Goal: Task Accomplishment & Management: Complete application form

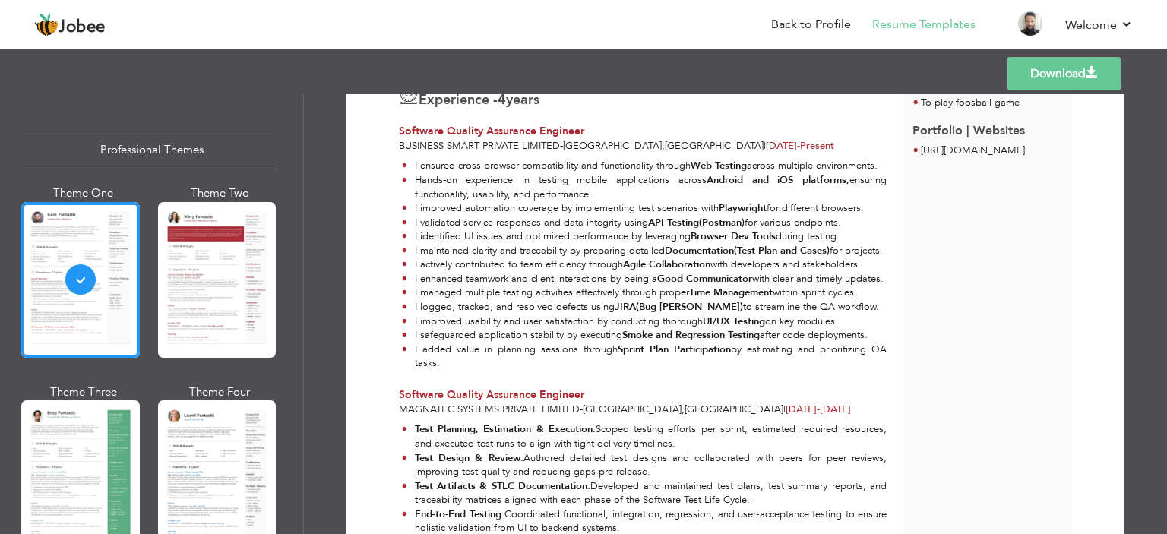
scroll to position [228, 0]
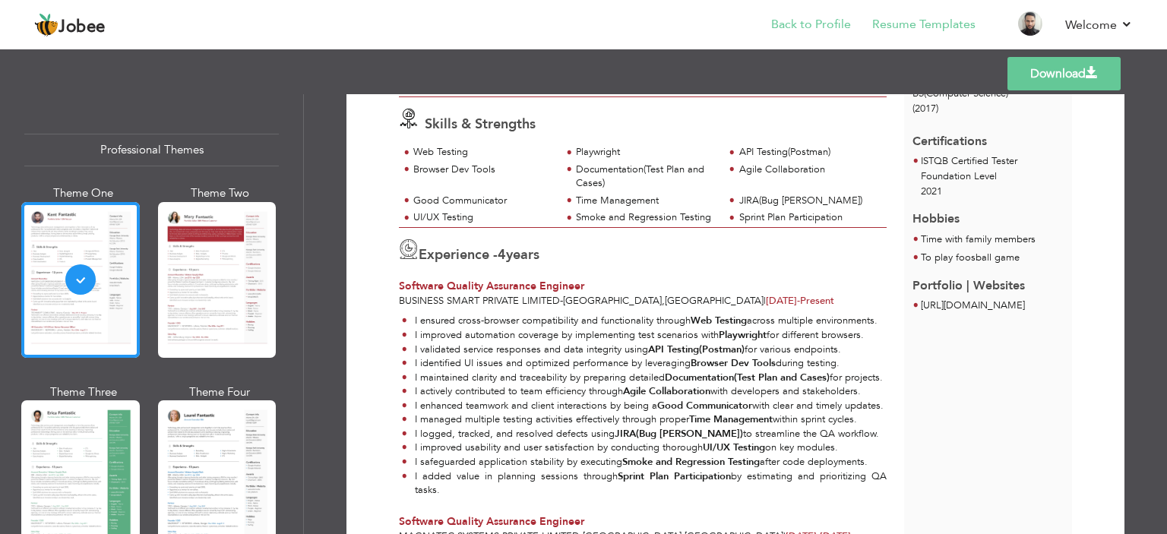
click at [827, 14] on li "Back to Profile" at bounding box center [800, 25] width 101 height 41
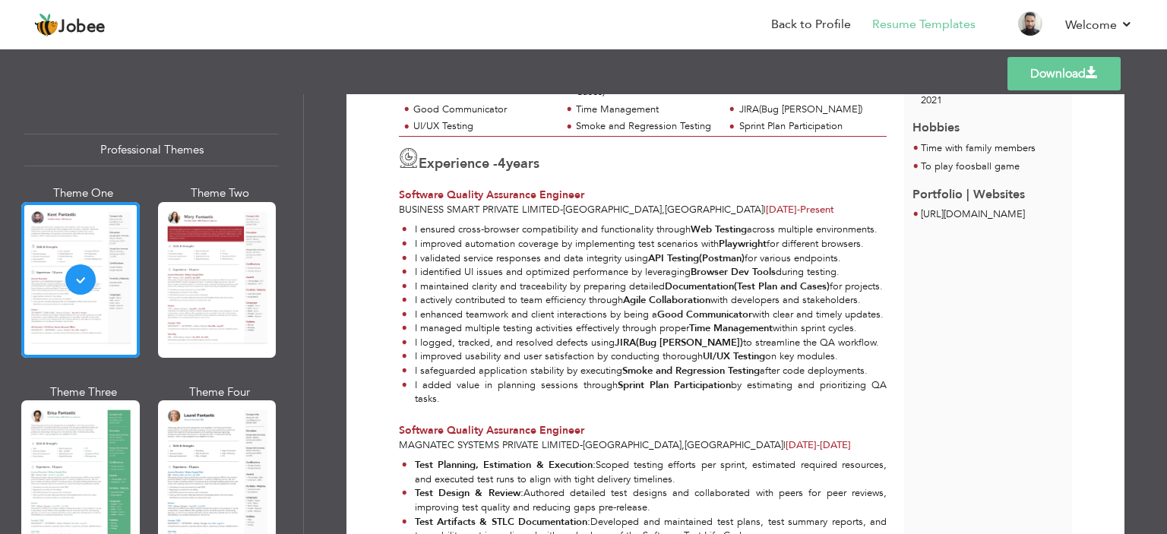
scroll to position [76, 0]
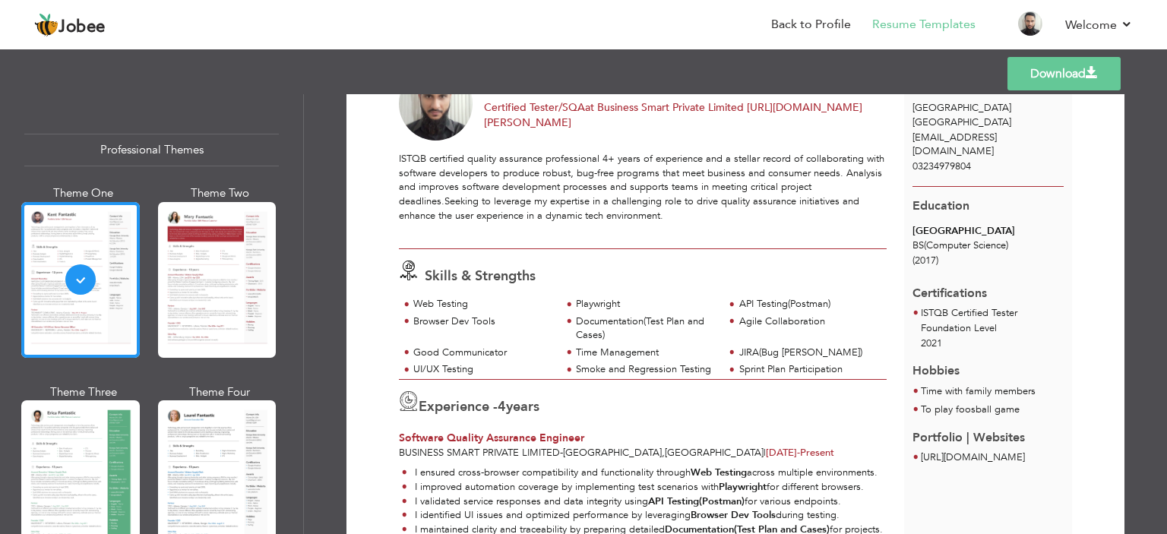
click at [847, 188] on div "ISTQB certified quality assurance professional 4+ years of experience and a ste…" at bounding box center [643, 194] width 488 height 84
click at [807, 24] on link "Back to Profile" at bounding box center [811, 24] width 80 height 17
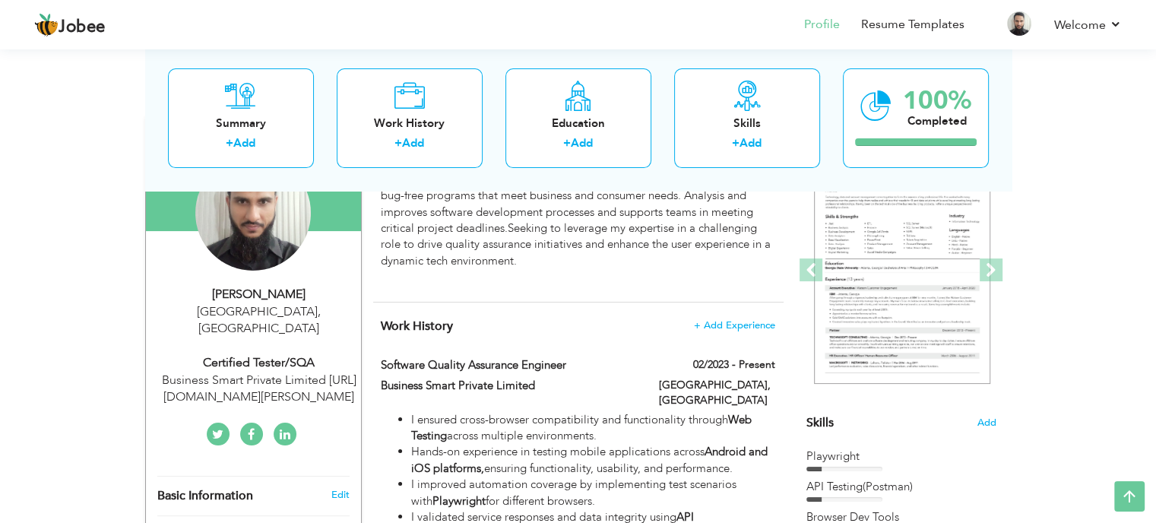
scroll to position [173, 0]
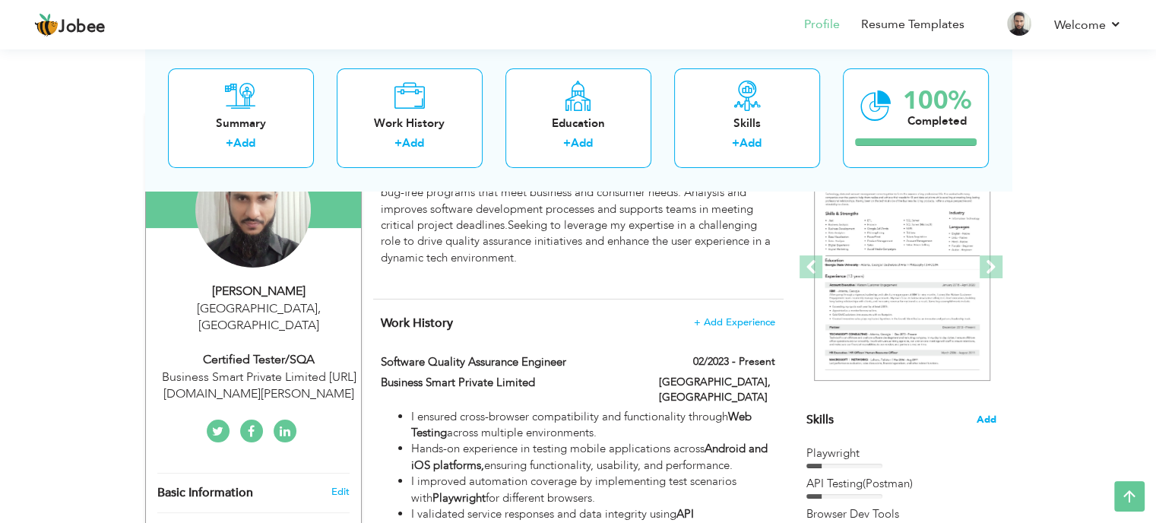
click at [987, 418] on span "Add" at bounding box center [986, 420] width 20 height 14
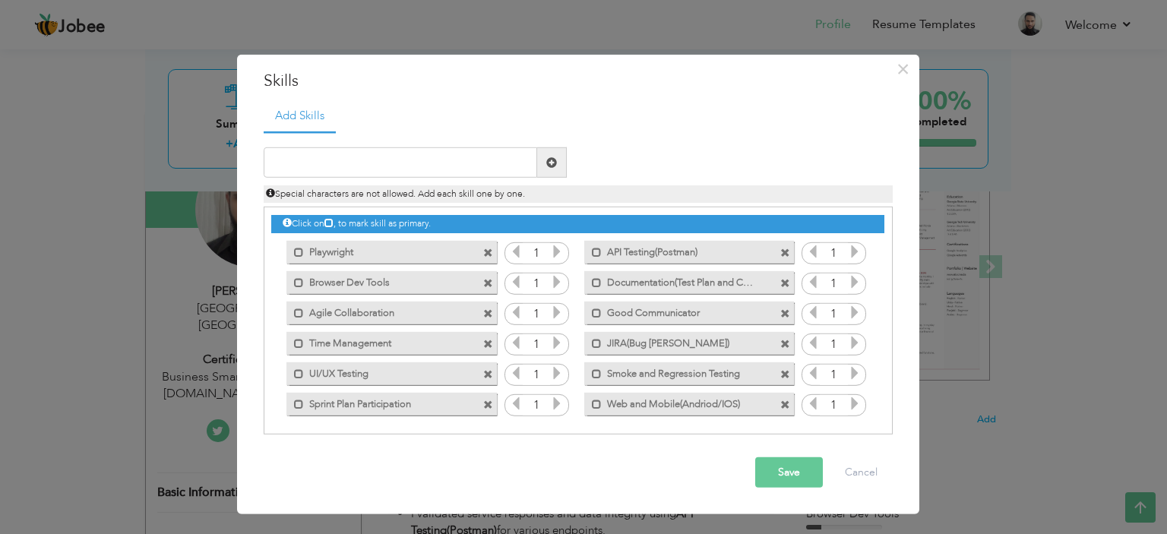
click at [489, 283] on span at bounding box center [488, 283] width 10 height 10
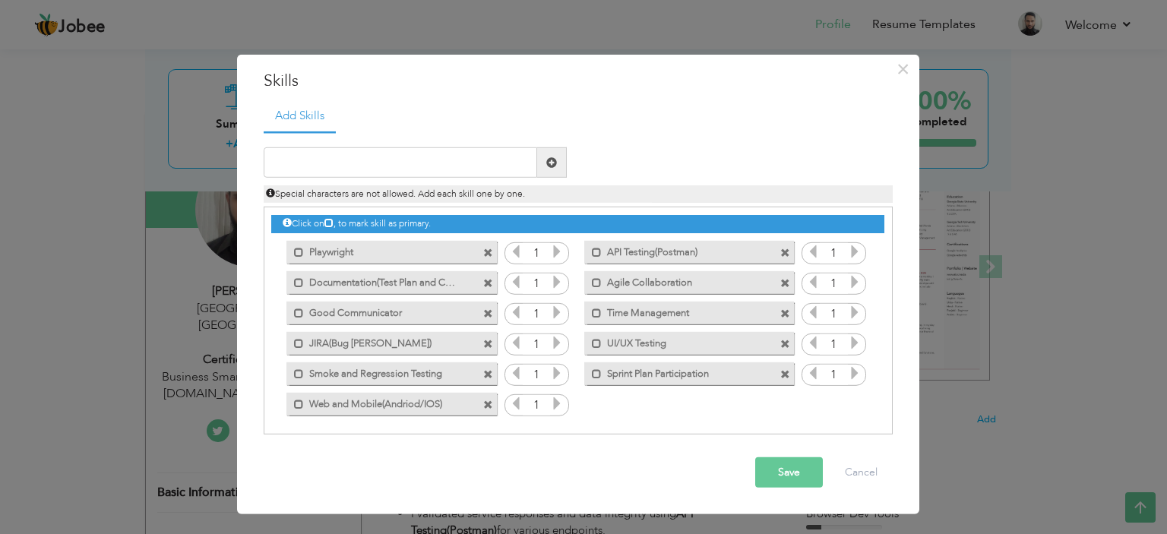
click at [489, 285] on span at bounding box center [488, 283] width 10 height 10
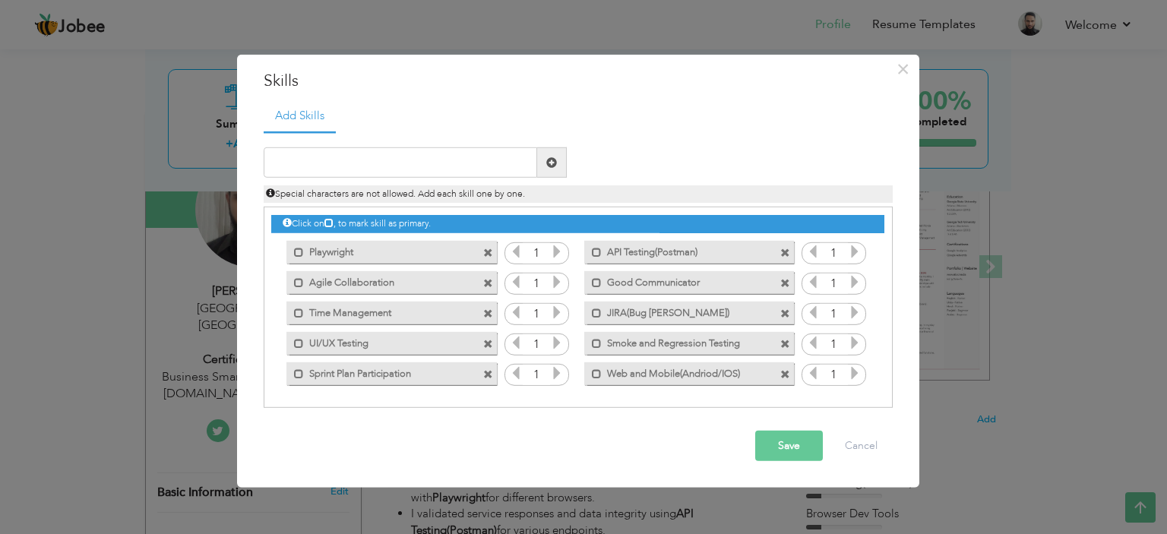
click at [489, 313] on span at bounding box center [488, 313] width 10 height 10
click at [791, 343] on span at bounding box center [787, 339] width 14 height 16
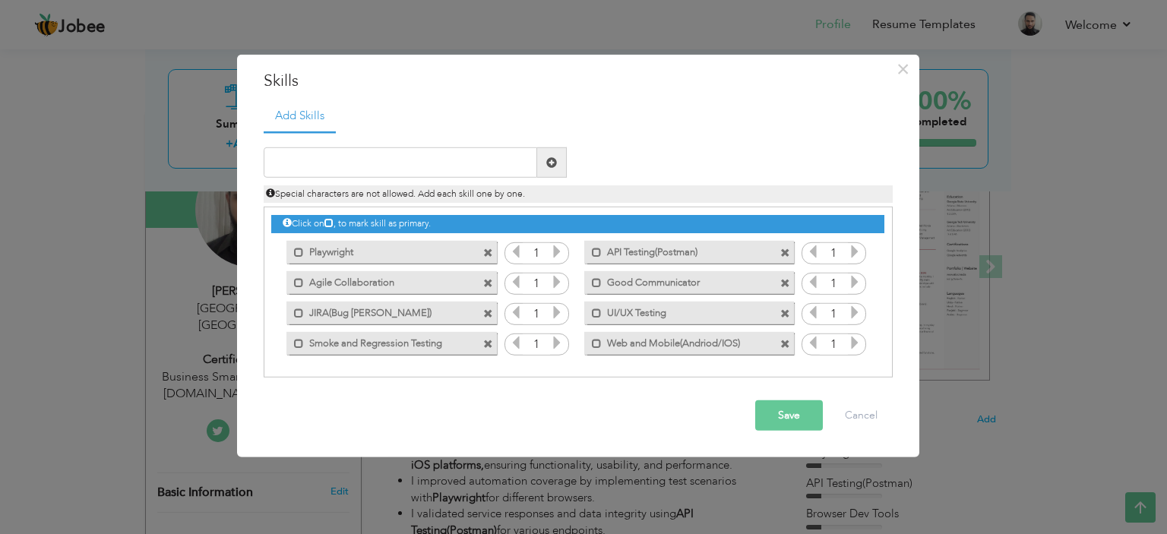
click at [488, 253] on span at bounding box center [488, 253] width 10 height 10
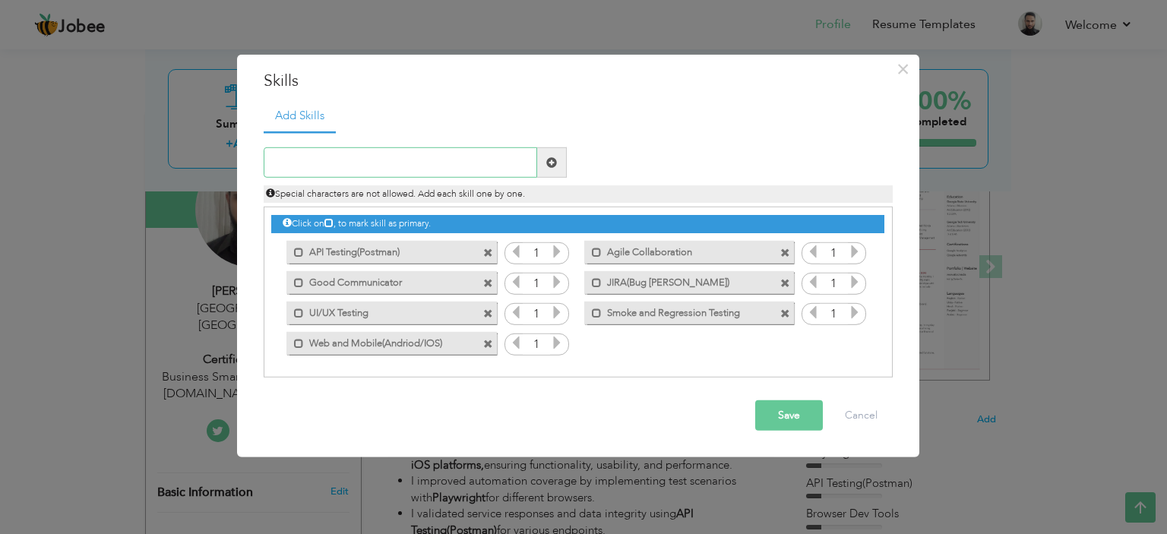
click at [411, 175] on input "text" at bounding box center [401, 162] width 274 height 30
type input "Playwright(Automation)"
click at [555, 163] on span at bounding box center [551, 162] width 11 height 11
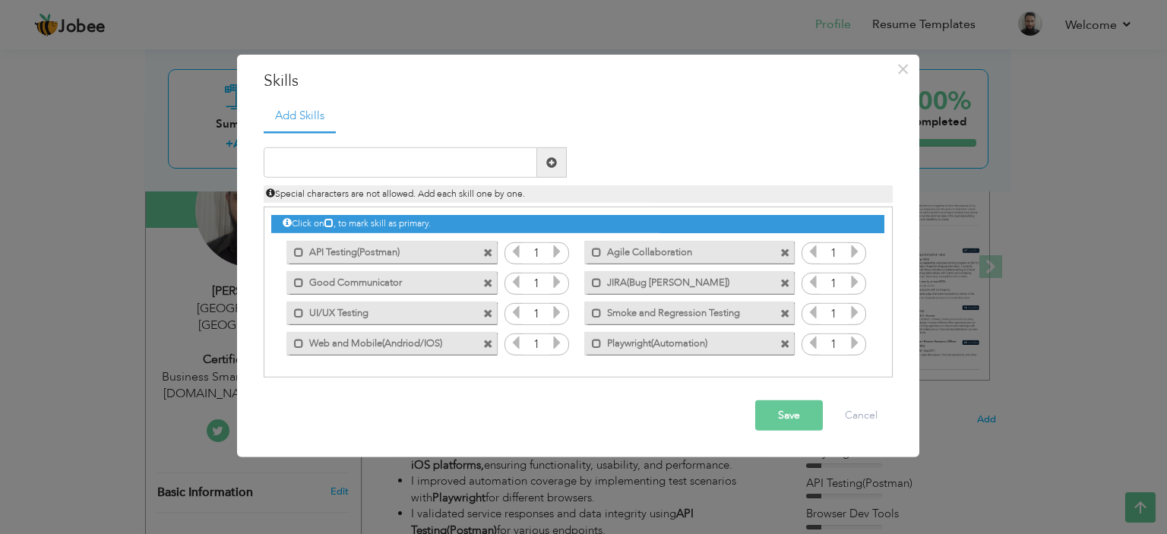
click at [786, 314] on span at bounding box center [785, 313] width 10 height 10
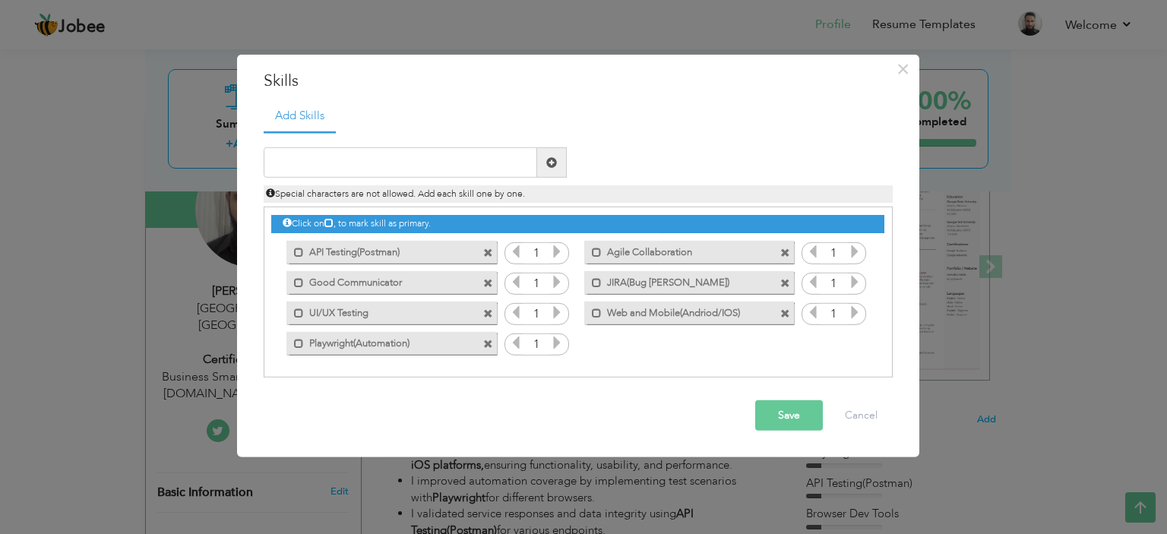
click at [784, 315] on span at bounding box center [785, 313] width 10 height 10
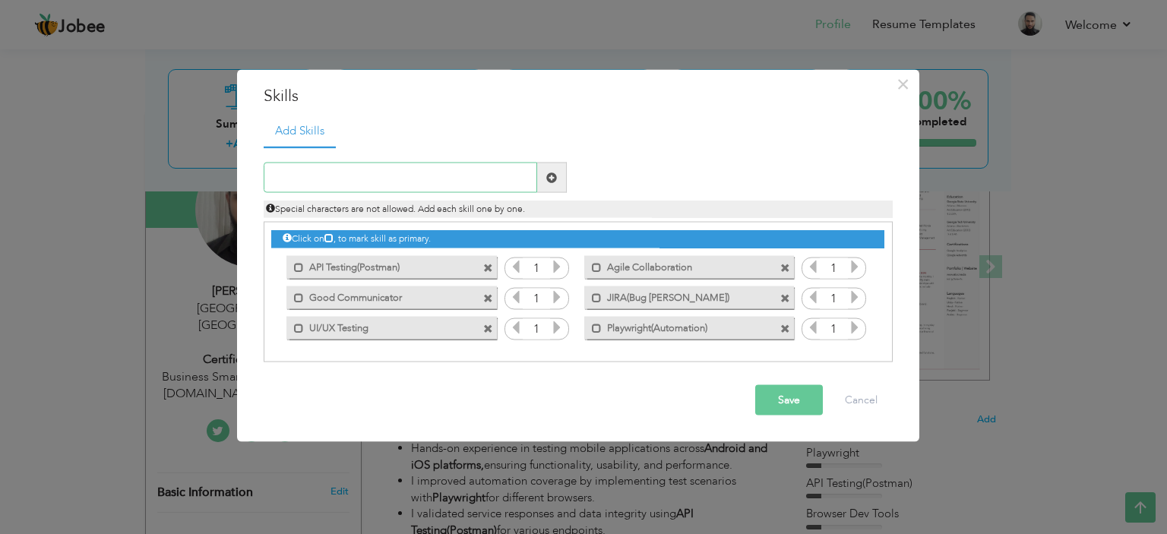
click at [352, 188] on input "text" at bounding box center [401, 178] width 274 height 30
type input "e"
type input "Web Testing"
click at [550, 179] on span at bounding box center [551, 177] width 11 height 11
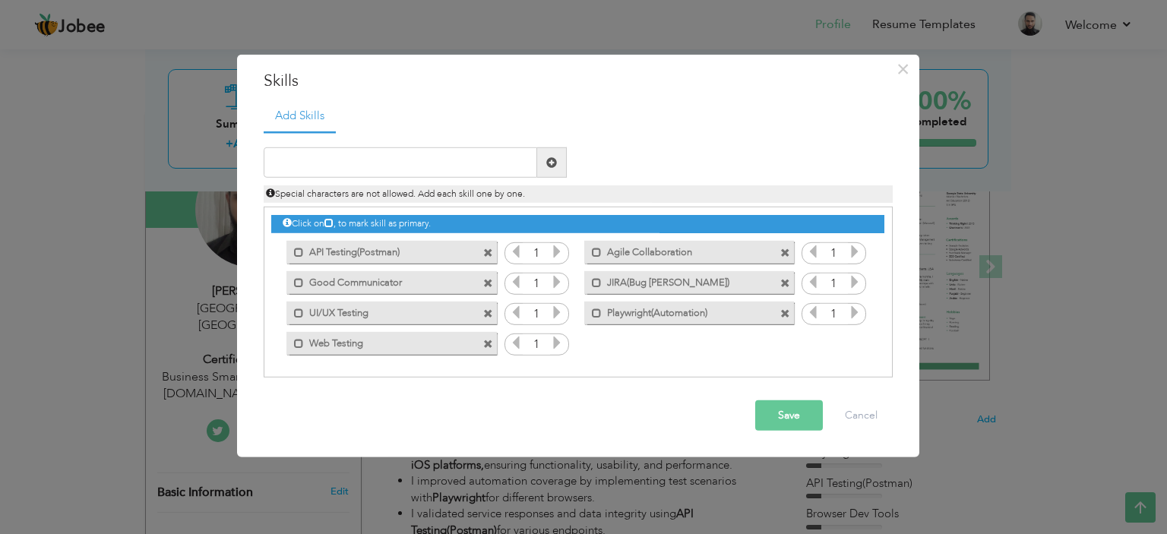
click at [486, 282] on span at bounding box center [488, 283] width 10 height 10
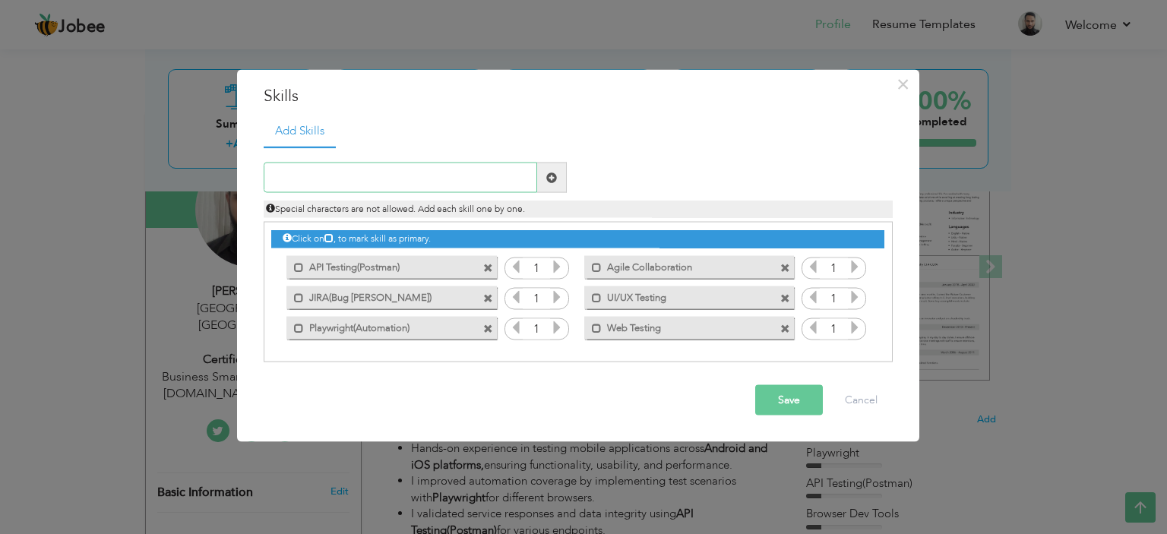
click at [363, 167] on input "text" at bounding box center [401, 178] width 274 height 30
type input "s"
type input "SQL Queries(SQL Server)"
click at [558, 185] on span at bounding box center [552, 178] width 30 height 30
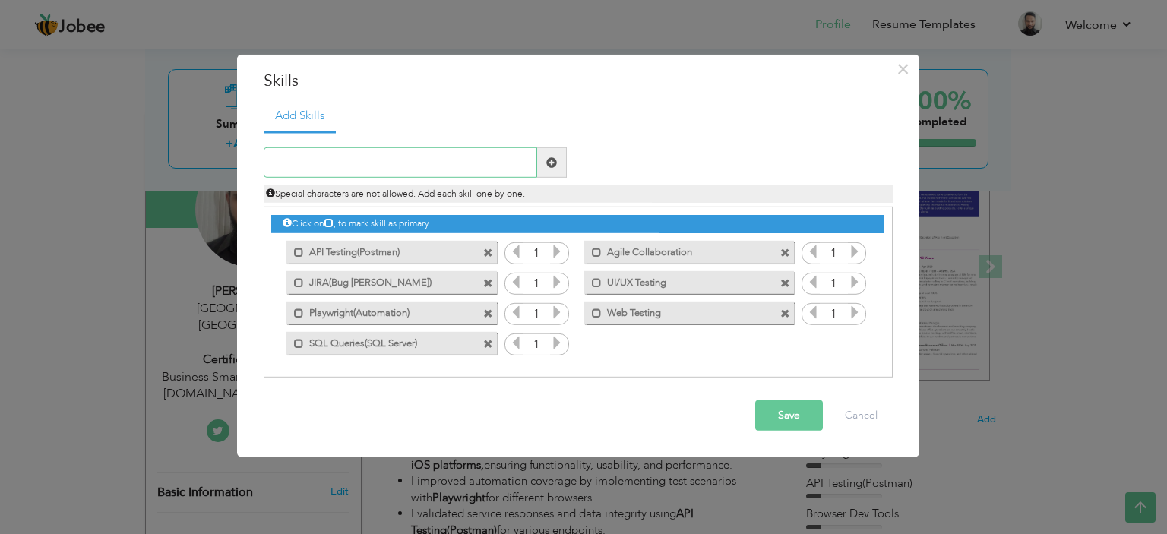
click at [413, 170] on input "text" at bounding box center [401, 162] width 274 height 30
type input "SIT and UAT Testing"
click at [545, 167] on span at bounding box center [552, 162] width 30 height 30
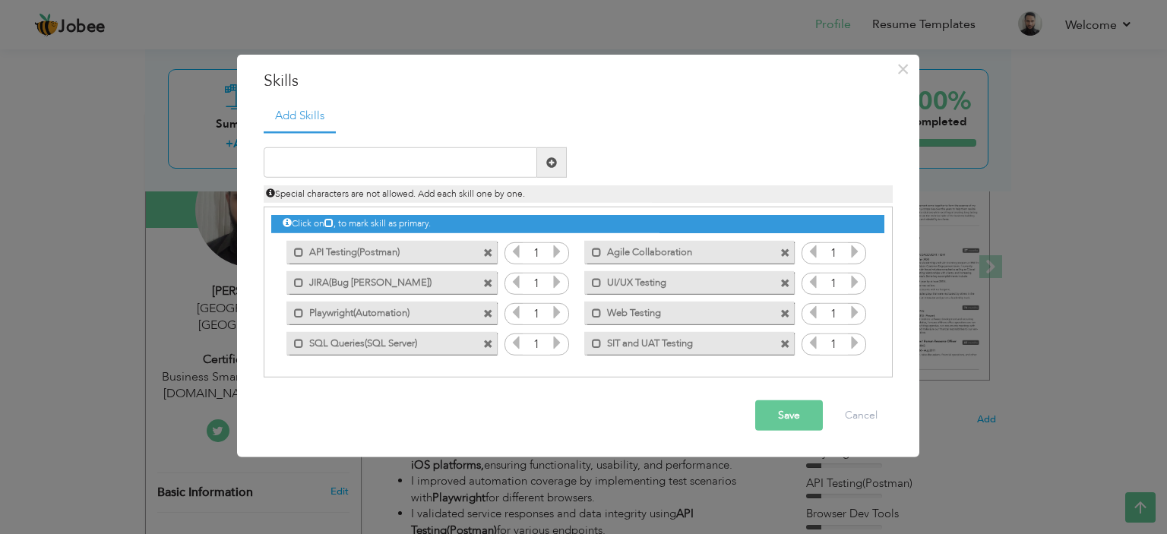
drag, startPoint x: 795, startPoint y: 422, endPoint x: 793, endPoint y: 384, distance: 38.1
click at [796, 422] on button "Save" at bounding box center [789, 415] width 68 height 30
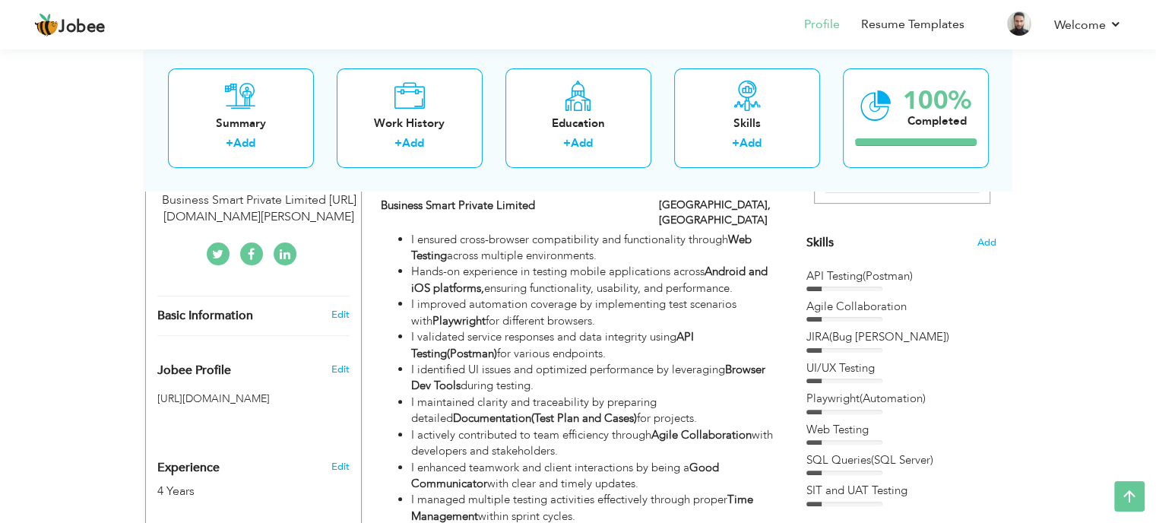
scroll to position [303, 0]
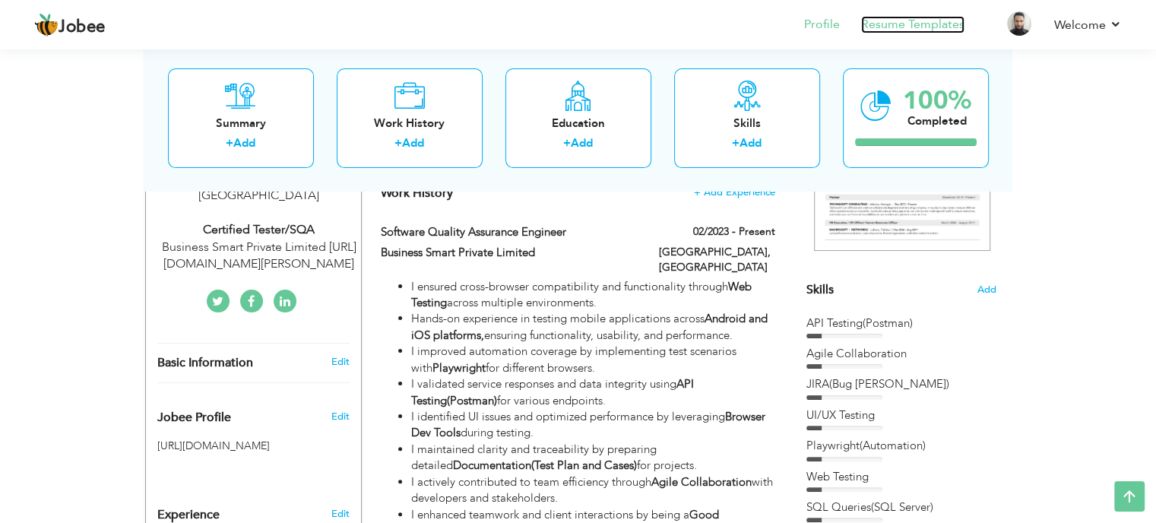
click at [928, 29] on link "Resume Templates" at bounding box center [912, 24] width 103 height 17
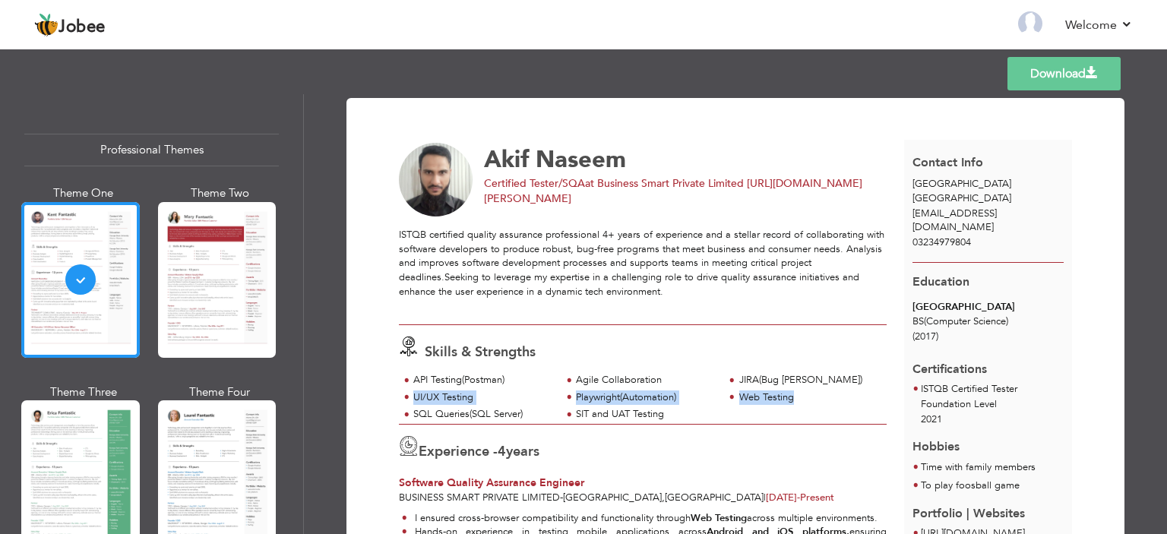
drag, startPoint x: 817, startPoint y: 415, endPoint x: 401, endPoint y: 388, distance: 416.4
click at [401, 388] on div "API Testing(Postman) Agile Collaboration JIRA(Bug Tacker) UI/UX Testing Web Tes…" at bounding box center [643, 398] width 488 height 51
click at [748, 400] on div "Web Testing" at bounding box center [808, 398] width 139 height 14
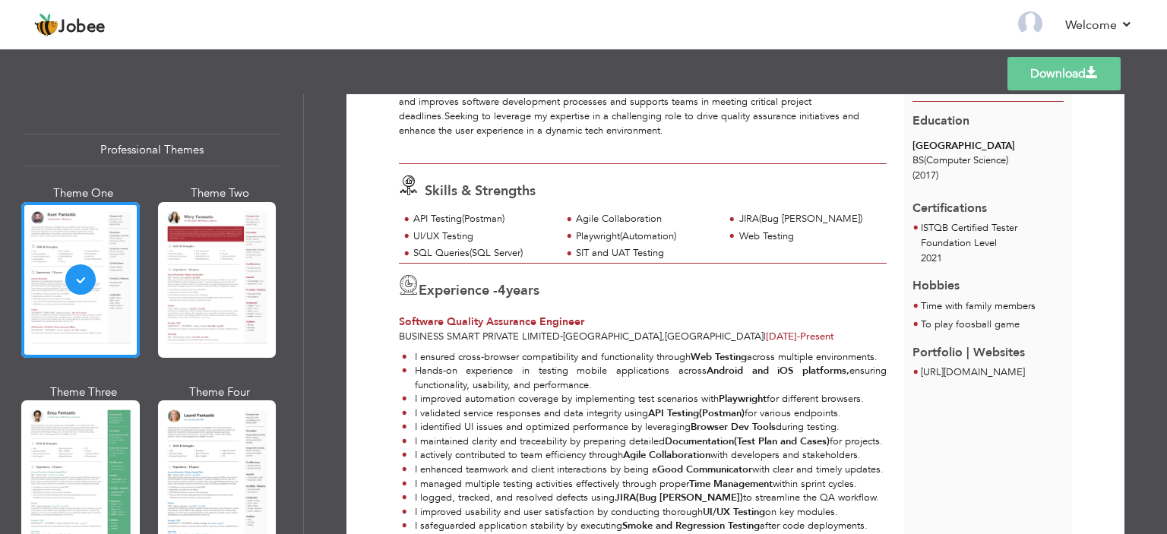
scroll to position [152, 0]
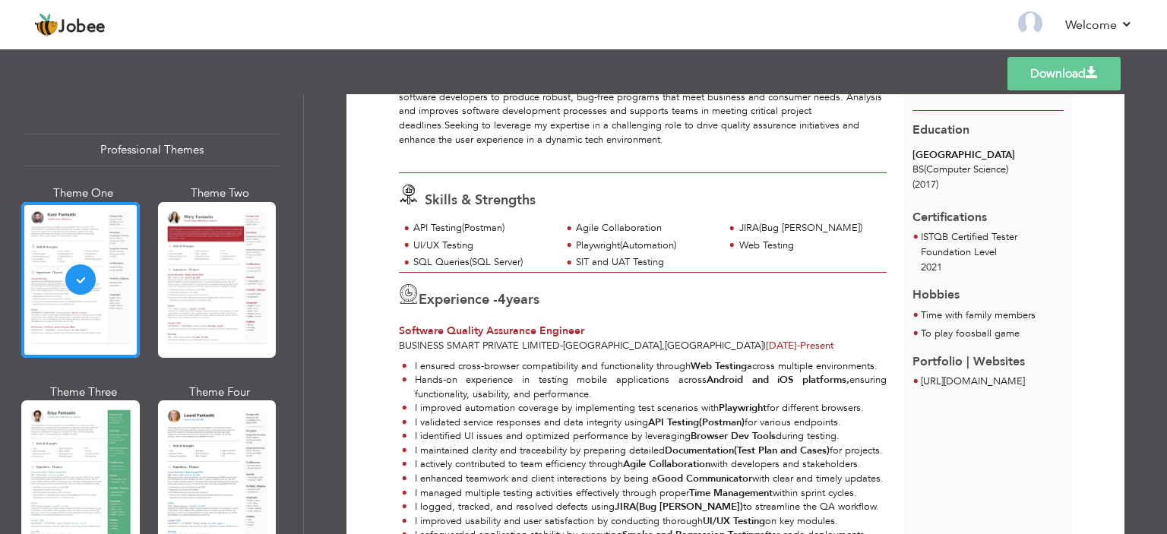
click at [792, 249] on div "Web Testing" at bounding box center [808, 246] width 139 height 14
click at [848, 258] on div "API Testing(Postman) Agile Collaboration JIRA(Bug Tacker) UI/UX Testing Web Tes…" at bounding box center [643, 246] width 488 height 51
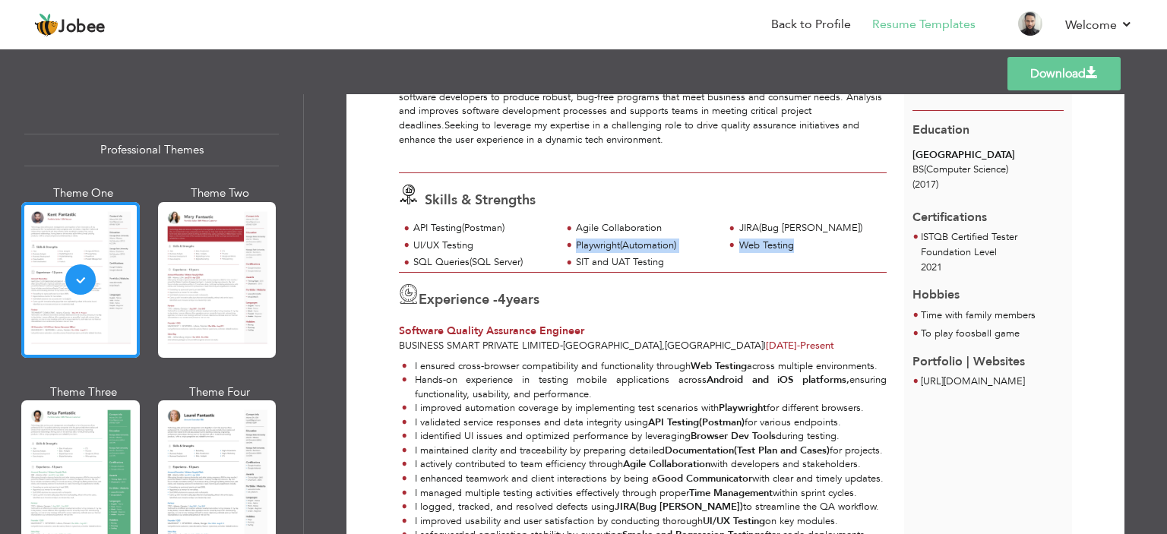
drag, startPoint x: 872, startPoint y: 261, endPoint x: 475, endPoint y: 239, distance: 398.0
click at [475, 239] on div "API Testing(Postman) Agile Collaboration JIRA(Bug Tacker) UI/UX Testing Web Tes…" at bounding box center [643, 246] width 488 height 51
click at [690, 255] on div "SIT and UAT Testing" at bounding box center [645, 262] width 139 height 14
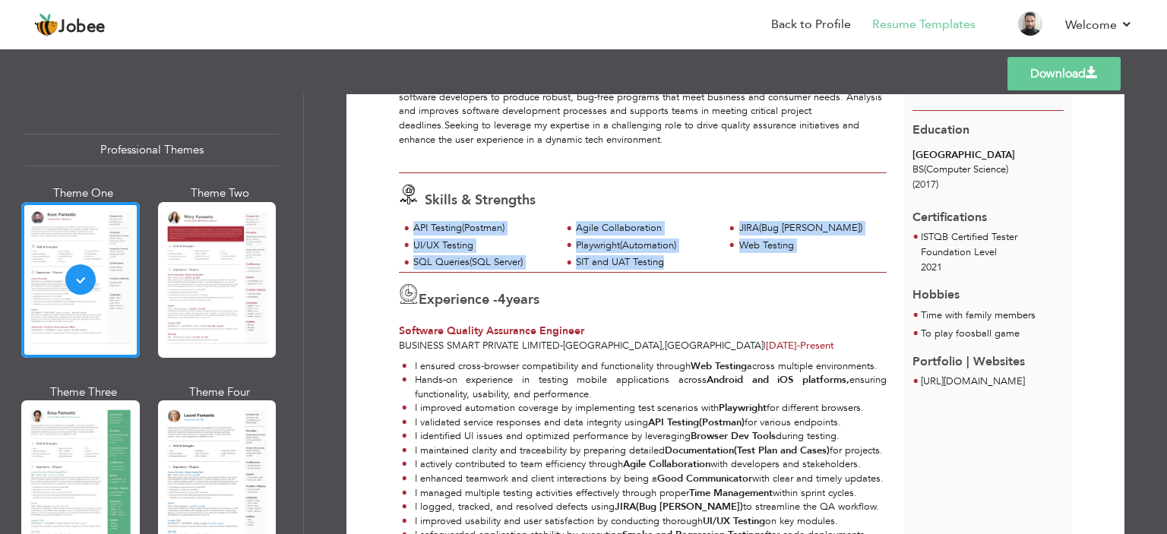
drag, startPoint x: 409, startPoint y: 228, endPoint x: 710, endPoint y: 265, distance: 303.9
click at [710, 265] on div "API Testing(Postman) Agile Collaboration JIRA(Bug Tacker) UI/UX Testing Web Tes…" at bounding box center [643, 246] width 488 height 51
copy div "API Testing(Postman) Agile Collaboration JIRA(Bug Tacker) UI/UX Testing Playwri…"
click at [811, 31] on link "Back to Profile" at bounding box center [811, 24] width 80 height 17
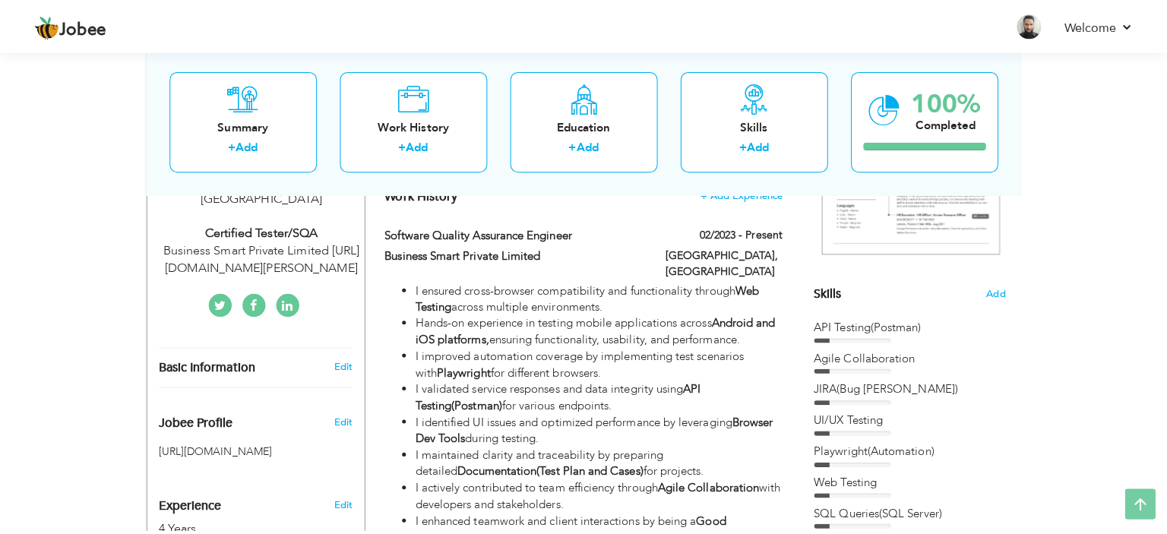
scroll to position [383, 0]
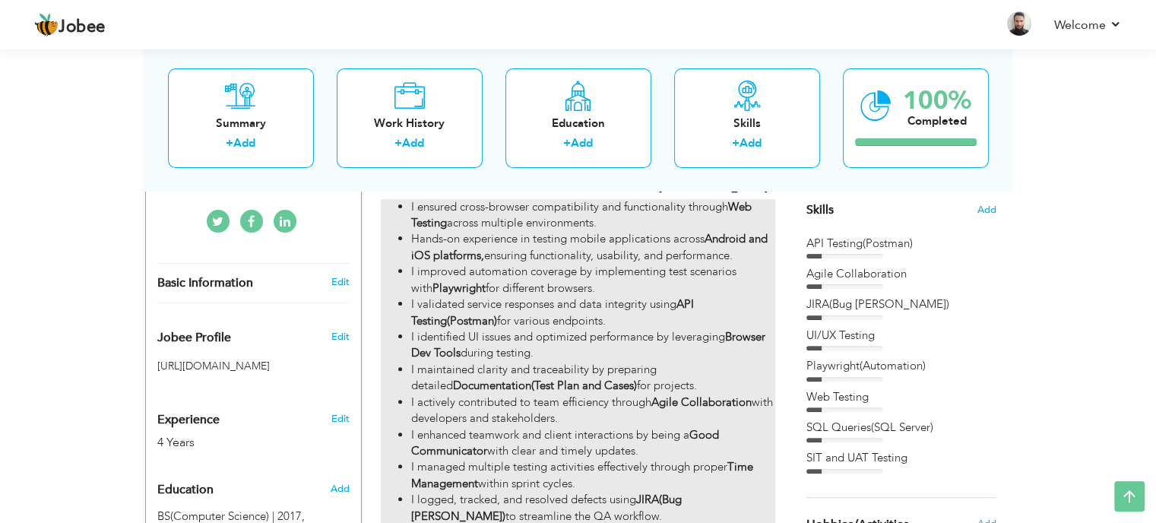
click at [628, 264] on li "I improved automation coverage by implementing test scenarios with Playwright f…" at bounding box center [592, 280] width 363 height 33
type input "Software Quality Assurance Engineer"
type input "Business Smart Private Limited"
type input "02/2023"
type input "[GEOGRAPHIC_DATA]"
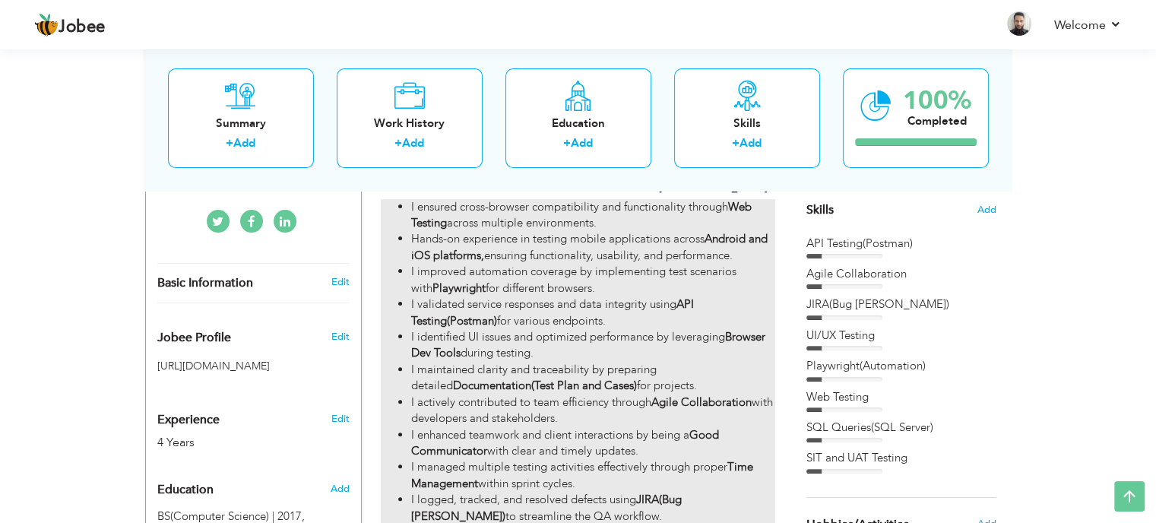
type input "[GEOGRAPHIC_DATA]"
checkbox input "true"
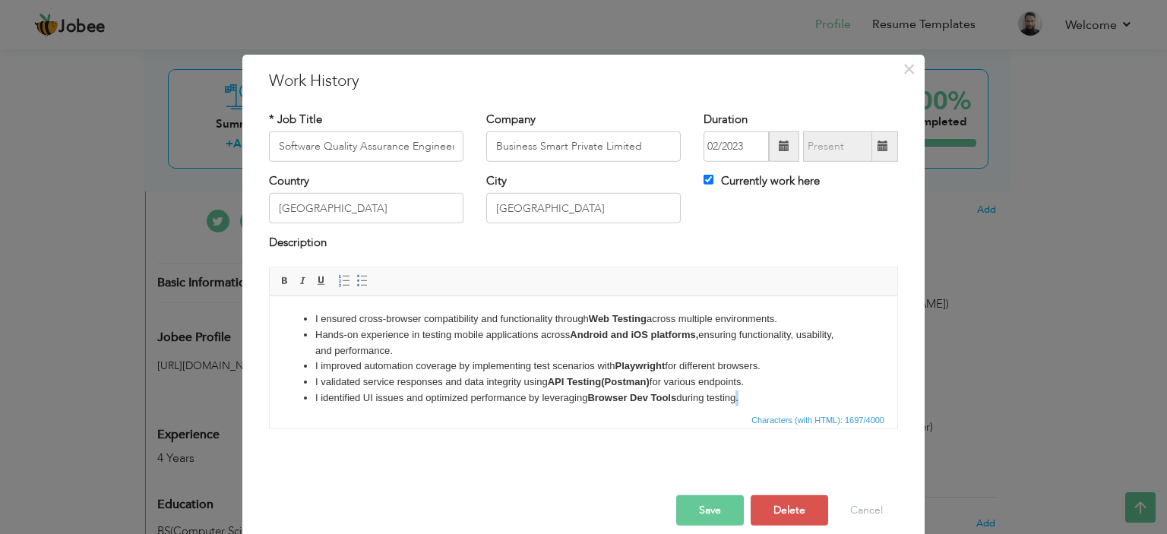
drag, startPoint x: 742, startPoint y: 398, endPoint x: 757, endPoint y: 405, distance: 17.4
click at [748, 402] on li "I identified UI issues and optimized performance by leveraging Browser Dev Tool…" at bounding box center [583, 398] width 536 height 16
click at [779, 407] on li "I maintained clarity and traceability by preparing detailed Documentation(Test …" at bounding box center [583, 413] width 536 height 16
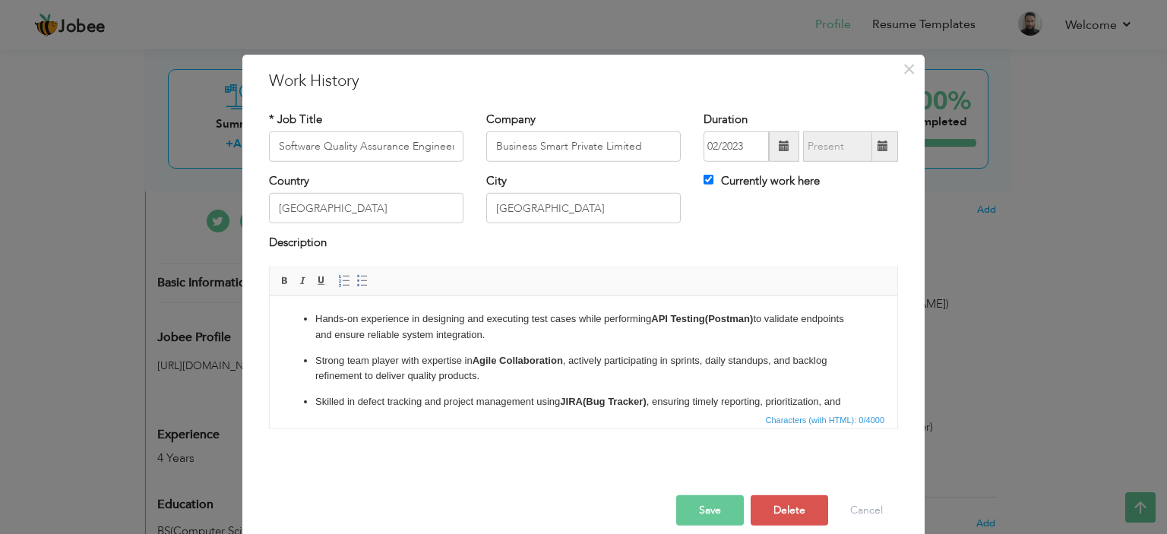
scroll to position [220, 0]
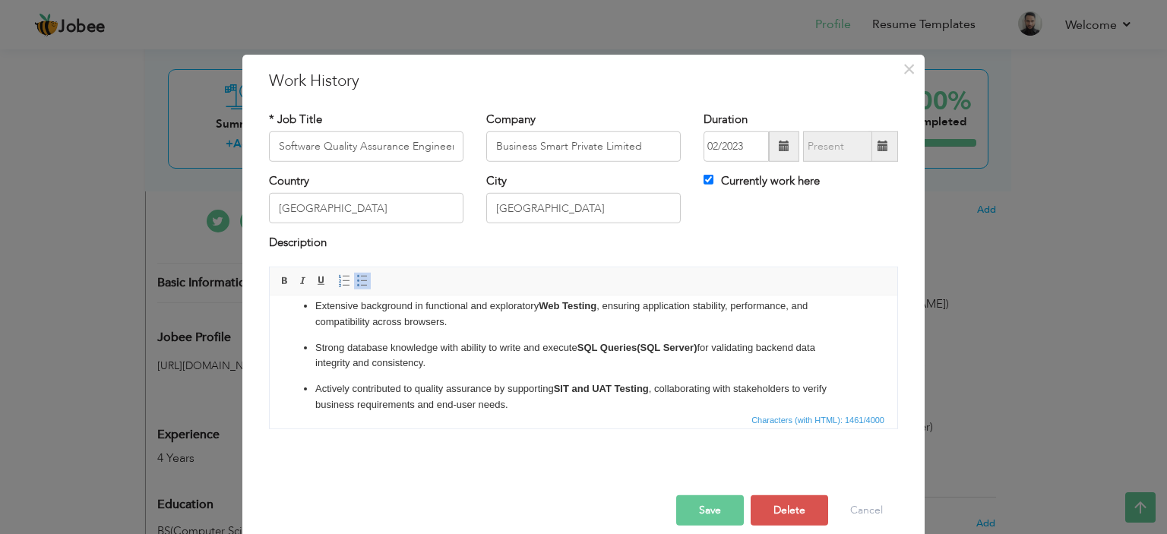
click at [583, 388] on strong "SIT and UAT Testing" at bounding box center [601, 387] width 95 height 11
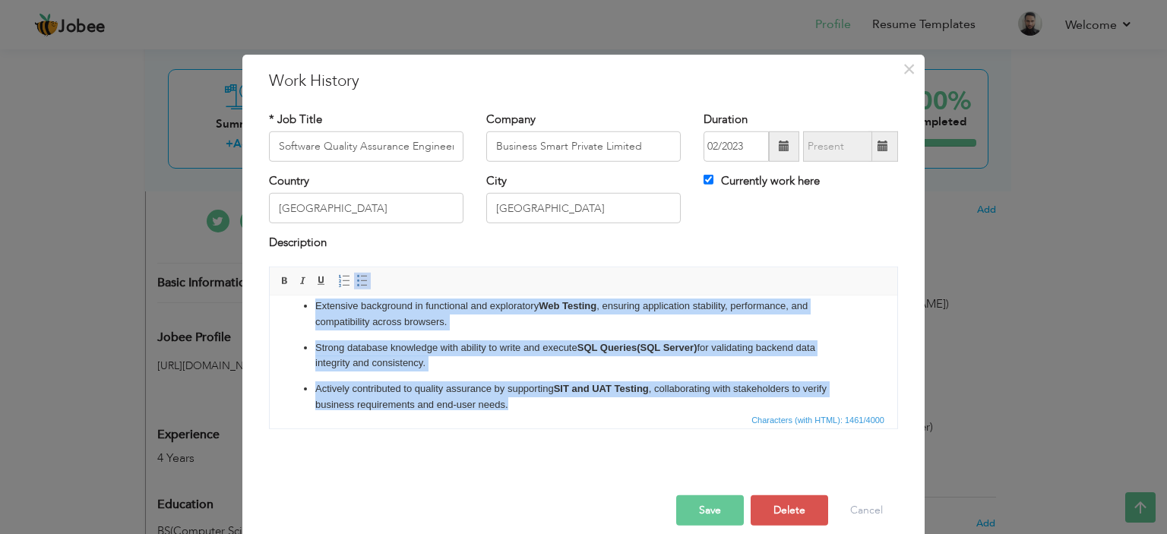
click at [359, 279] on span at bounding box center [362, 281] width 12 height 12
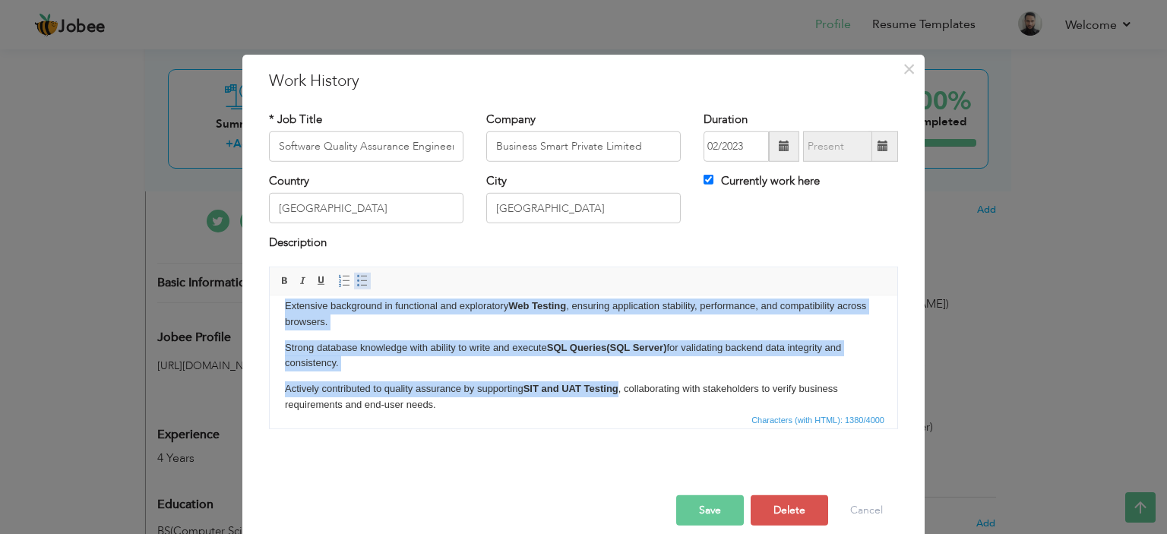
click at [356, 281] on span at bounding box center [362, 281] width 12 height 12
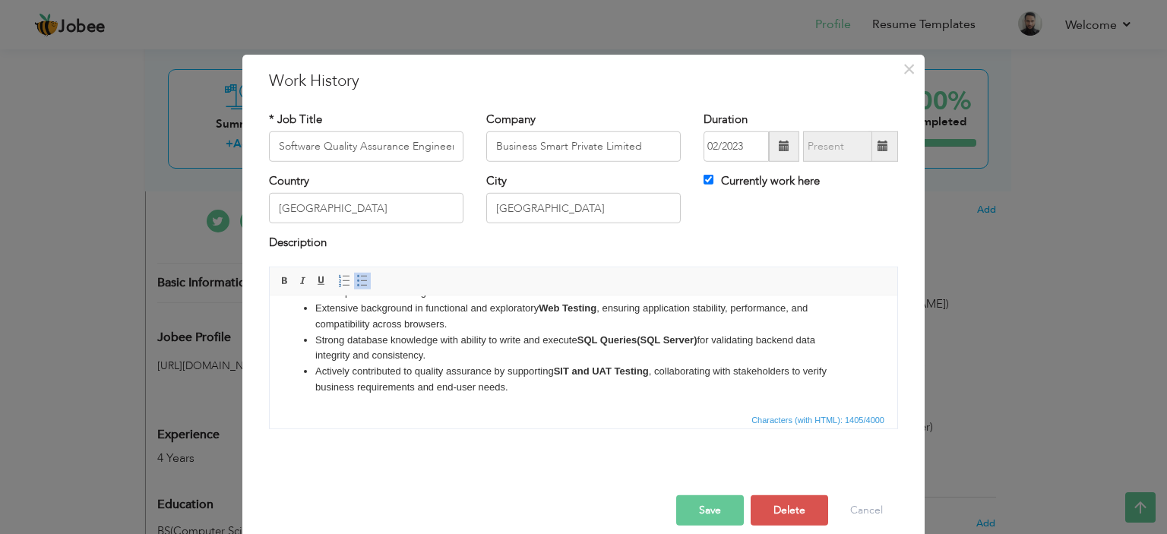
click at [711, 506] on button "Save" at bounding box center [710, 510] width 68 height 30
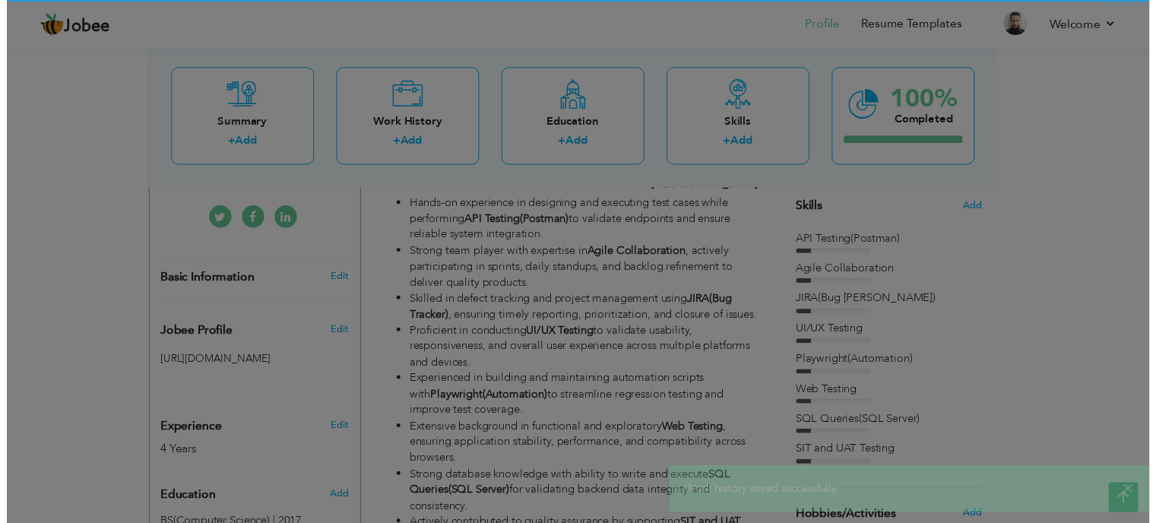
scroll to position [0, 0]
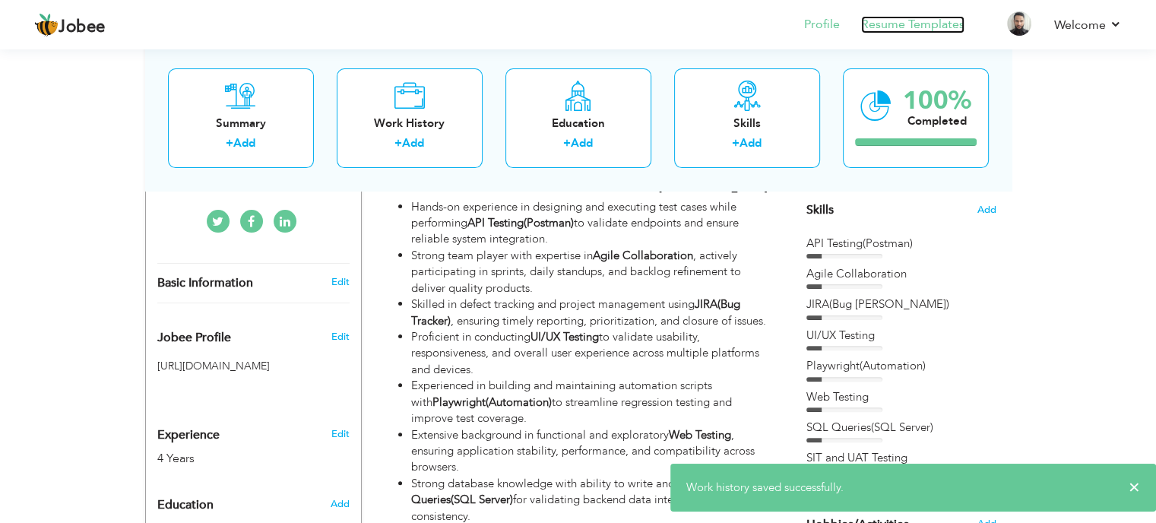
click at [947, 23] on link "Resume Templates" at bounding box center [912, 24] width 103 height 17
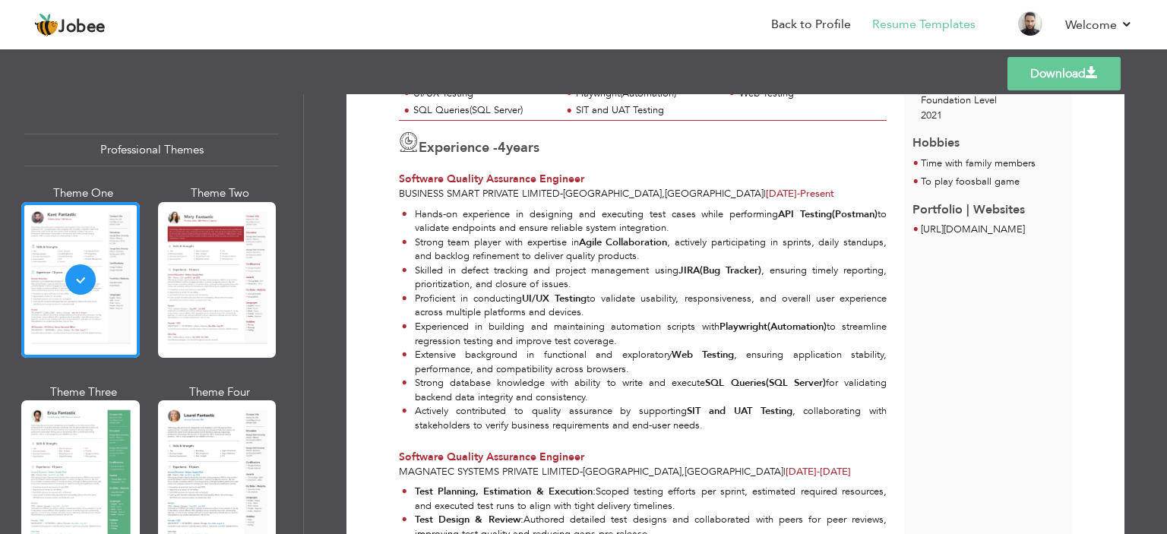
scroll to position [76, 0]
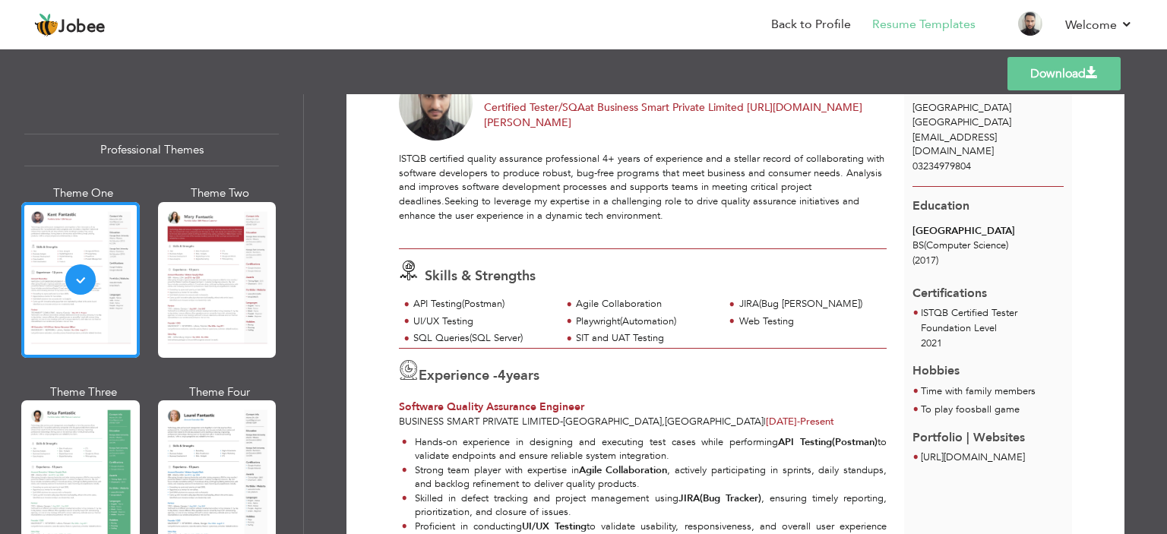
click at [1091, 74] on span at bounding box center [1092, 73] width 12 height 12
click at [836, 21] on link "Back to Profile" at bounding box center [811, 24] width 80 height 17
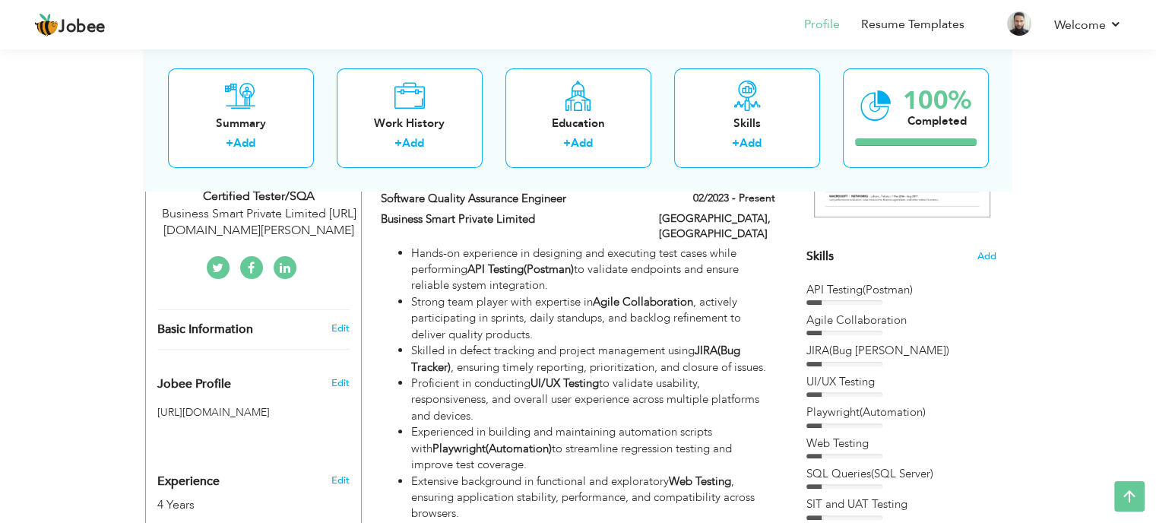
scroll to position [372, 0]
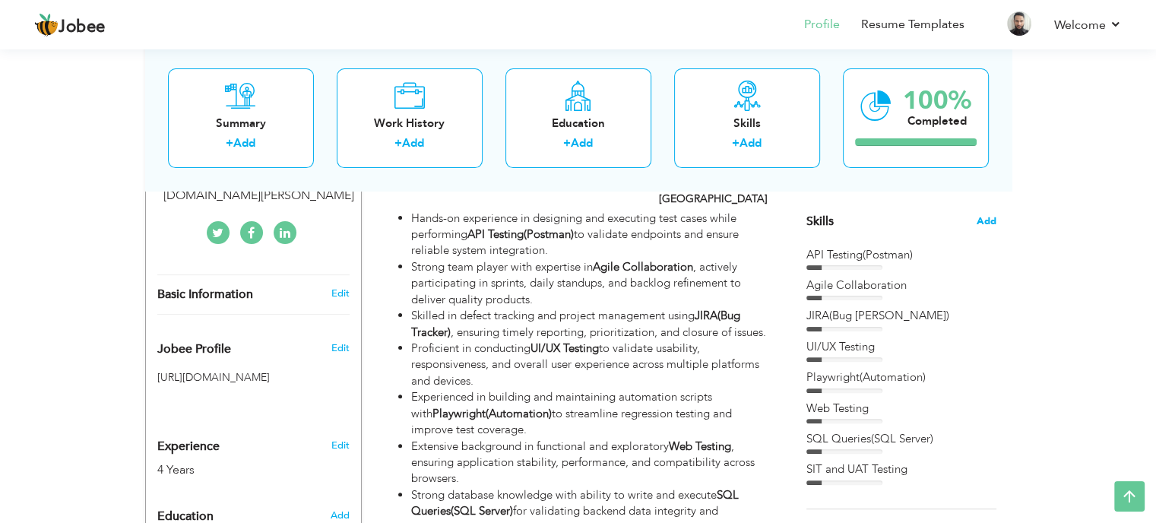
click at [984, 221] on span "Add" at bounding box center [986, 221] width 20 height 14
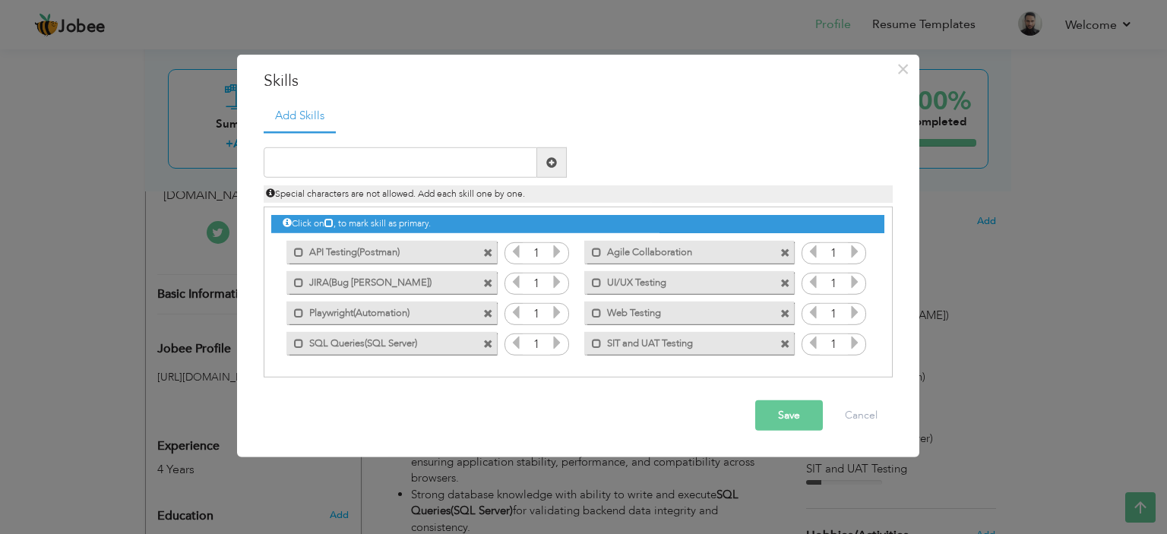
click at [484, 256] on span at bounding box center [488, 253] width 10 height 10
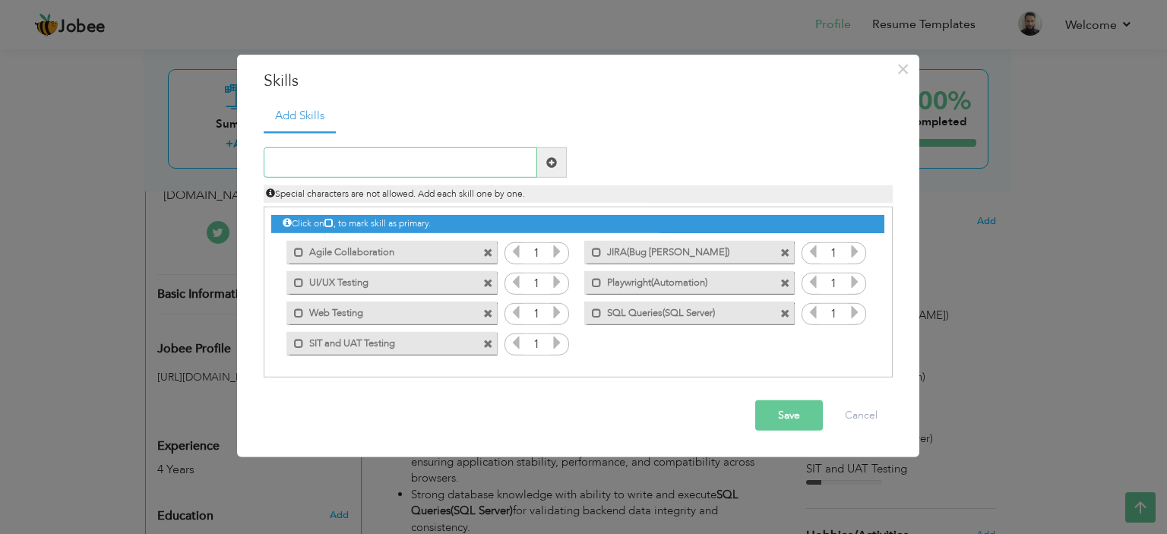
click at [435, 176] on input "text" at bounding box center [401, 162] width 274 height 30
click at [784, 283] on span at bounding box center [785, 283] width 10 height 10
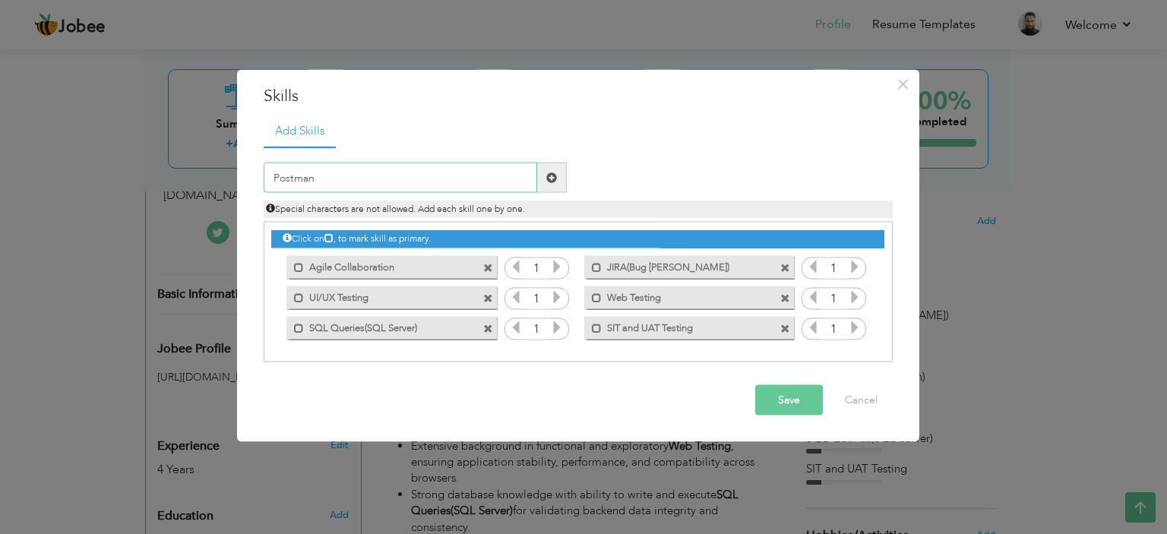
click at [339, 182] on input "Postman" at bounding box center [401, 178] width 274 height 30
drag, startPoint x: 353, startPoint y: 179, endPoint x: 403, endPoint y: 184, distance: 50.4
click at [353, 179] on input "Postman(Automation)" at bounding box center [401, 178] width 274 height 30
click at [403, 184] on input "Postman(Automation)" at bounding box center [401, 178] width 274 height 30
type input "Postman(Automation)"
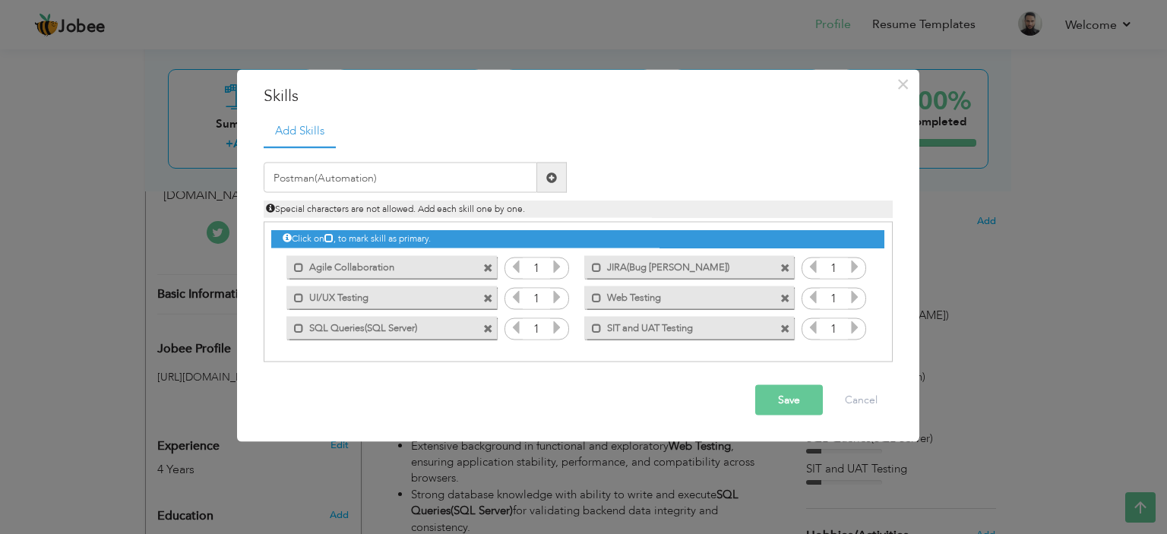
click at [785, 327] on span at bounding box center [785, 329] width 10 height 10
click at [556, 169] on span at bounding box center [552, 178] width 30 height 30
click at [356, 194] on div "Special characters are not allowed. Add each skill one by one." at bounding box center [578, 205] width 652 height 25
click at [350, 179] on input "text" at bounding box center [401, 178] width 274 height 30
type input "Mobile Testing(Andrioid/IOS)"
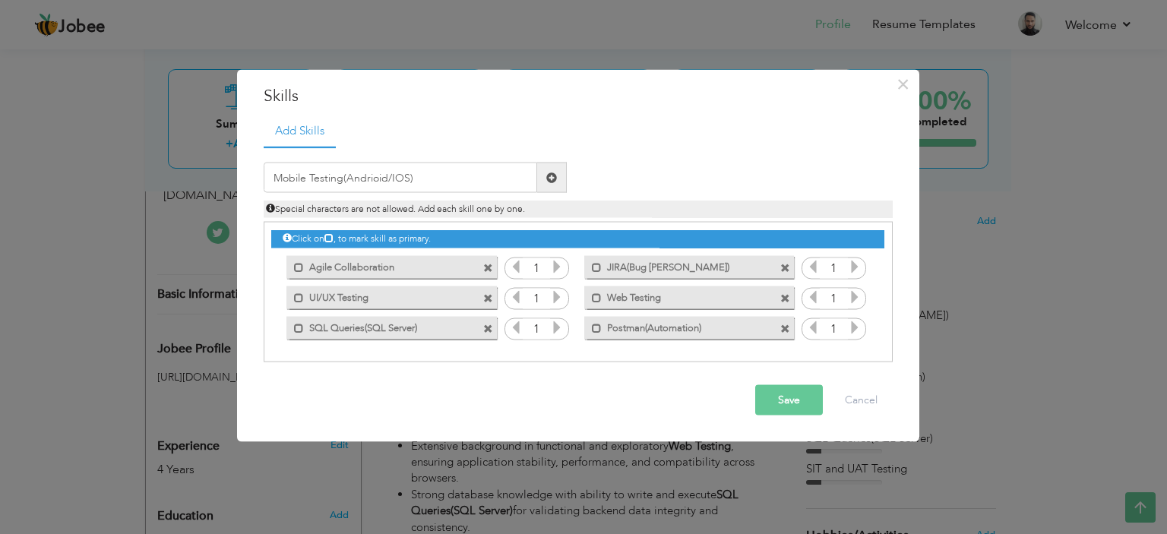
click at [550, 180] on span at bounding box center [551, 177] width 11 height 11
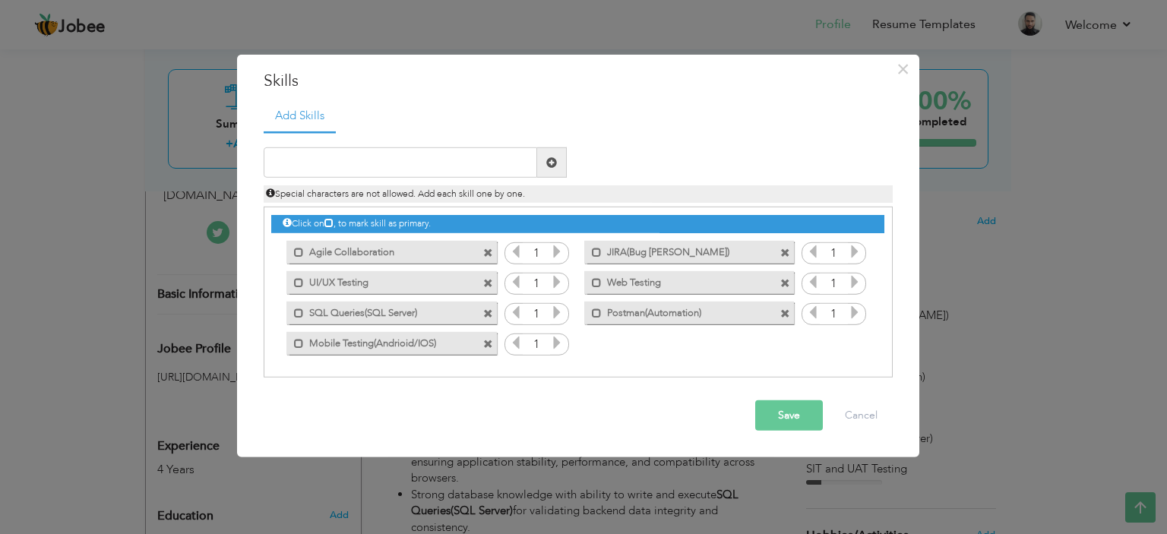
click at [792, 418] on button "Save" at bounding box center [789, 415] width 68 height 30
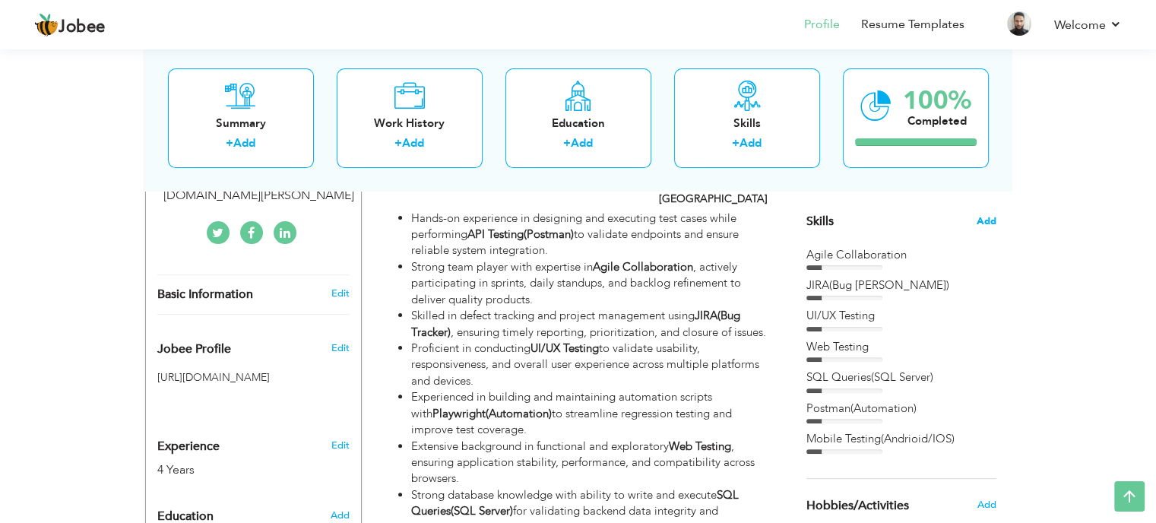
click at [994, 217] on span "Add" at bounding box center [986, 221] width 20 height 14
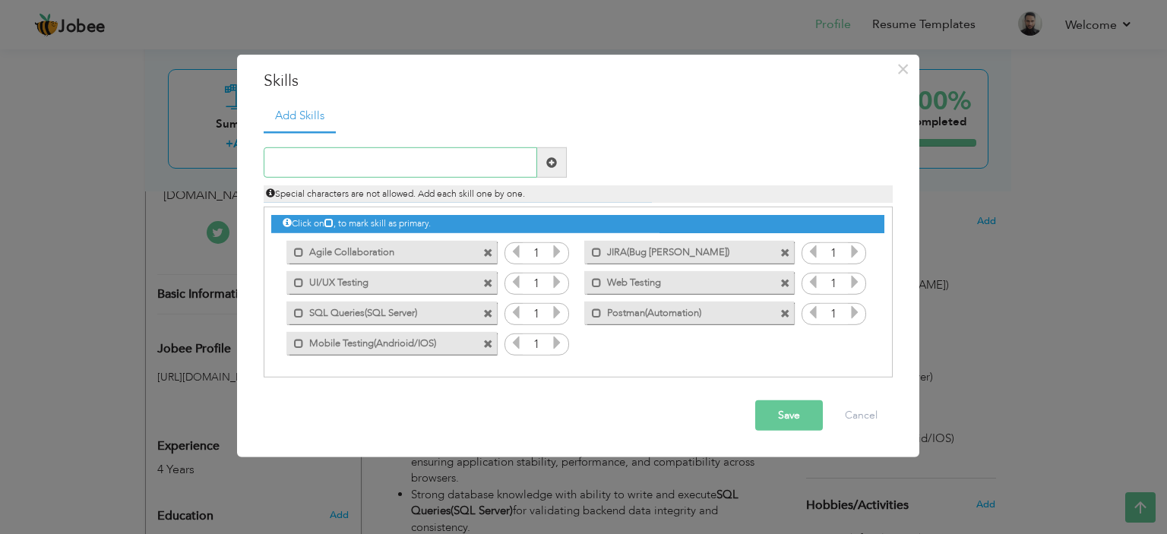
click at [389, 164] on input "text" at bounding box center [401, 162] width 274 height 30
type input "E"
type input "Good Communicator"
click at [547, 163] on span at bounding box center [551, 162] width 11 height 11
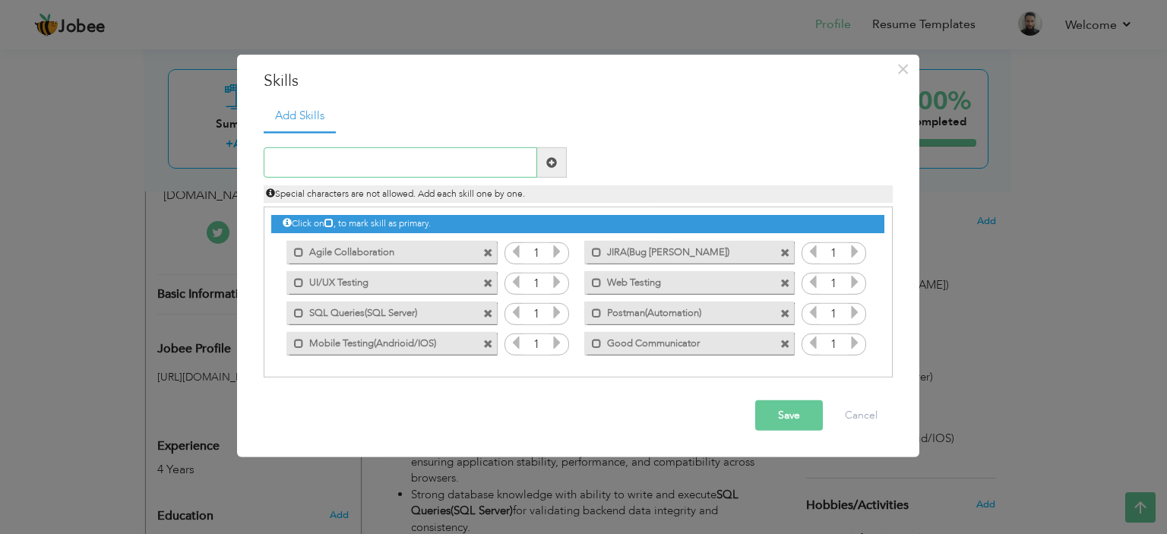
click at [416, 159] on input "text" at bounding box center [401, 162] width 274 height 30
type input "Problem Solver"
click at [549, 157] on span at bounding box center [551, 162] width 11 height 11
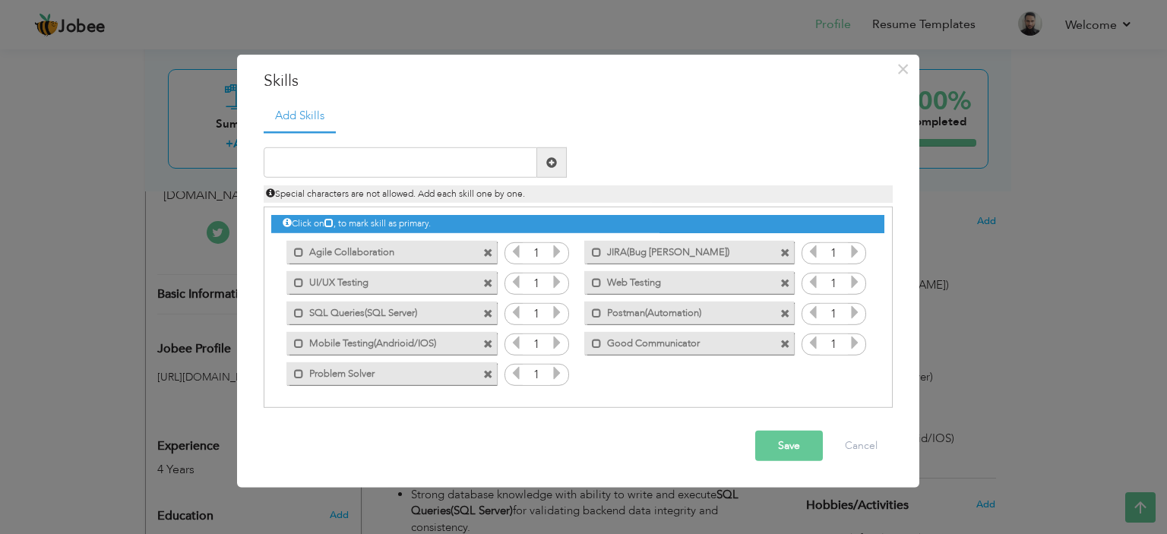
click at [788, 437] on button "Save" at bounding box center [789, 446] width 68 height 30
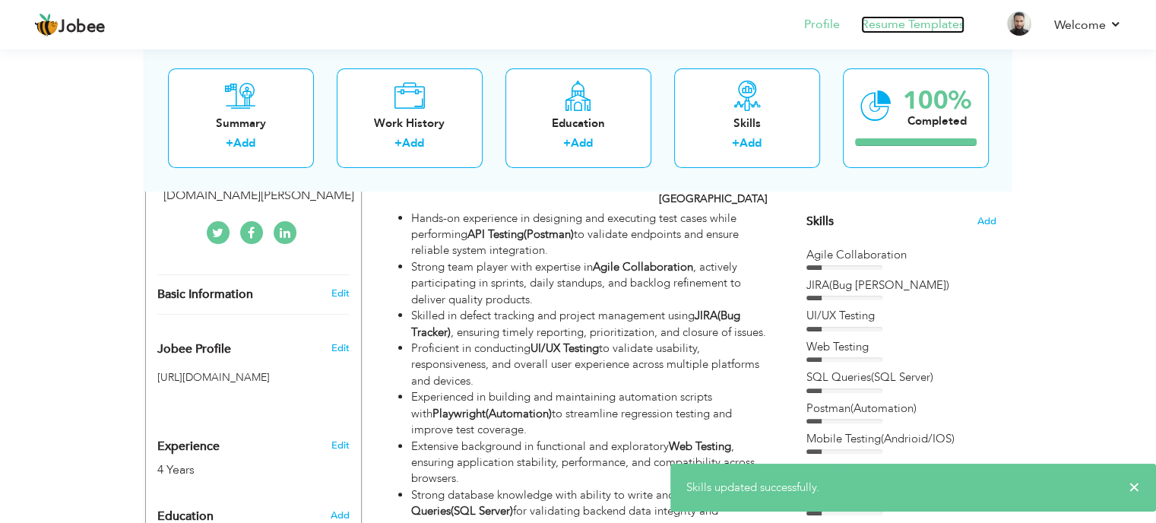
click at [930, 21] on link "Resume Templates" at bounding box center [912, 24] width 103 height 17
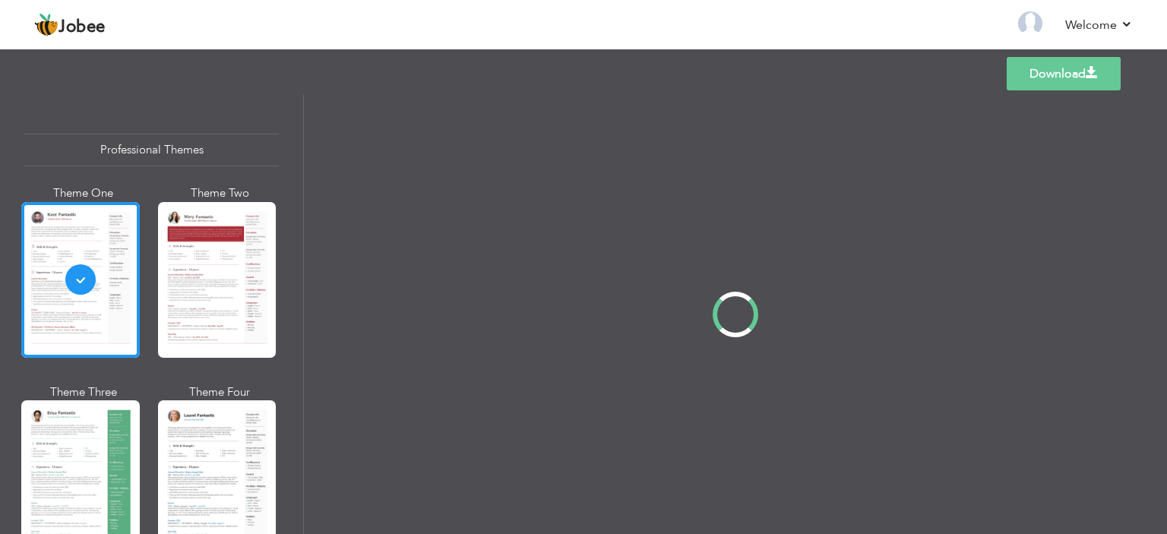
click at [656, 318] on div at bounding box center [735, 314] width 863 height 440
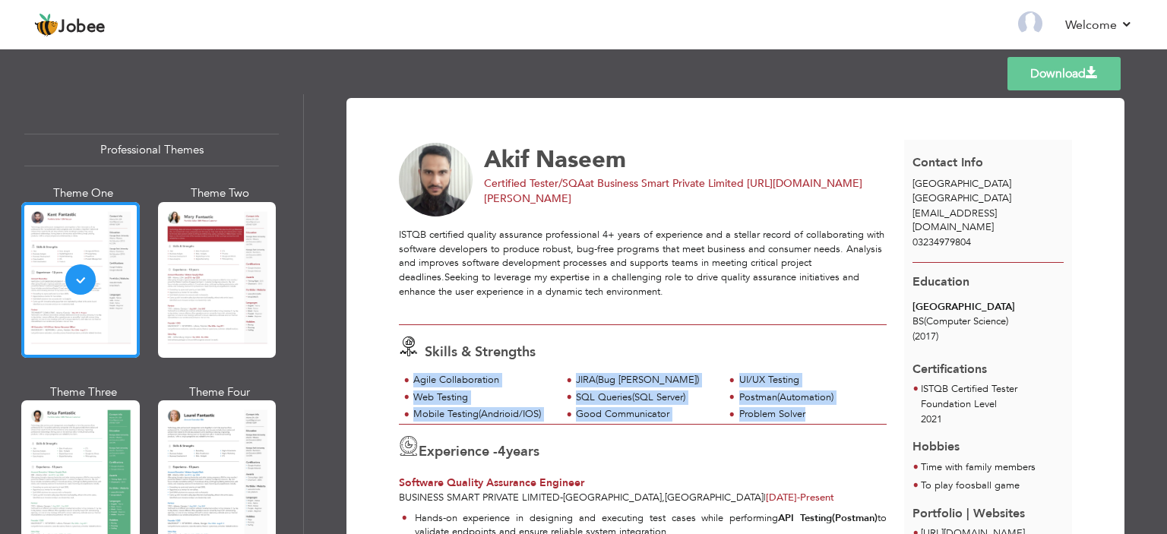
drag, startPoint x: 814, startPoint y: 417, endPoint x: 403, endPoint y: 380, distance: 412.7
click at [403, 380] on div "Agile Collaboration JIRA(Bug [PERSON_NAME]) UI/UX Testing Web Testing SQL Queri…" at bounding box center [643, 398] width 488 height 51
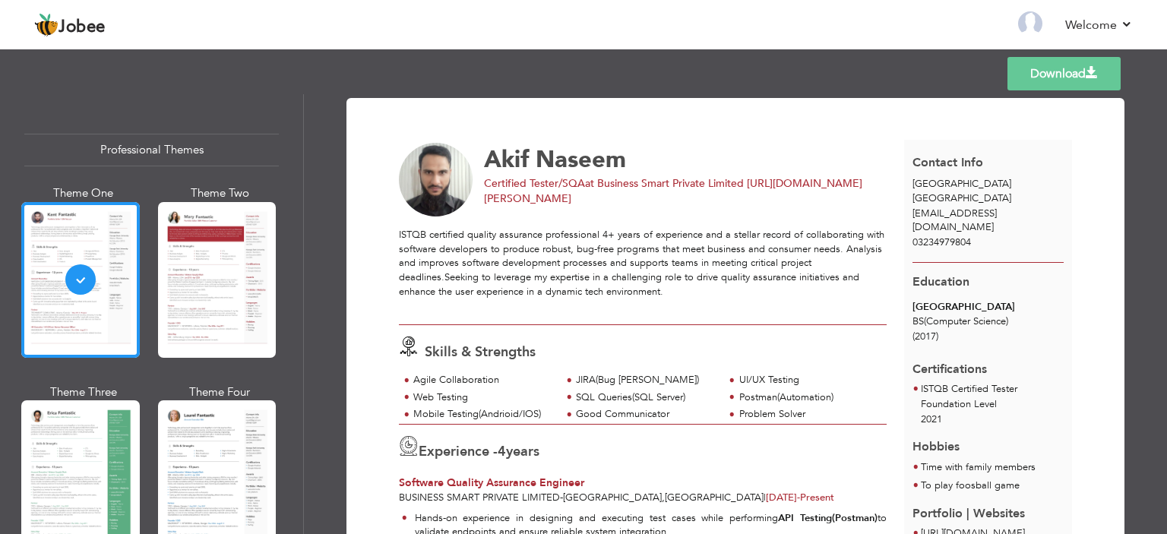
drag, startPoint x: 480, startPoint y: 373, endPoint x: 542, endPoint y: 401, distance: 67.7
click at [542, 401] on div "Web Testing" at bounding box center [482, 398] width 139 height 14
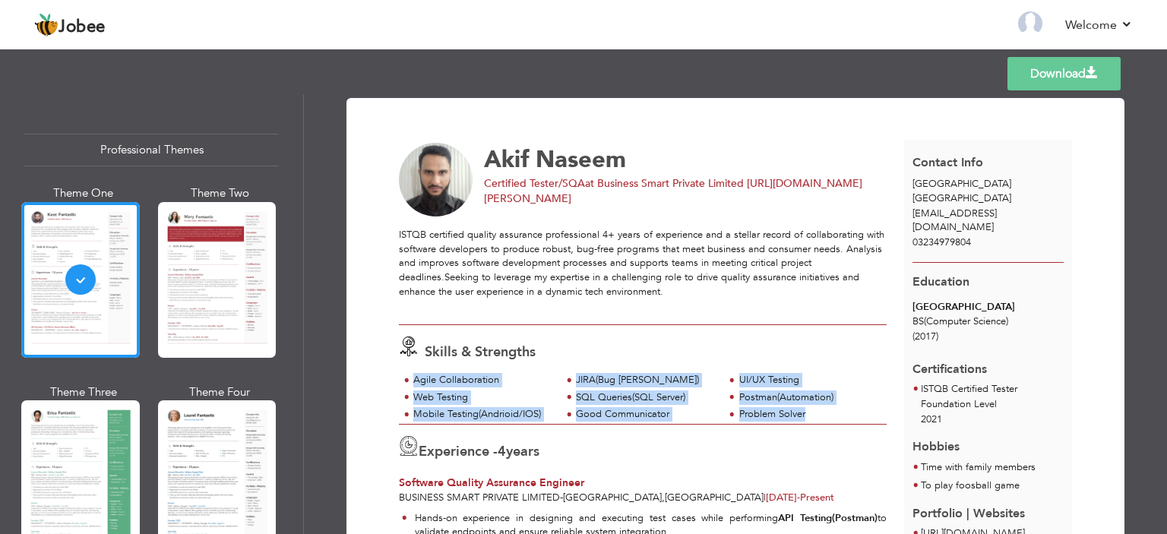
drag, startPoint x: 826, startPoint y: 409, endPoint x: 407, endPoint y: 374, distance: 420.1
click at [407, 374] on div "Agile Collaboration JIRA(Bug [PERSON_NAME]) UI/UX Testing Web Testing SQL Queri…" at bounding box center [643, 398] width 488 height 51
copy div "Agile Collaboration JIRA(Bug [PERSON_NAME]) UI/UX Testing Web Testing SQL Queri…"
click at [787, 386] on div "UI/UX Testing" at bounding box center [805, 381] width 163 height 17
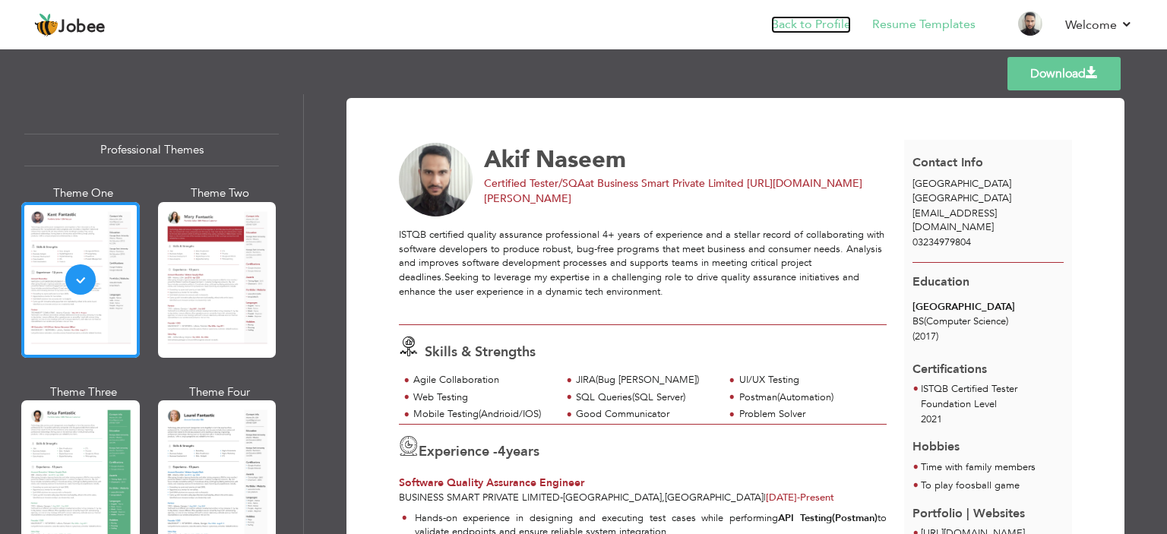
drag, startPoint x: 847, startPoint y: 24, endPoint x: 787, endPoint y: 27, distance: 60.1
click at [846, 22] on link "Back to Profile" at bounding box center [811, 24] width 80 height 17
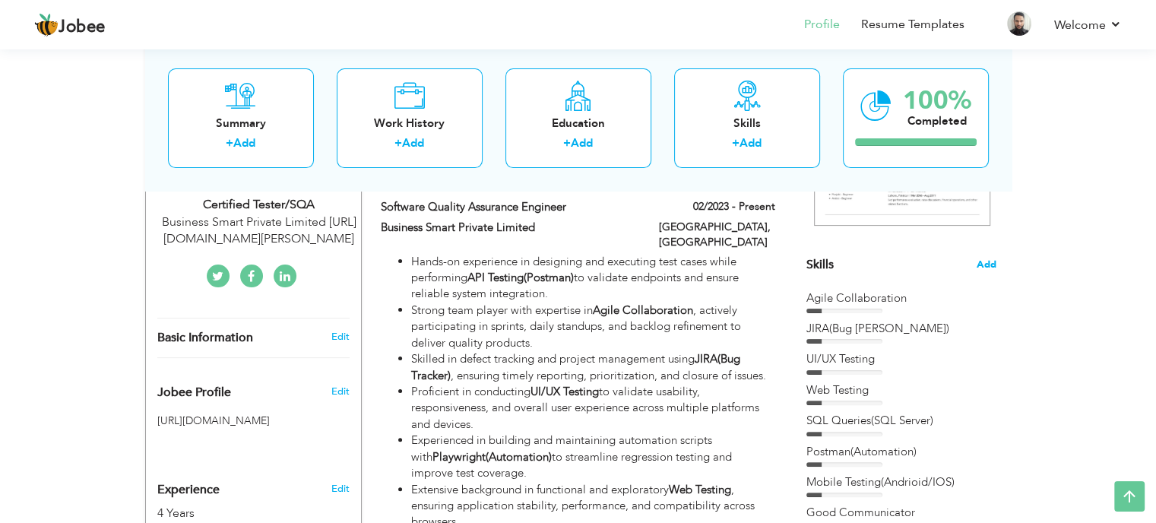
click at [985, 269] on span "Add" at bounding box center [986, 265] width 20 height 14
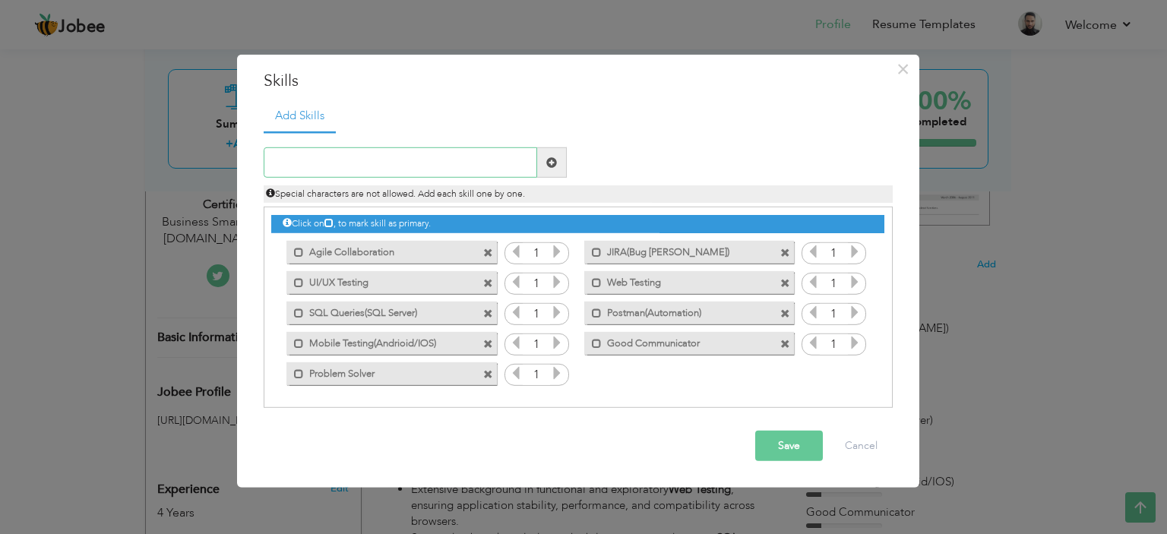
drag, startPoint x: 385, startPoint y: 174, endPoint x: 362, endPoint y: 172, distance: 23.6
click at [383, 172] on input "text" at bounding box center [401, 162] width 274 height 30
type input "u"
type input "Functional and Regression Testing"
click at [561, 163] on span at bounding box center [552, 162] width 30 height 30
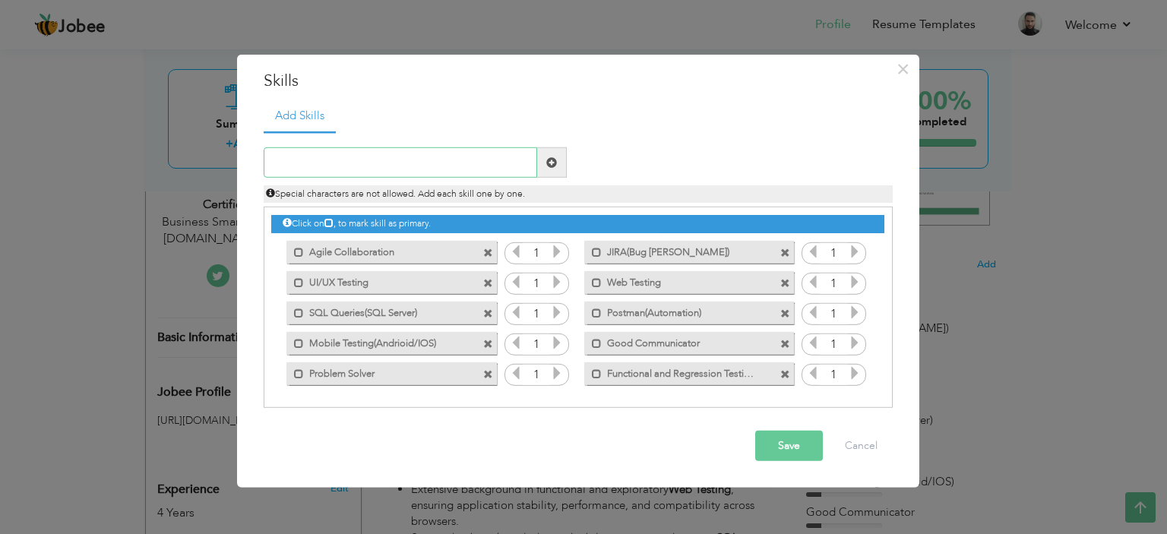
click at [410, 155] on input "text" at bounding box center [401, 162] width 274 height 30
click at [343, 158] on input "Documentation(Test Plan and Cases)" at bounding box center [401, 162] width 274 height 30
click at [366, 160] on input "Documentation(Test Plan and Cases)" at bounding box center [401, 162] width 274 height 30
click at [536, 163] on input "Documentation(Test Plan and Cases)" at bounding box center [401, 162] width 274 height 30
type input "Documentation(Test Plan and Cases)"
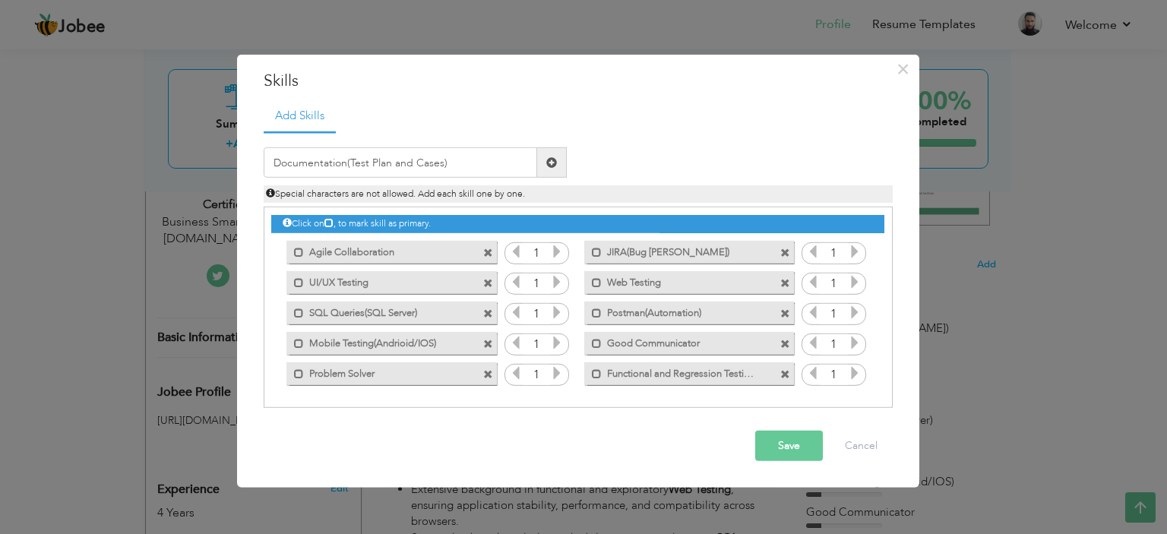
click at [544, 163] on span at bounding box center [552, 162] width 30 height 30
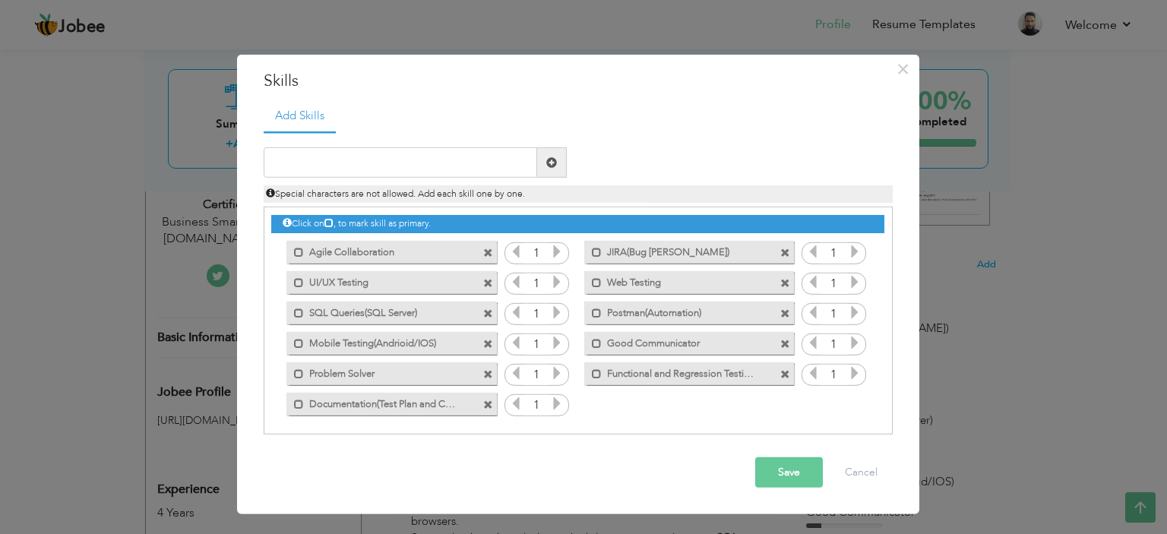
click at [784, 470] on button "Save" at bounding box center [789, 472] width 68 height 30
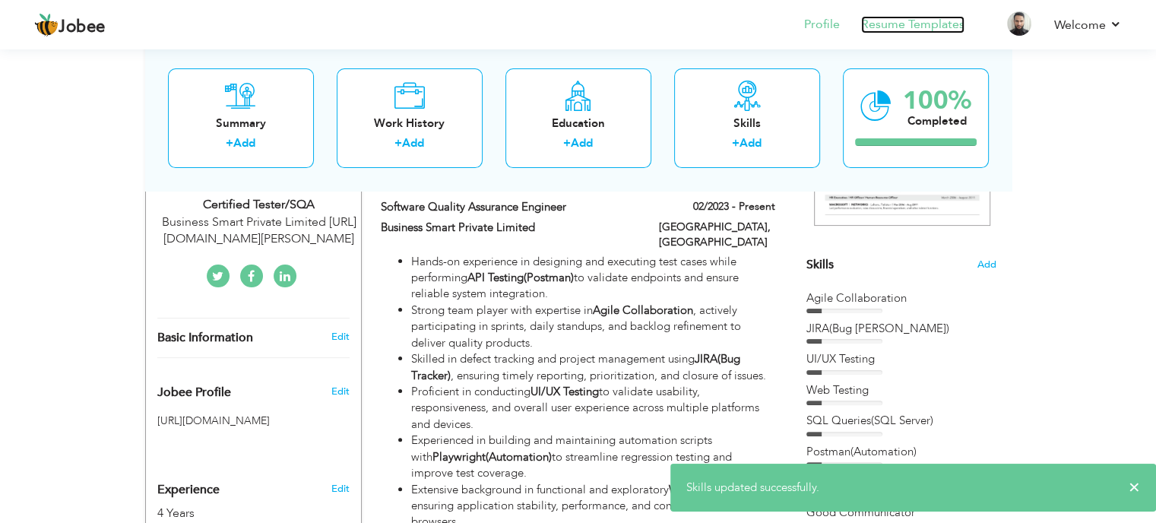
click at [909, 18] on link "Resume Templates" at bounding box center [912, 24] width 103 height 17
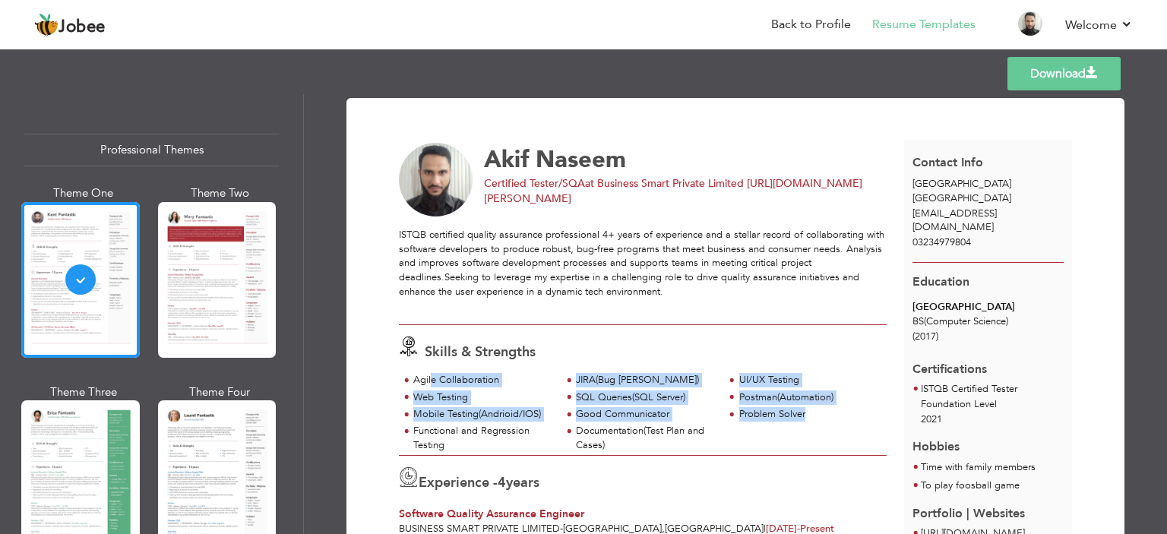
drag, startPoint x: 814, startPoint y: 446, endPoint x: 428, endPoint y: 382, distance: 390.4
click at [428, 382] on div "Agile Collaboration JIRA(Bug [PERSON_NAME]) UI/UX Testing Web Testing SQL Queri…" at bounding box center [643, 414] width 488 height 82
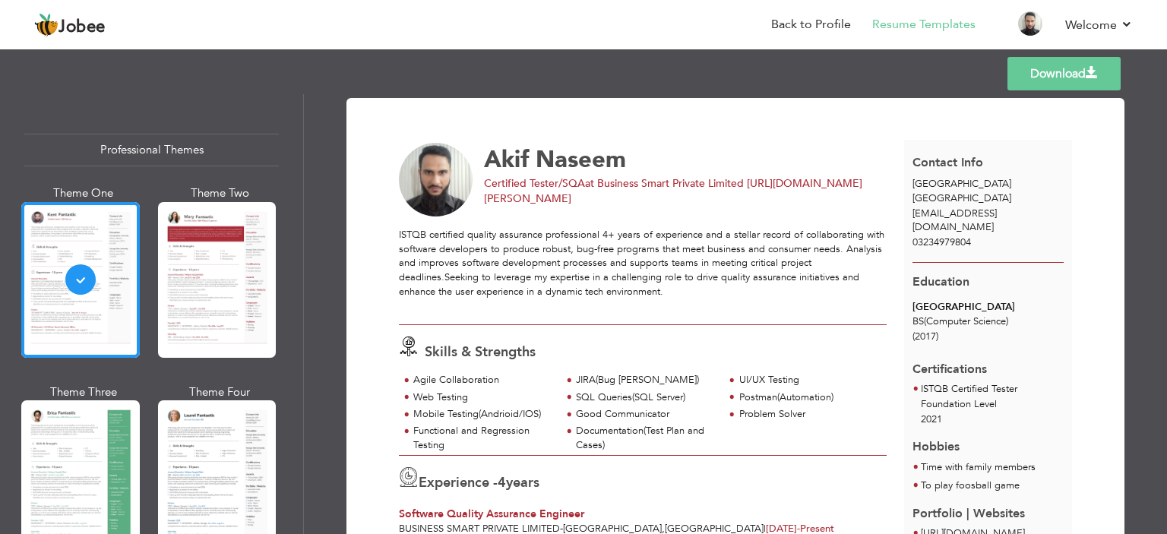
click at [666, 441] on div "Documentation(Test Plan and Cases)" at bounding box center [645, 438] width 139 height 28
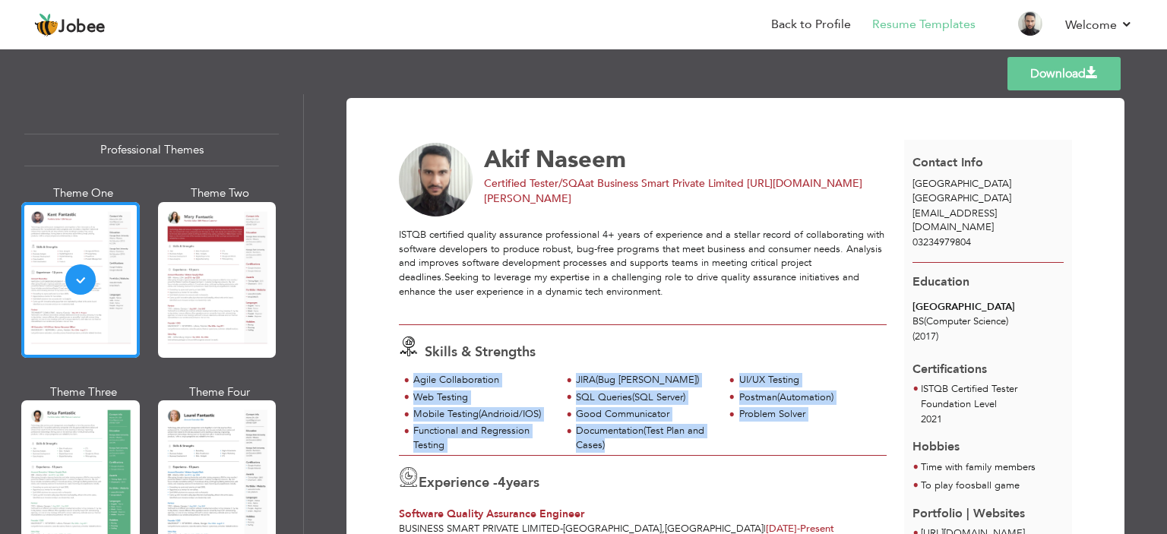
drag, startPoint x: 432, startPoint y: 385, endPoint x: 644, endPoint y: 441, distance: 219.3
click at [644, 441] on div "Agile Collaboration JIRA(Bug [PERSON_NAME]) UI/UX Testing Web Testing SQL Queri…" at bounding box center [643, 414] width 488 height 82
copy div "Agile Collaboration JIRA(Bug [PERSON_NAME]) UI/UX Testing Web Testing SQL Queri…"
click at [826, 19] on link "Back to Profile" at bounding box center [811, 24] width 80 height 17
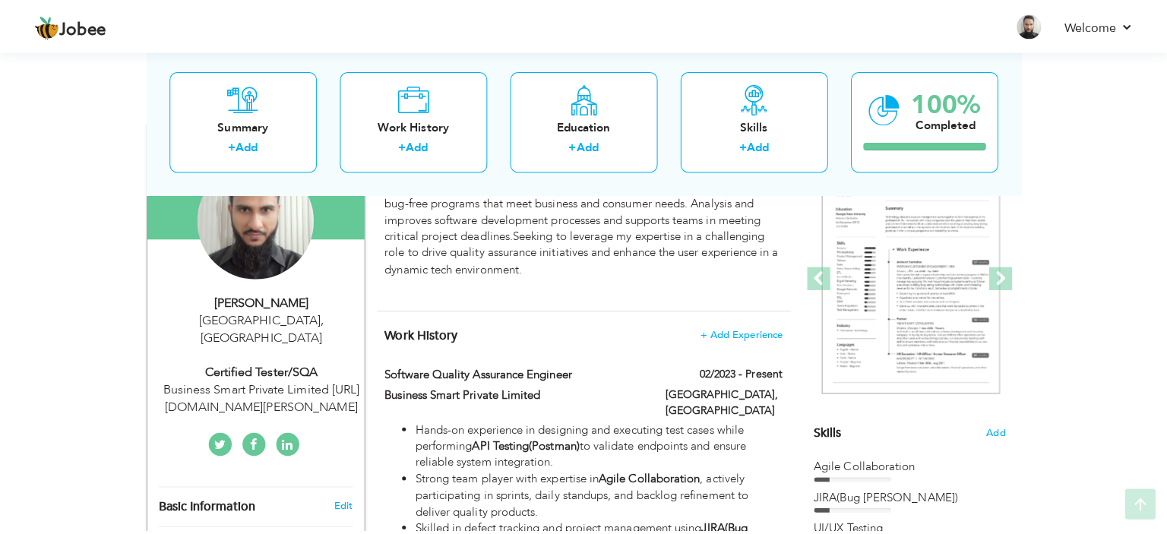
scroll to position [228, 0]
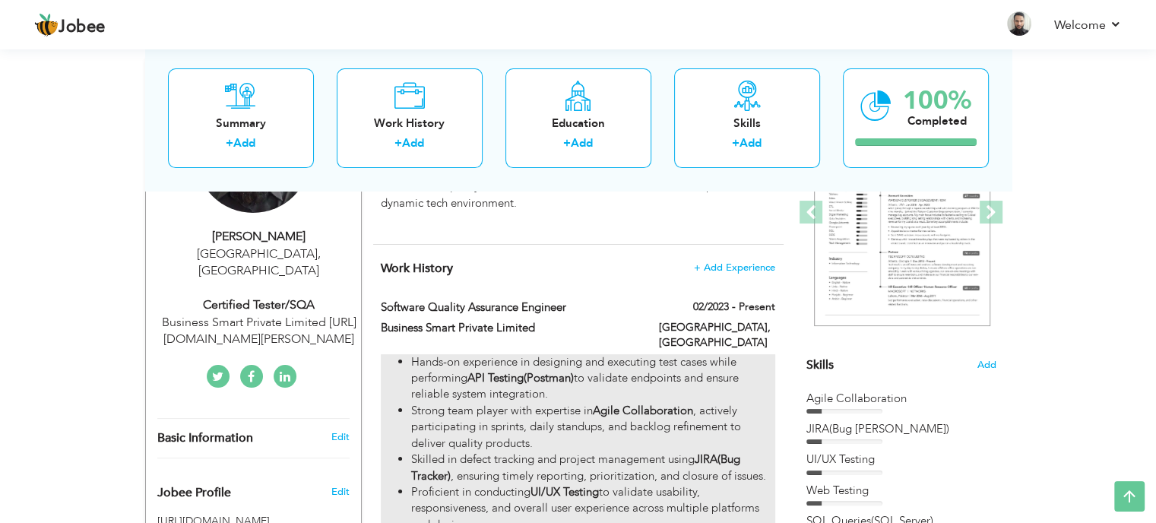
click at [608, 378] on li "Hands-on experience in designing and executing test cases while performing API …" at bounding box center [592, 378] width 363 height 49
type input "Software Quality Assurance Engineer"
type input "Business Smart Private Limited"
type input "02/2023"
type input "[GEOGRAPHIC_DATA]"
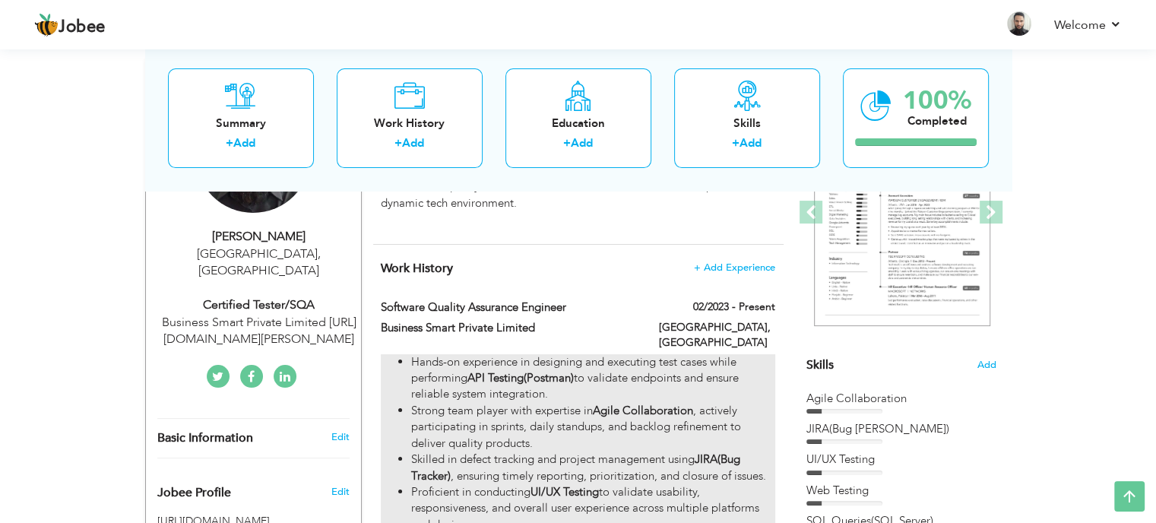
type input "[GEOGRAPHIC_DATA]"
checkbox input "true"
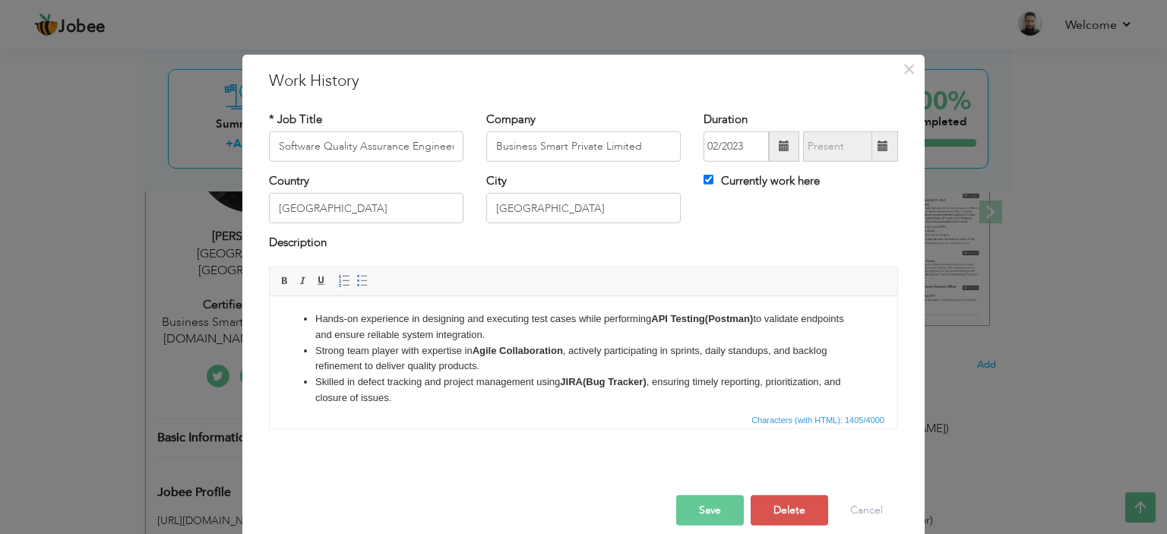
click at [568, 396] on li "Skilled in defect tracking and project management using JIRA(Bug Tracker) , ens…" at bounding box center [583, 390] width 536 height 32
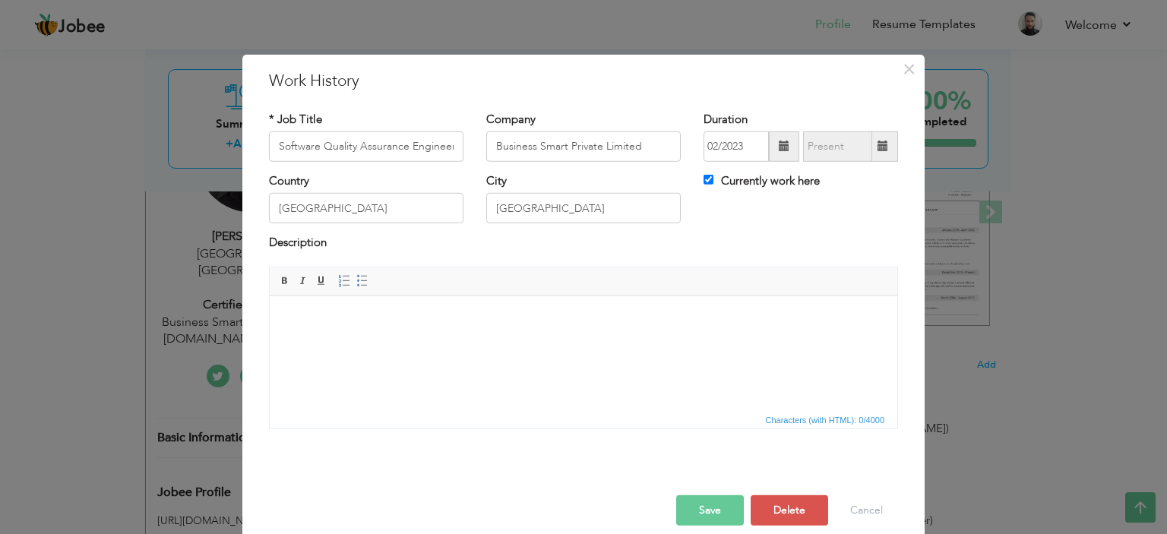
scroll to position [345, 0]
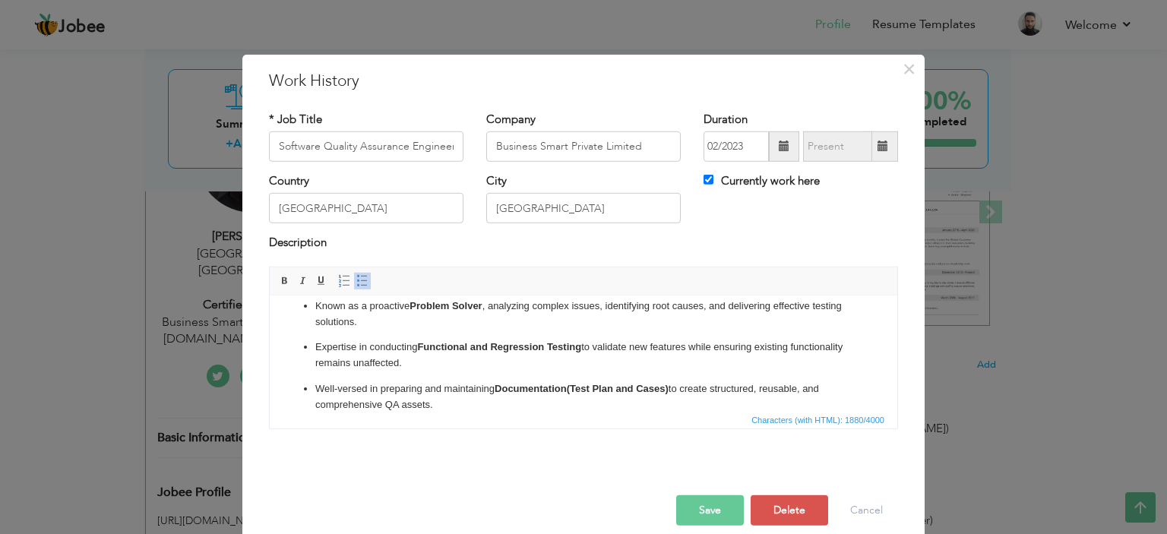
click ul "Strong team player with expertise in Agile Collaboration , engaging in sprint c…"
click at [356, 275] on span at bounding box center [362, 281] width 12 height 12
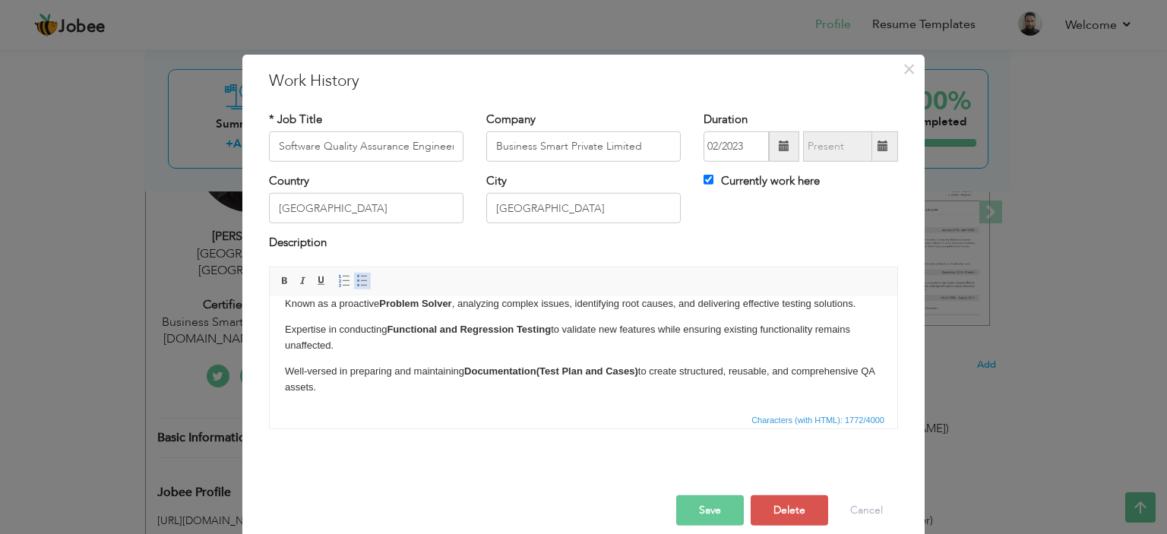
click at [356, 275] on span at bounding box center [362, 281] width 12 height 12
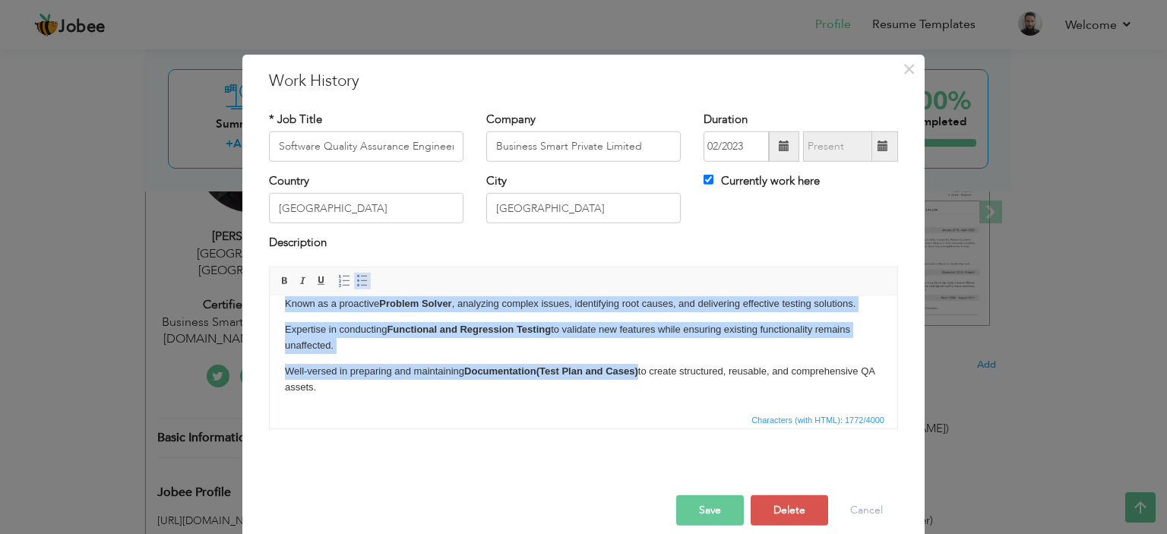
scroll to position [264, 0]
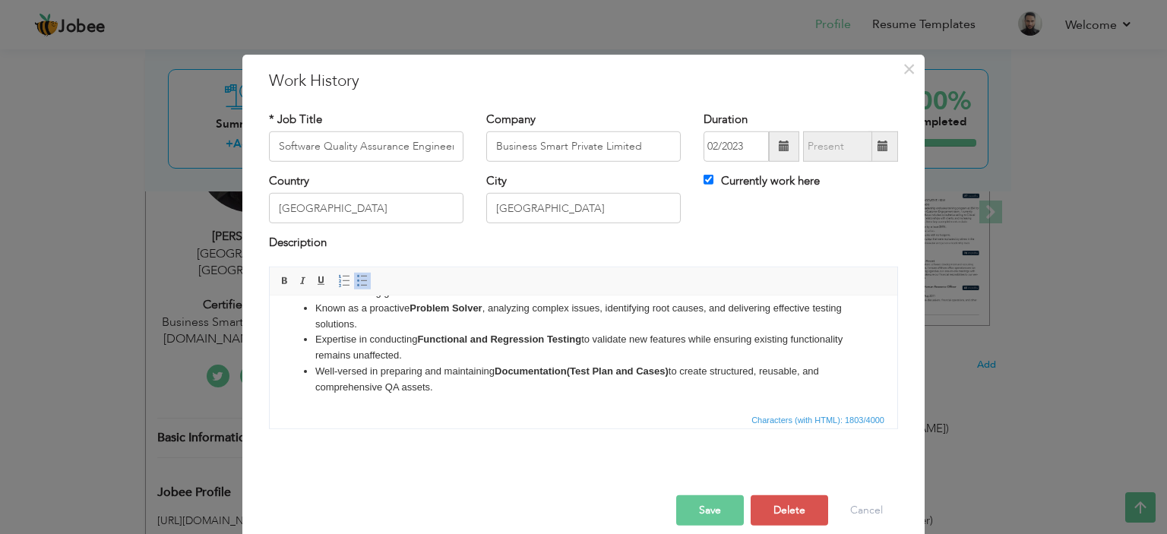
click at [691, 502] on button "Save" at bounding box center [710, 510] width 68 height 30
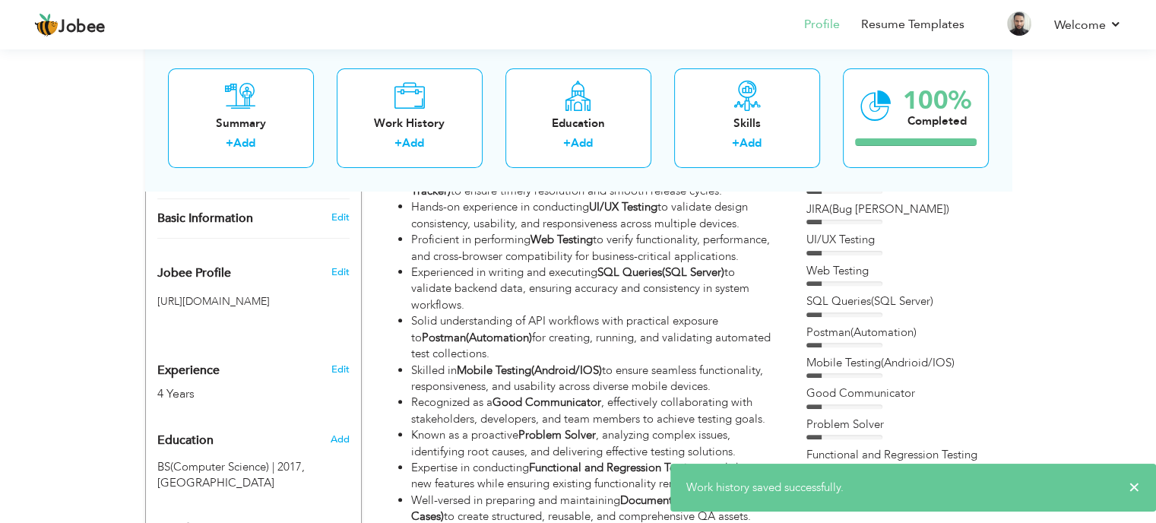
scroll to position [285, 0]
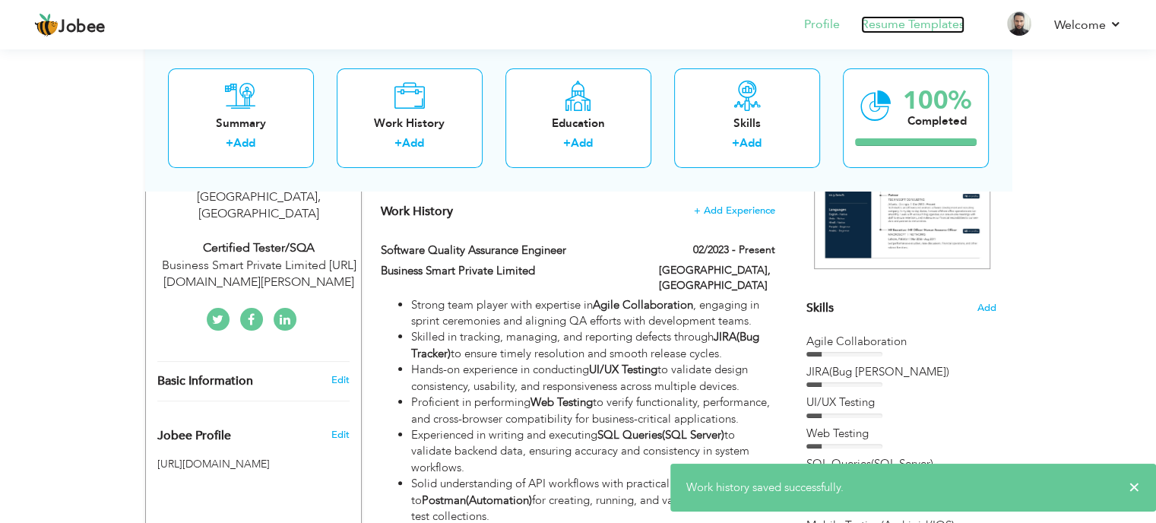
click at [916, 26] on link "Resume Templates" at bounding box center [912, 24] width 103 height 17
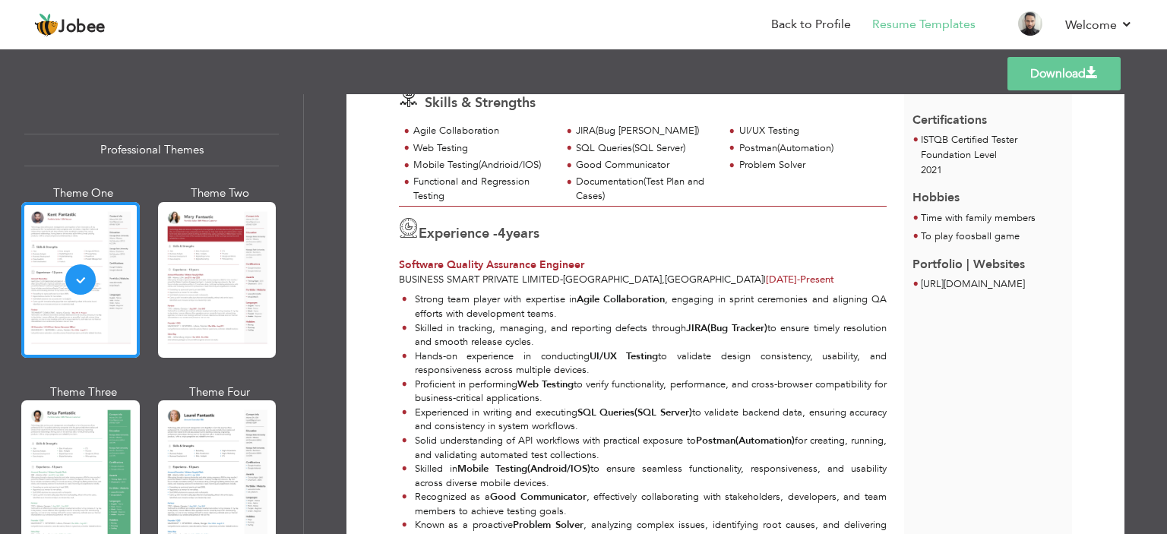
scroll to position [228, 0]
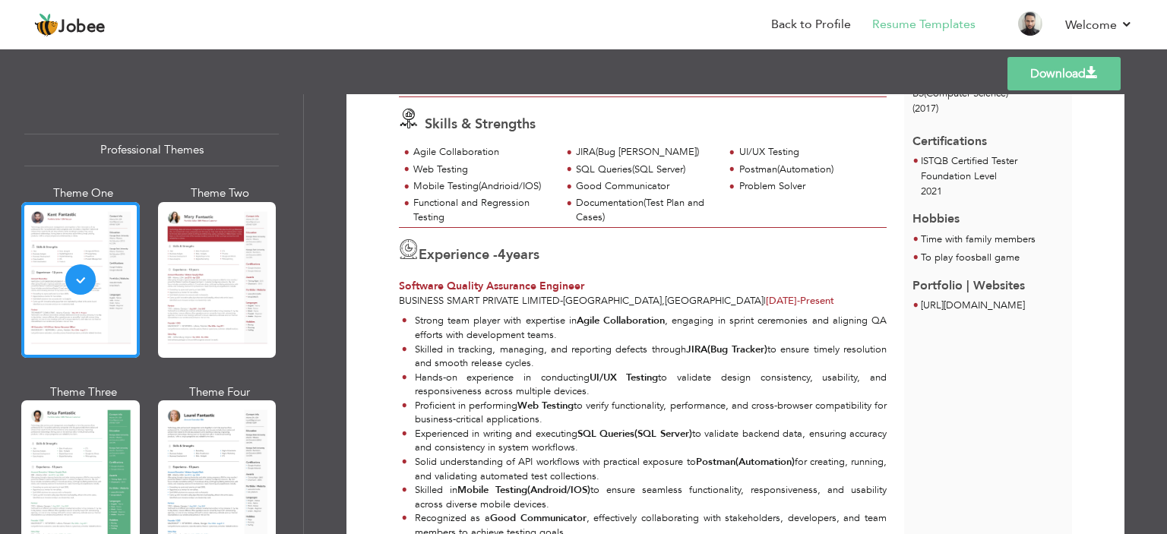
click at [1048, 78] on link "Download" at bounding box center [1063, 73] width 113 height 33
click at [810, 274] on div "Experience - 4 years Software Quality Assurance Engineer Business Smart Private…" at bounding box center [643, 268] width 505 height 81
click at [762, 200] on div "Agile Collaboration JIRA(Bug Tacker) UI/UX Testing Web Testing SQL Queries(SQL …" at bounding box center [643, 186] width 488 height 82
click at [480, 185] on div "Mobile Testing(Andrioid/IOS)" at bounding box center [482, 186] width 139 height 14
click at [609, 175] on div "SQL Queries(SQL Server)" at bounding box center [642, 171] width 163 height 17
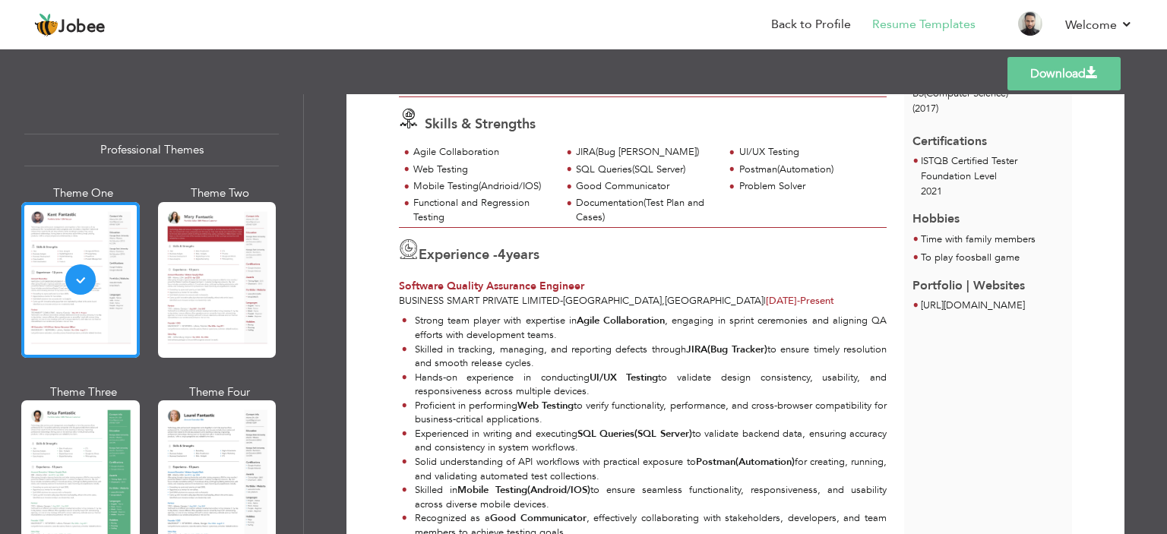
click at [729, 168] on span at bounding box center [731, 170] width 14 height 15
click at [486, 196] on div "Functional and Regression Testing" at bounding box center [482, 210] width 139 height 28
click at [465, 196] on div "Functional and Regression Testing" at bounding box center [482, 210] width 139 height 28
click at [603, 188] on div "Good Communicator" at bounding box center [645, 186] width 139 height 14
click at [672, 191] on div "Good Communicator" at bounding box center [645, 186] width 139 height 14
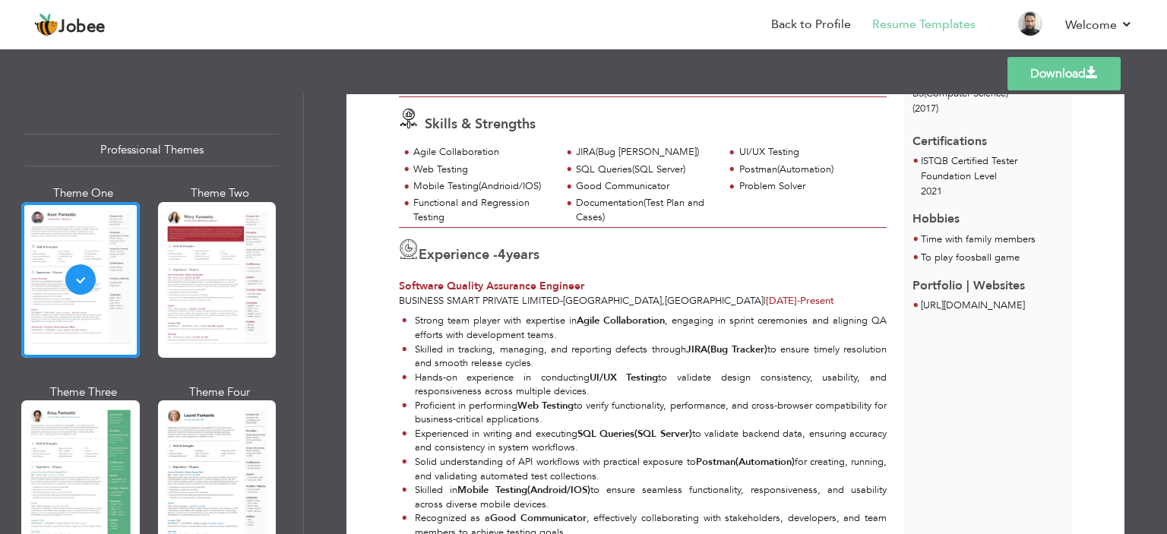
click at [584, 210] on div "Documentation(Test Plan and Cases)" at bounding box center [645, 210] width 139 height 28
click at [604, 213] on div "Documentation(Test Plan and Cases)" at bounding box center [645, 210] width 139 height 28
click at [626, 217] on div "Documentation(Test Plan and Cases)" at bounding box center [645, 210] width 139 height 28
click at [817, 27] on link "Back to Profile" at bounding box center [811, 24] width 80 height 17
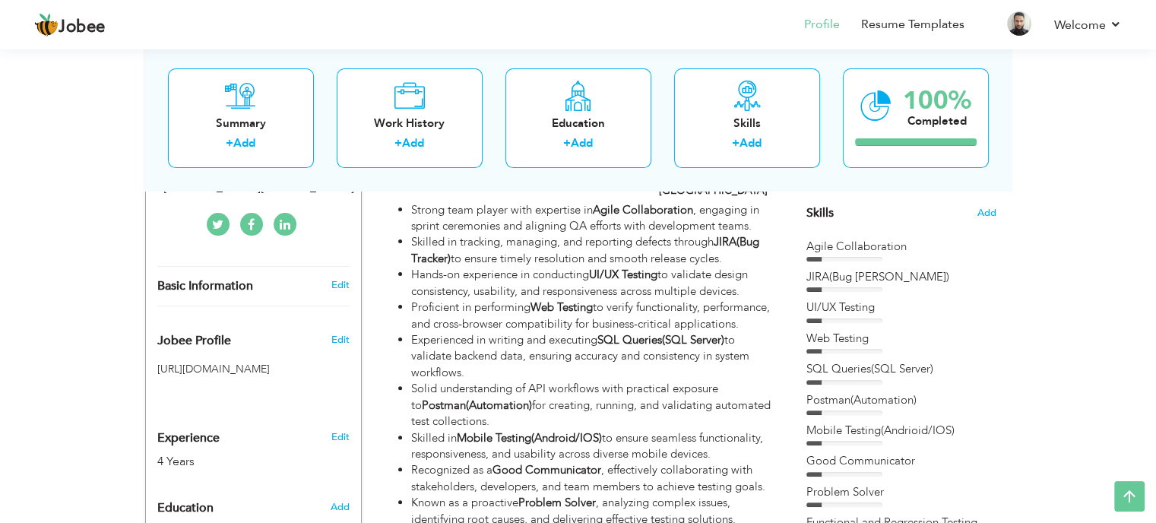
scroll to position [380, 0]
click at [979, 212] on span "Add" at bounding box center [986, 213] width 20 height 14
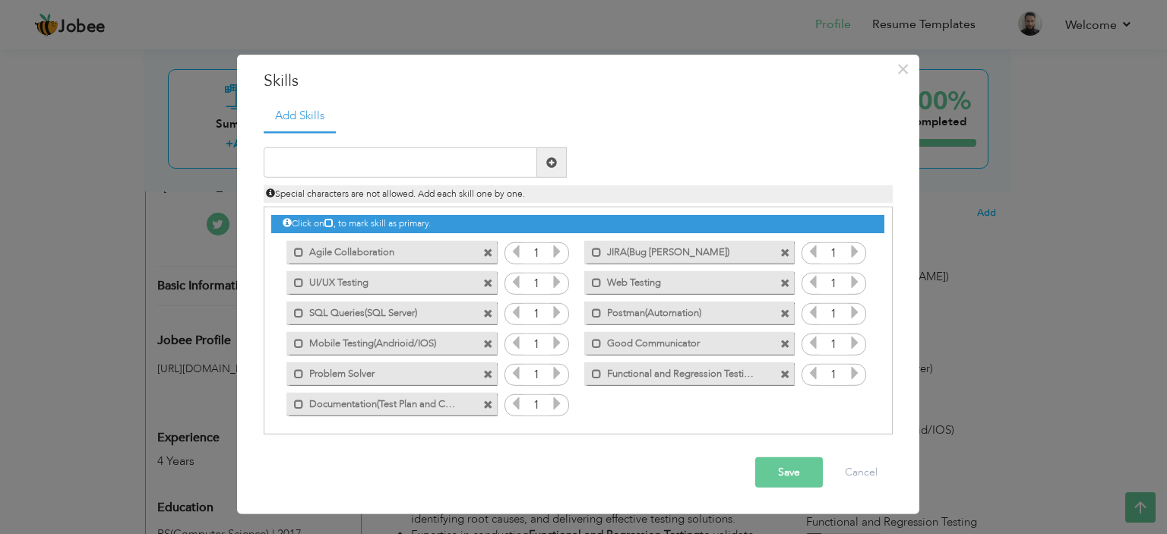
click at [485, 378] on span at bounding box center [488, 374] width 10 height 10
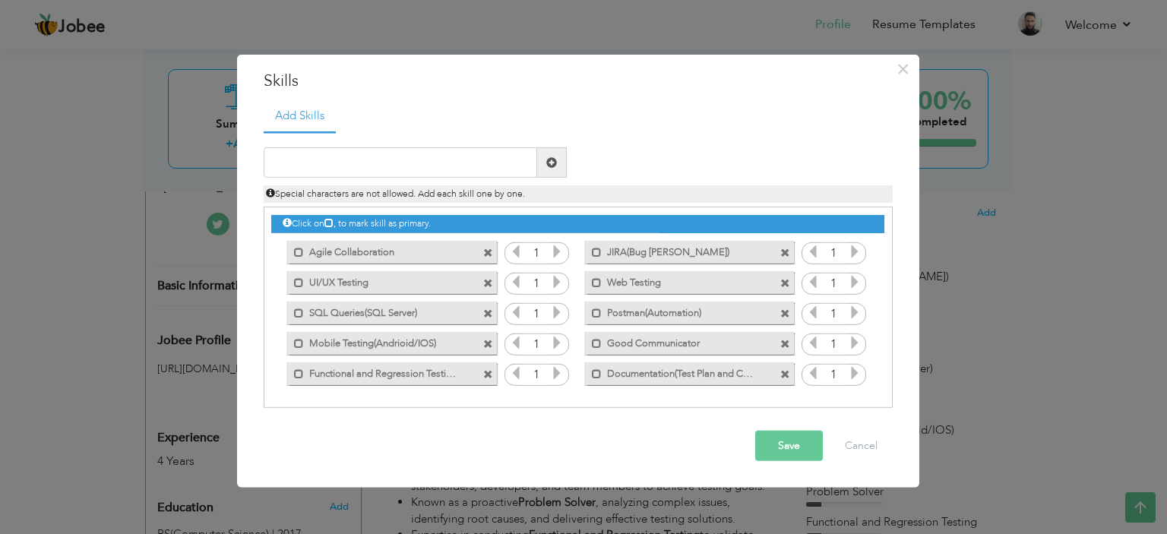
click at [782, 343] on span at bounding box center [785, 344] width 10 height 10
click at [789, 346] on span at bounding box center [785, 344] width 10 height 10
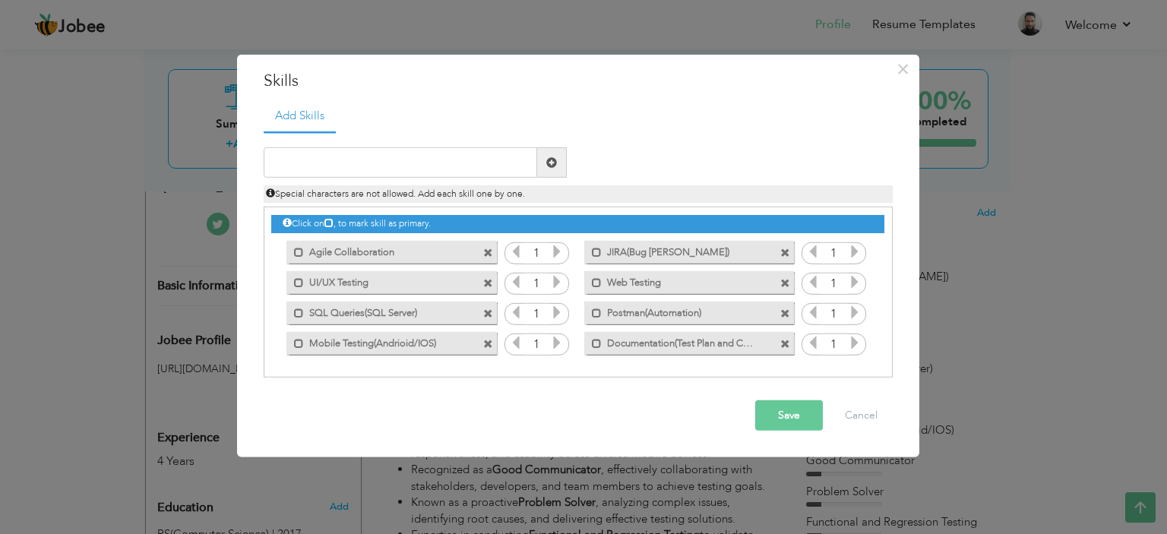
click at [786, 312] on span at bounding box center [785, 313] width 10 height 10
click at [352, 167] on input "text" at bounding box center [401, 162] width 274 height 30
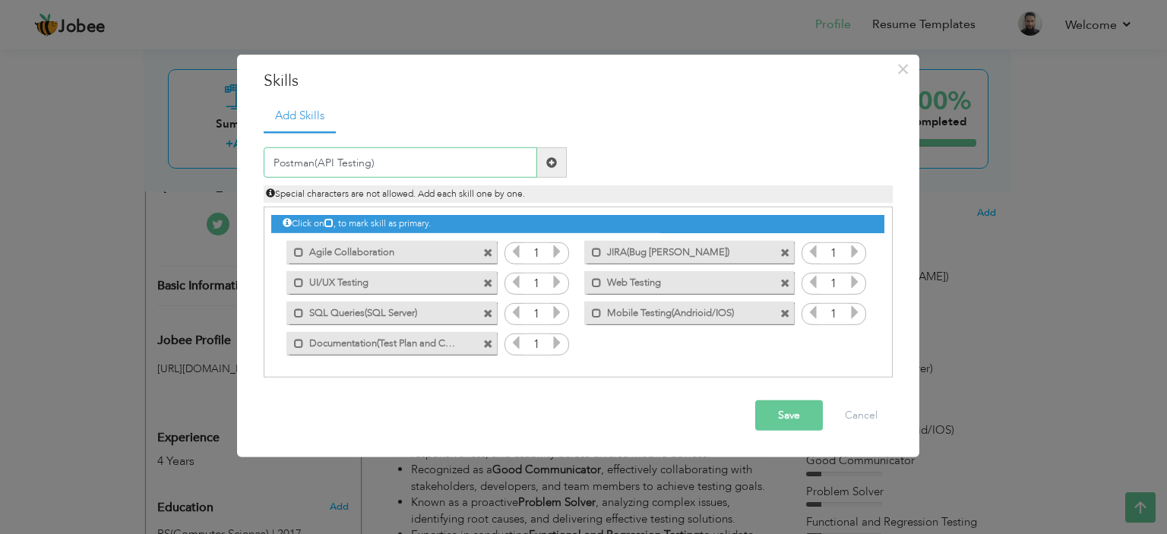
type input "Postman(API Testing)"
drag, startPoint x: 551, startPoint y: 160, endPoint x: 520, endPoint y: 156, distance: 31.5
click at [551, 158] on span at bounding box center [551, 162] width 11 height 11
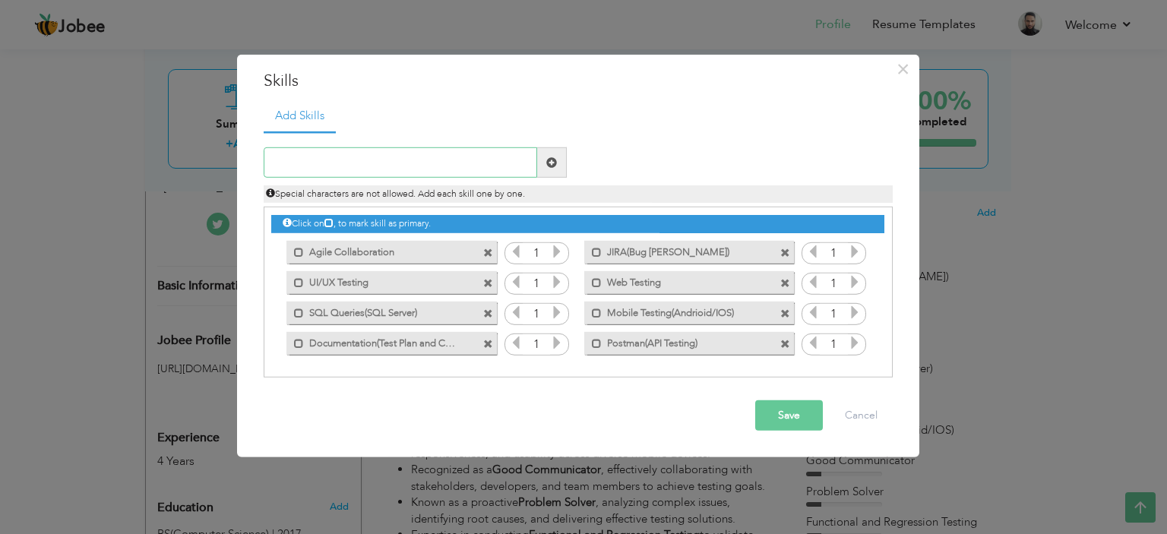
click at [428, 154] on input "text" at bounding box center [401, 162] width 274 height 30
type input "S"
type input "Playwright(Automation)"
click at [561, 160] on span at bounding box center [552, 162] width 30 height 30
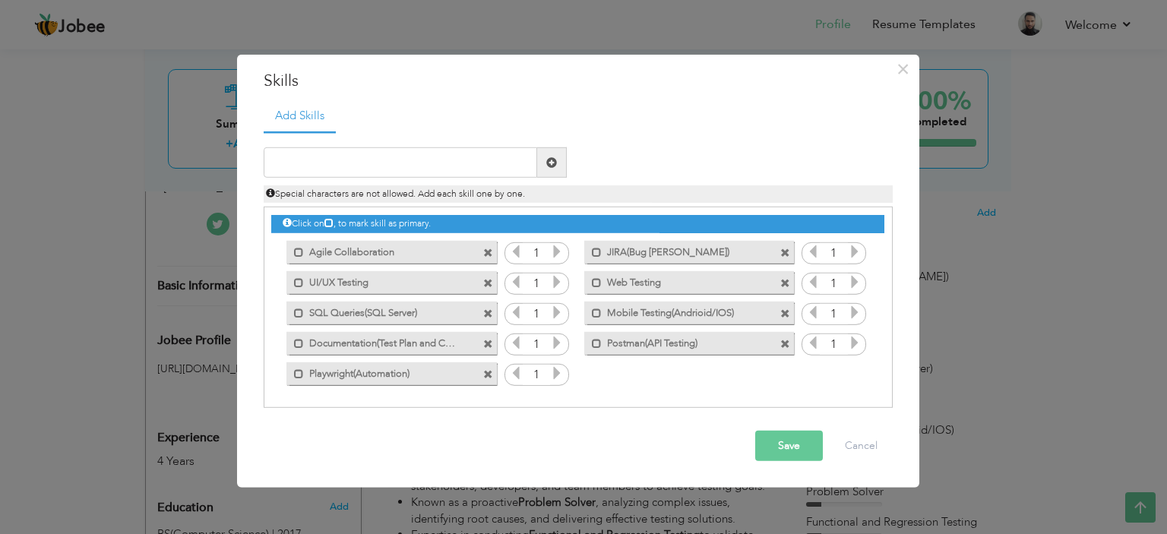
click at [487, 251] on span at bounding box center [488, 253] width 10 height 10
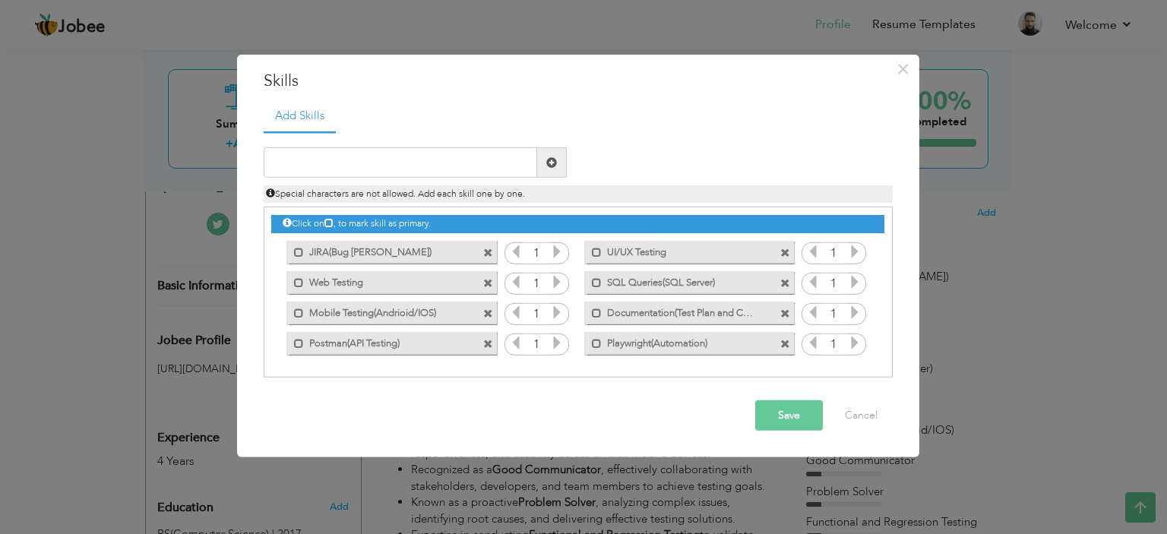
click at [789, 249] on span at bounding box center [785, 253] width 10 height 10
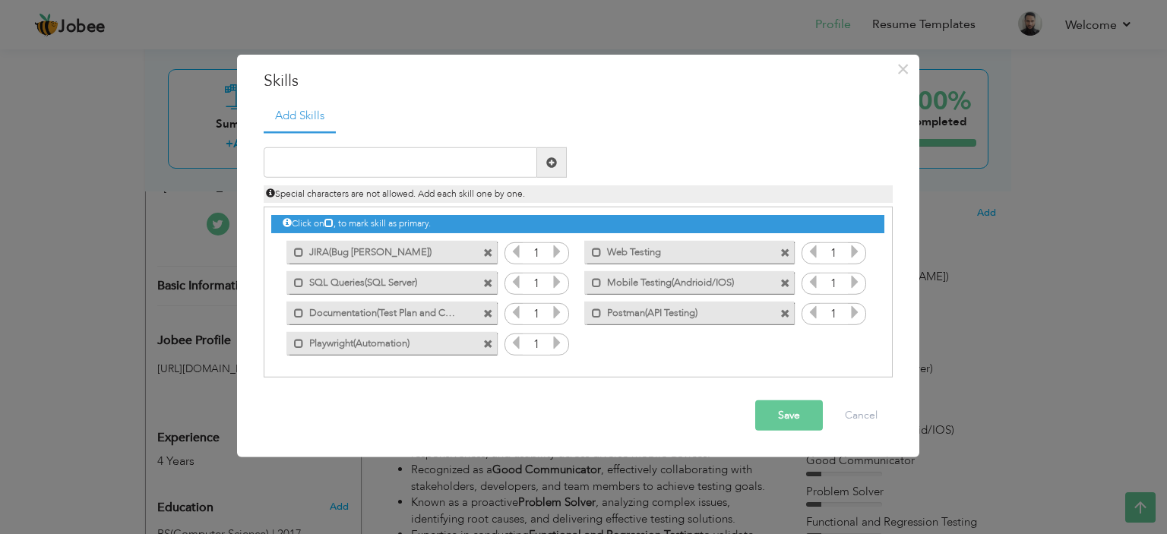
click at [486, 252] on span at bounding box center [488, 253] width 10 height 10
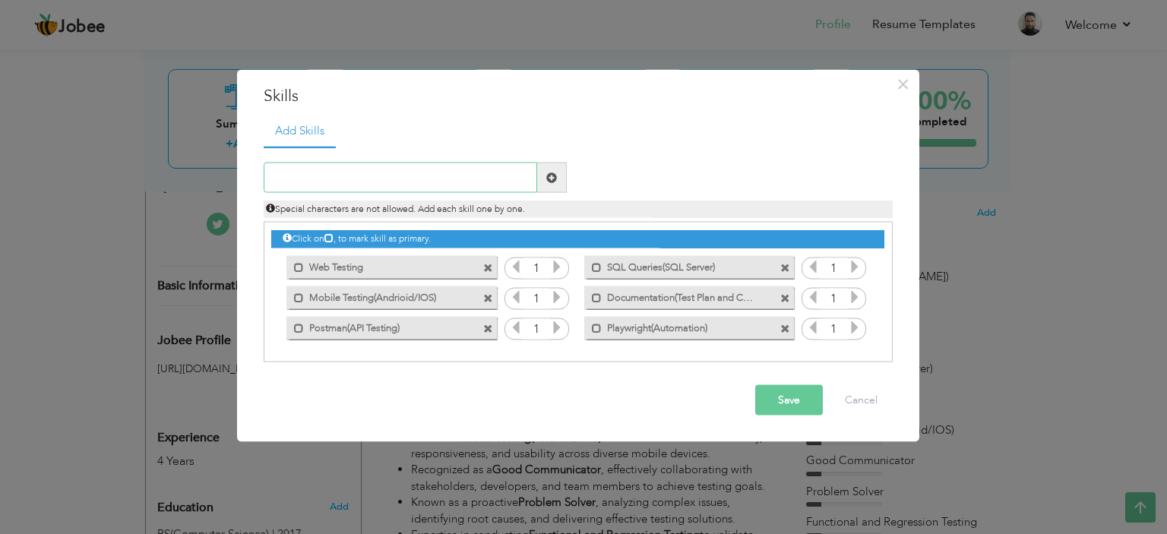
click at [375, 185] on input "text" at bounding box center [401, 178] width 274 height 30
click at [862, 397] on button "Cancel" at bounding box center [861, 400] width 63 height 30
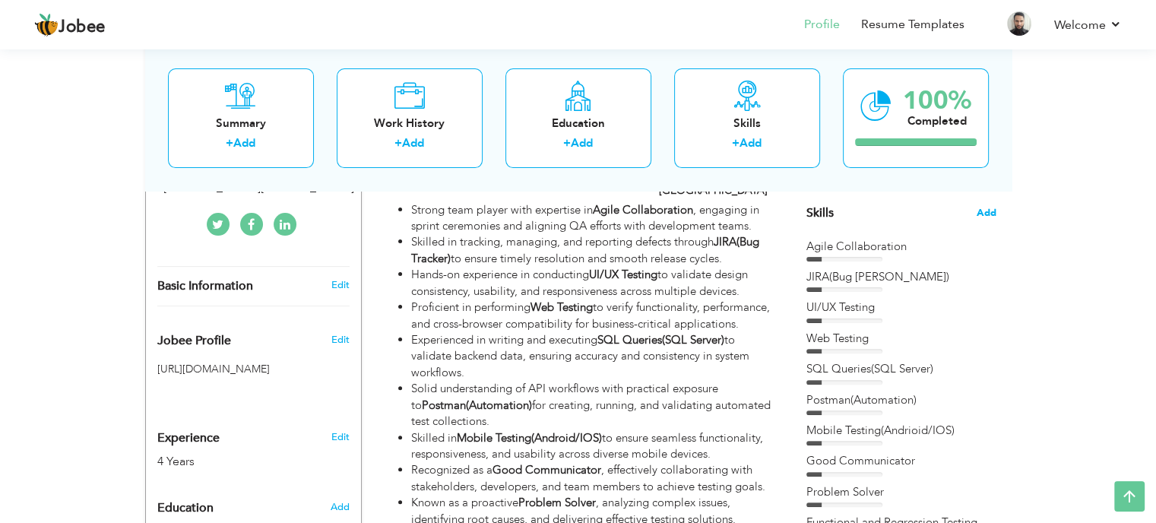
click at [985, 209] on span "Add" at bounding box center [986, 213] width 20 height 14
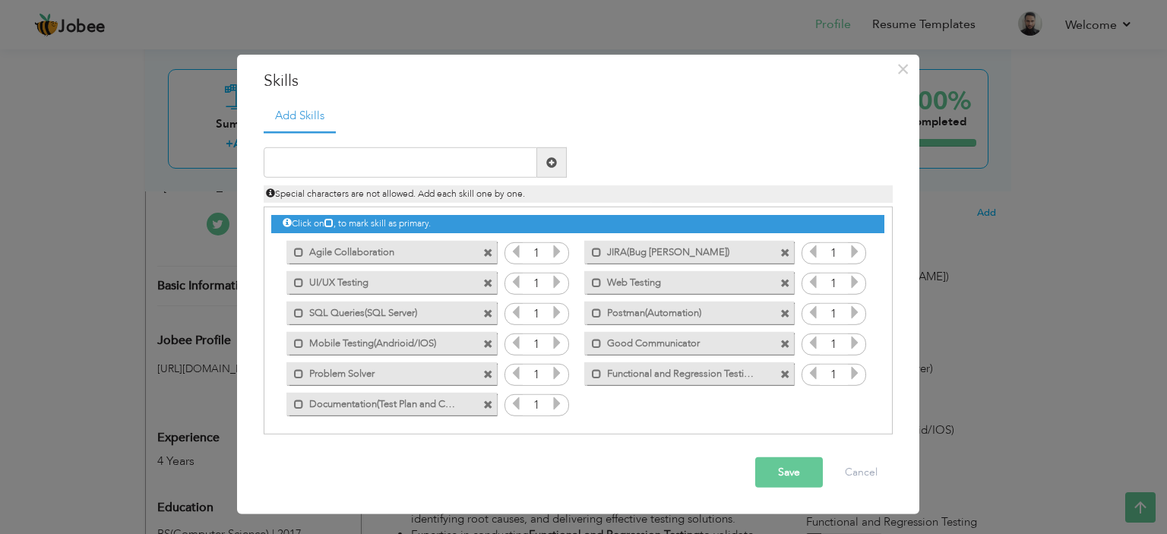
click at [483, 285] on span at bounding box center [488, 283] width 10 height 10
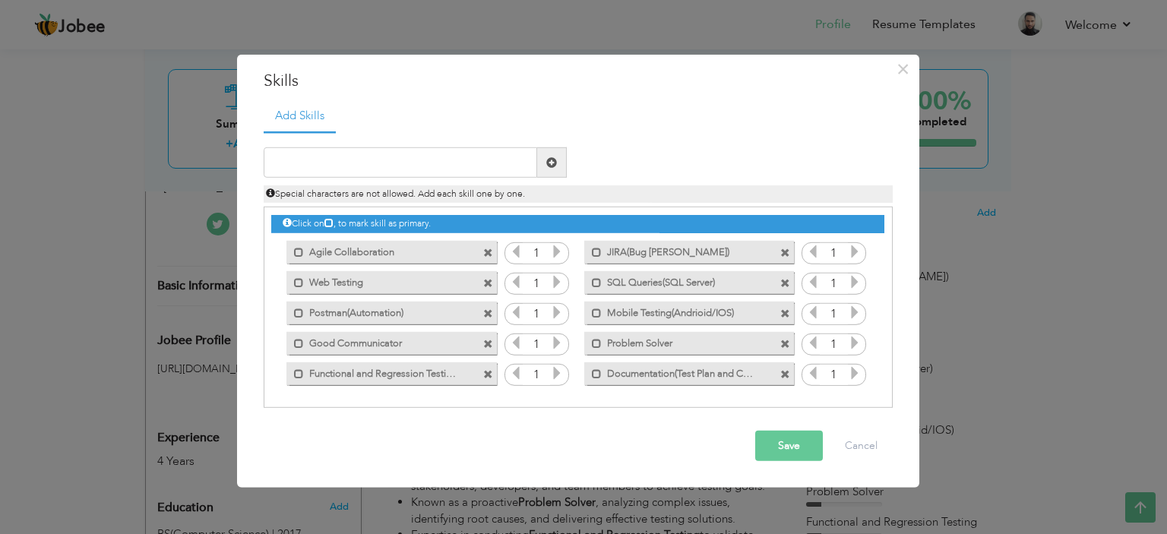
click at [486, 250] on span at bounding box center [488, 253] width 10 height 10
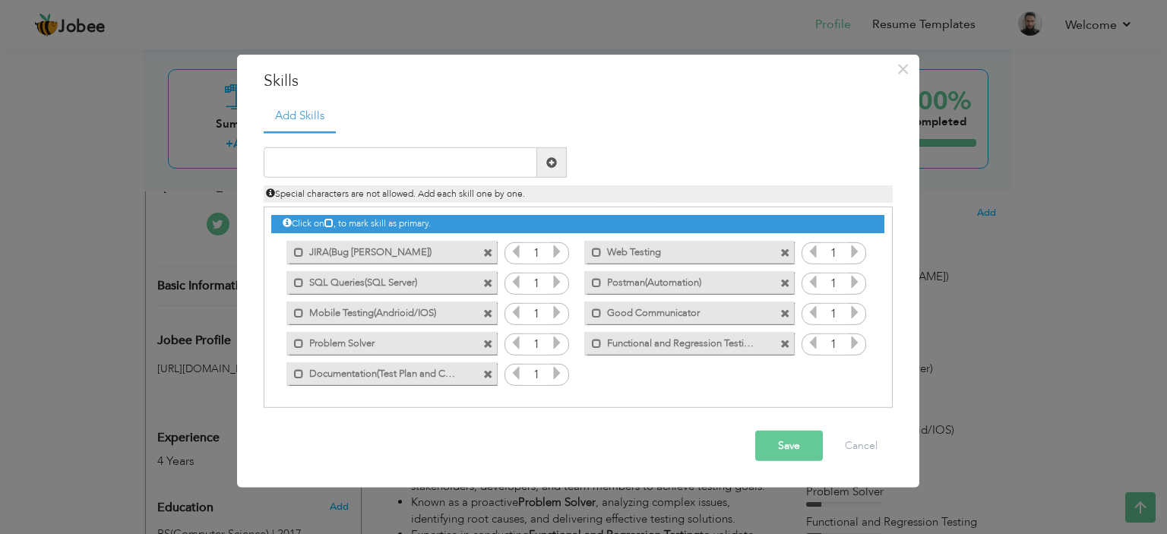
click at [786, 284] on span at bounding box center [785, 283] width 10 height 10
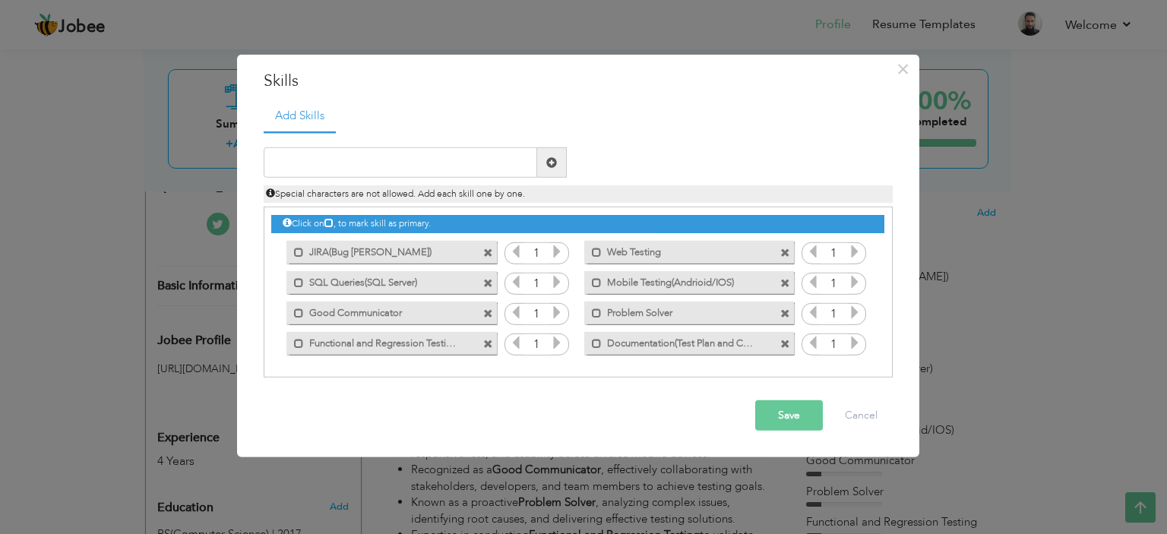
click at [491, 315] on span at bounding box center [488, 313] width 10 height 10
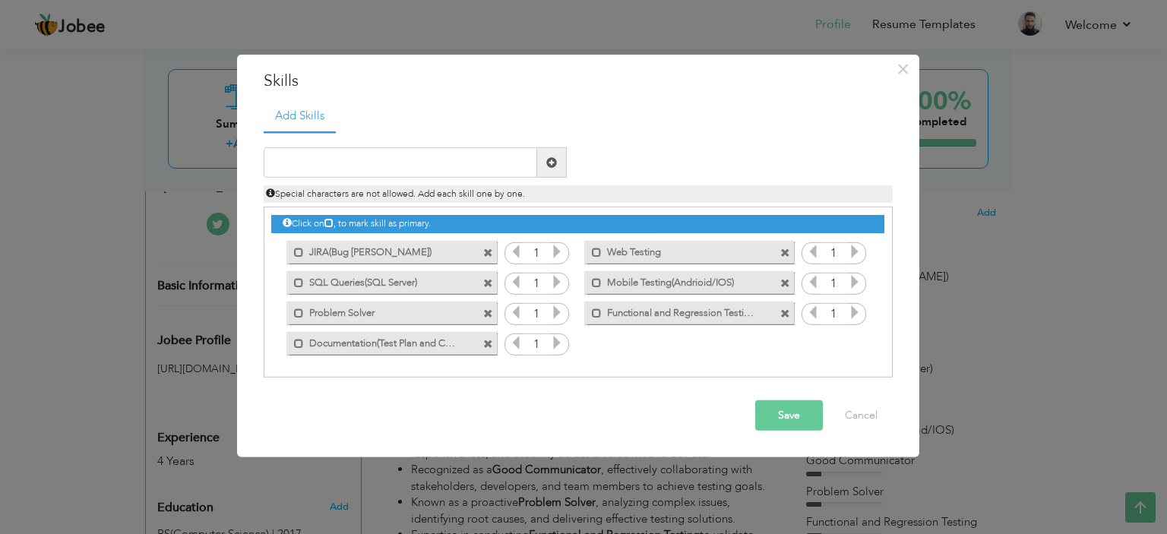
click at [483, 313] on span at bounding box center [488, 313] width 10 height 10
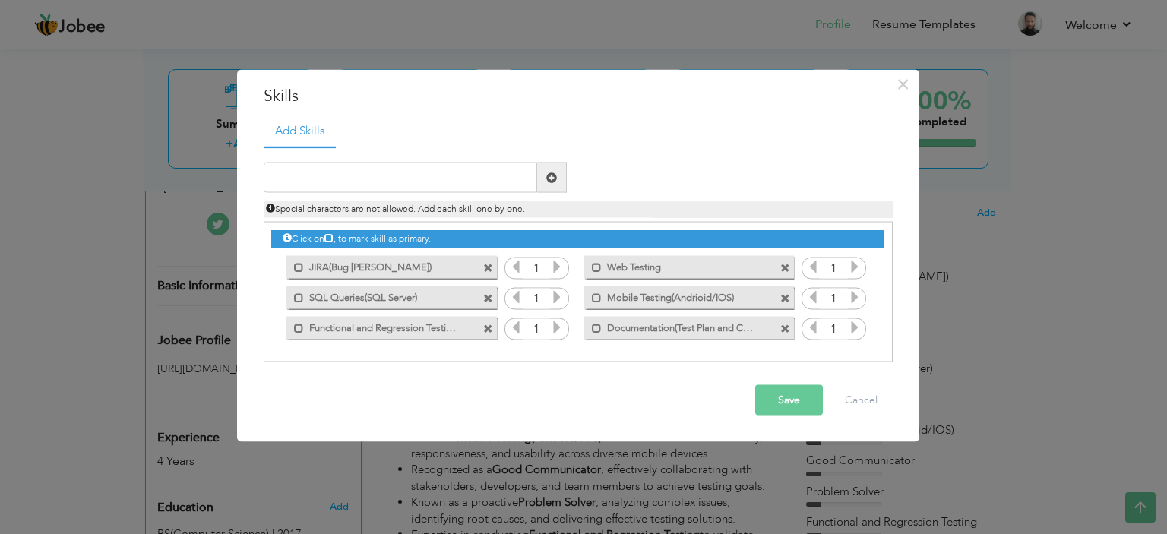
click at [485, 332] on span at bounding box center [488, 329] width 10 height 10
drag, startPoint x: 362, startPoint y: 197, endPoint x: 356, endPoint y: 185, distance: 12.9
click at [357, 194] on div "Special characters are not allowed. Add each skill one by one." at bounding box center [578, 205] width 652 height 25
click at [356, 185] on input "text" at bounding box center [401, 178] width 274 height 30
type input "Playwright(Automation)"
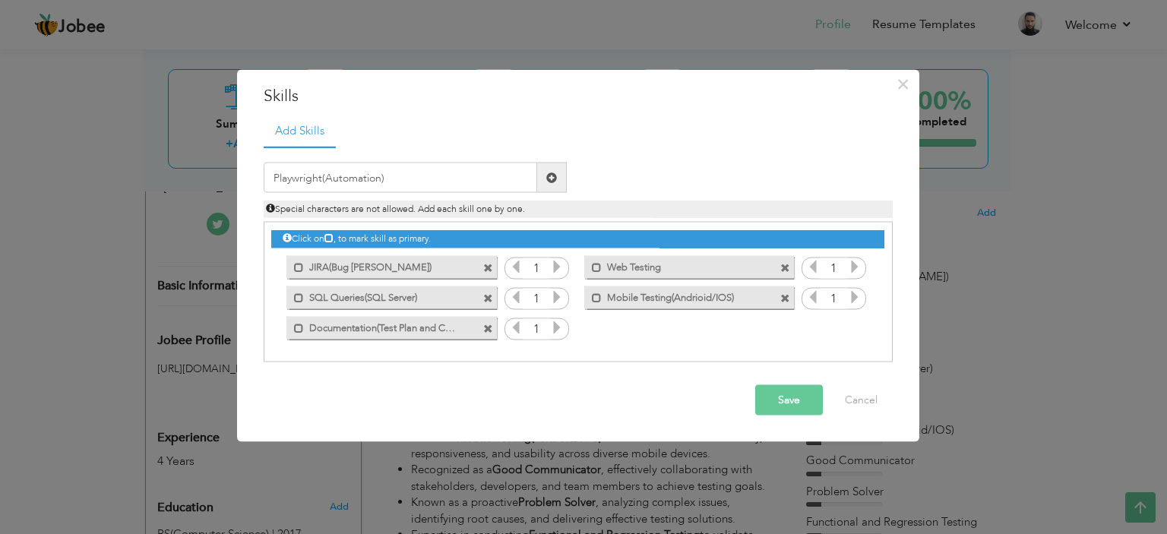
click at [547, 179] on span at bounding box center [551, 177] width 11 height 11
click at [358, 185] on input "text" at bounding box center [401, 178] width 274 height 30
type input "API Testing(Postman)"
click at [549, 172] on span at bounding box center [551, 177] width 11 height 11
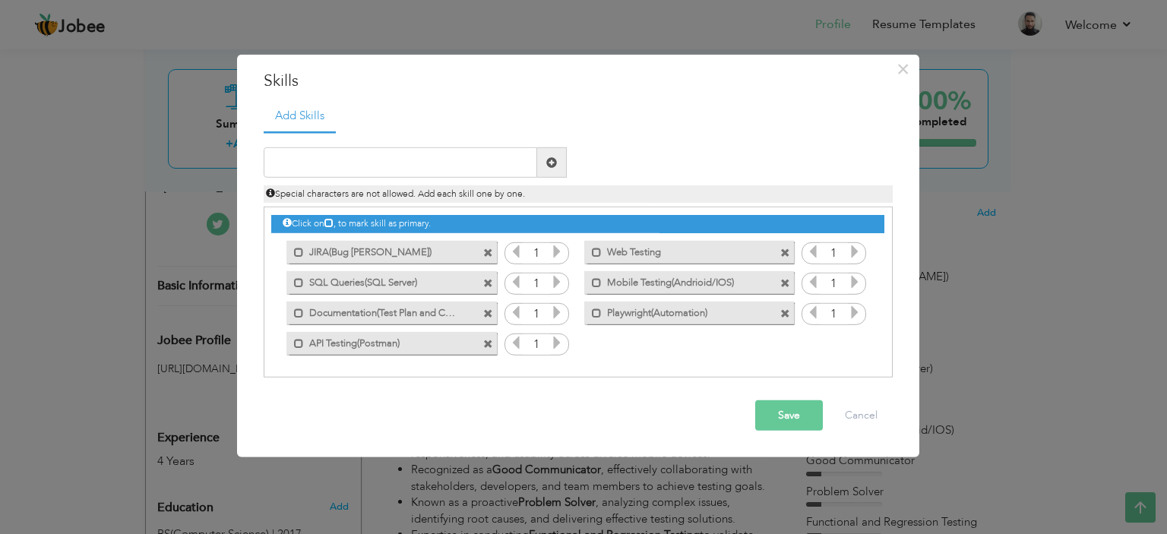
click at [789, 422] on button "Save" at bounding box center [789, 415] width 68 height 30
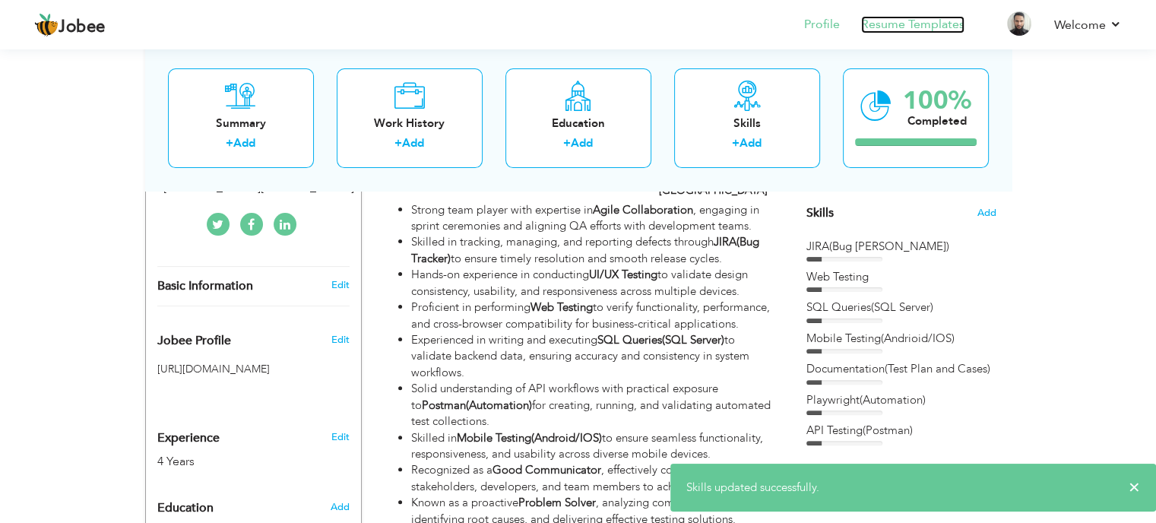
click at [930, 21] on link "Resume Templates" at bounding box center [912, 24] width 103 height 17
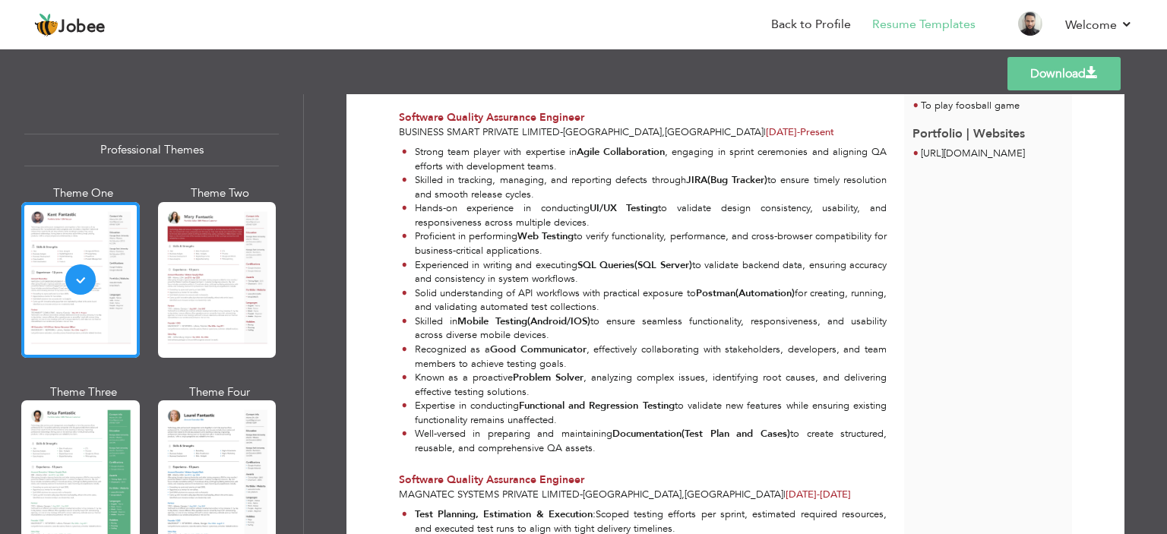
scroll to position [304, 0]
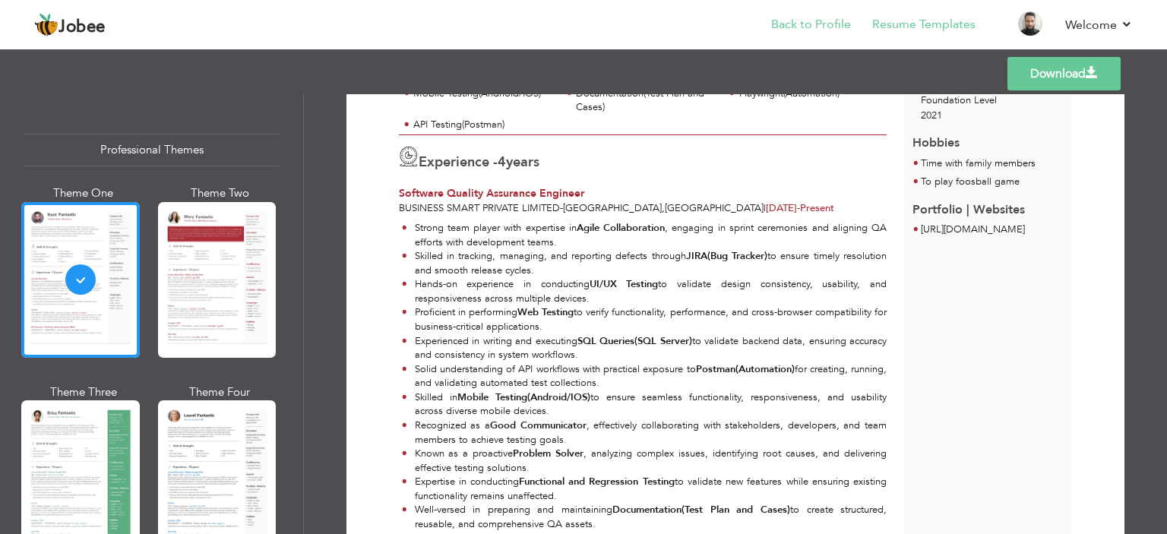
click at [830, 11] on li "Back to Profile" at bounding box center [800, 25] width 101 height 41
click at [817, 24] on link "Back to Profile" at bounding box center [811, 24] width 80 height 17
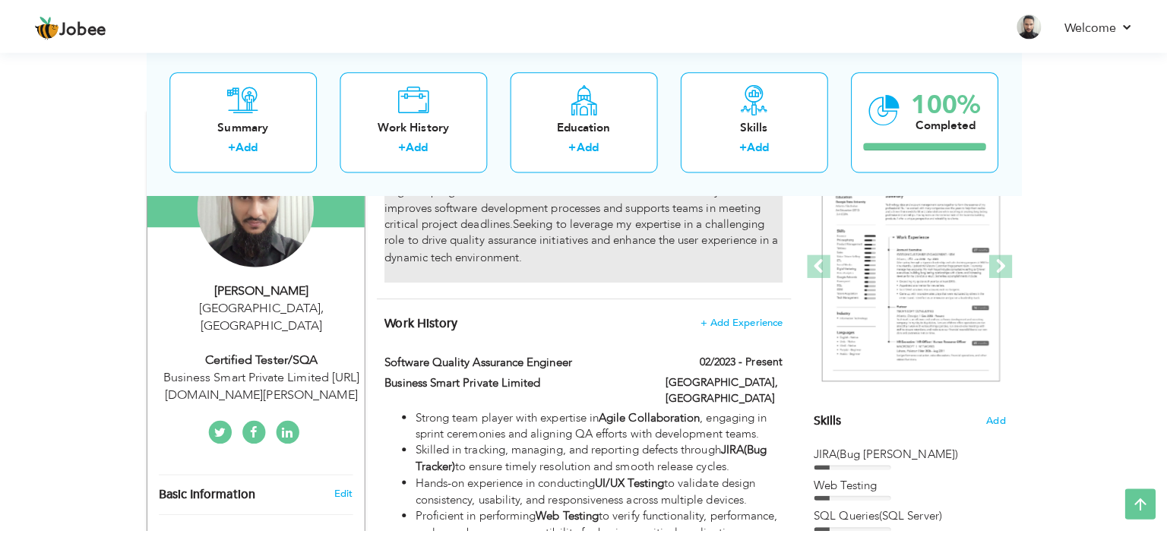
scroll to position [228, 0]
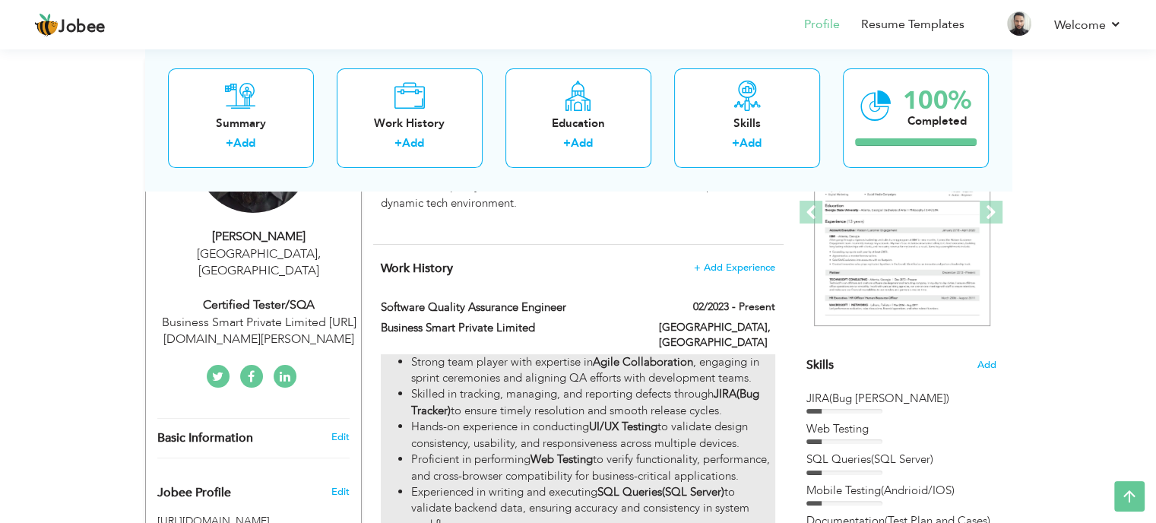
click at [580, 419] on li "Hands-on experience in conducting UI/UX Testing to validate design consistency,…" at bounding box center [592, 435] width 363 height 33
type input "Software Quality Assurance Engineer"
type input "Business Smart Private Limited"
type input "02/2023"
type input "[GEOGRAPHIC_DATA]"
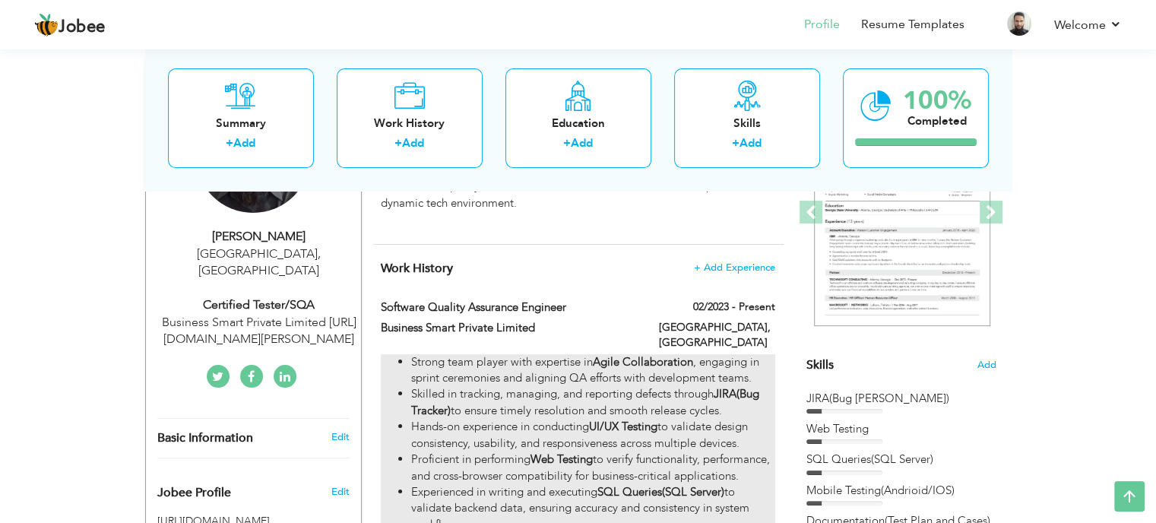
type input "[GEOGRAPHIC_DATA]"
checkbox input "true"
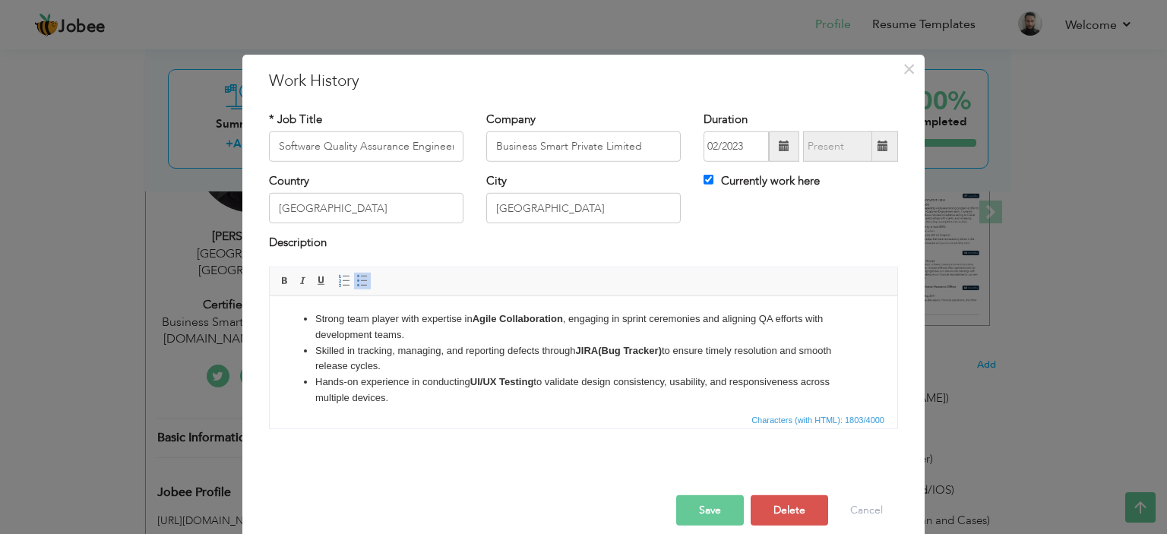
click at [395, 347] on li "Skilled in tracking, managing, and reporting defects through JIRA(Bug Tracker) …" at bounding box center [583, 359] width 536 height 32
click at [317, 321] on li "Strong team player with expertise in Agile Collaboration , engaging in sprint c…" at bounding box center [583, 327] width 536 height 32
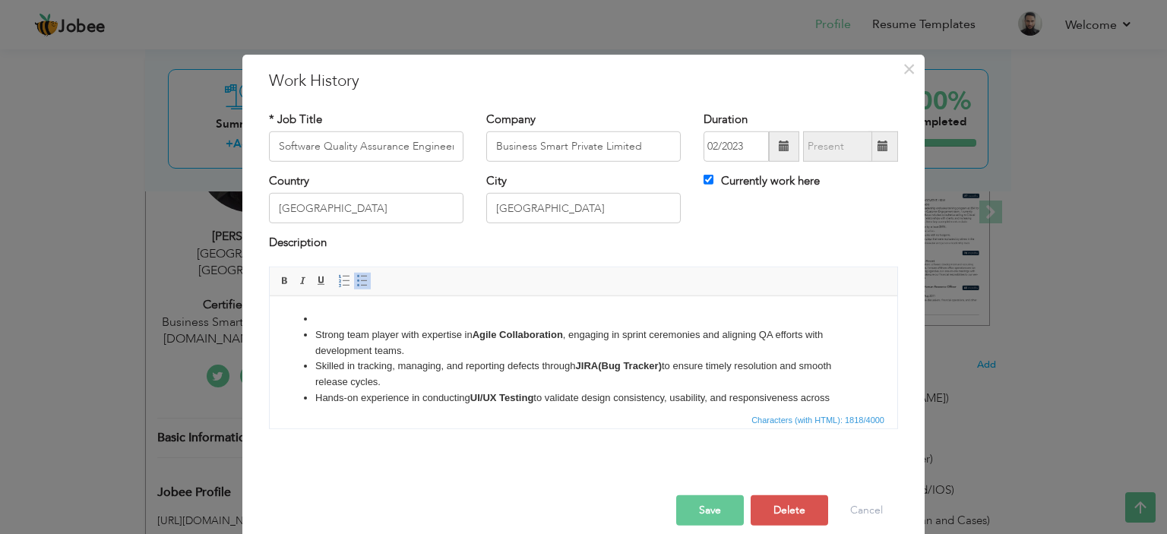
click at [325, 311] on li at bounding box center [583, 319] width 536 height 16
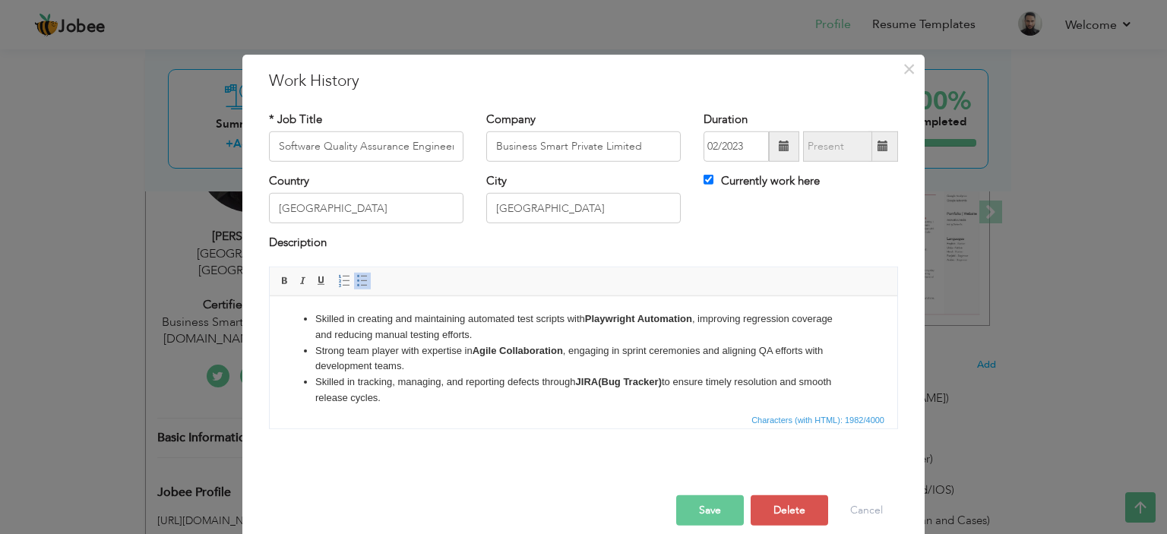
click at [416, 340] on li "Skilled in creating and maintaining automated test scripts with Playwright Auto…" at bounding box center [583, 327] width 536 height 32
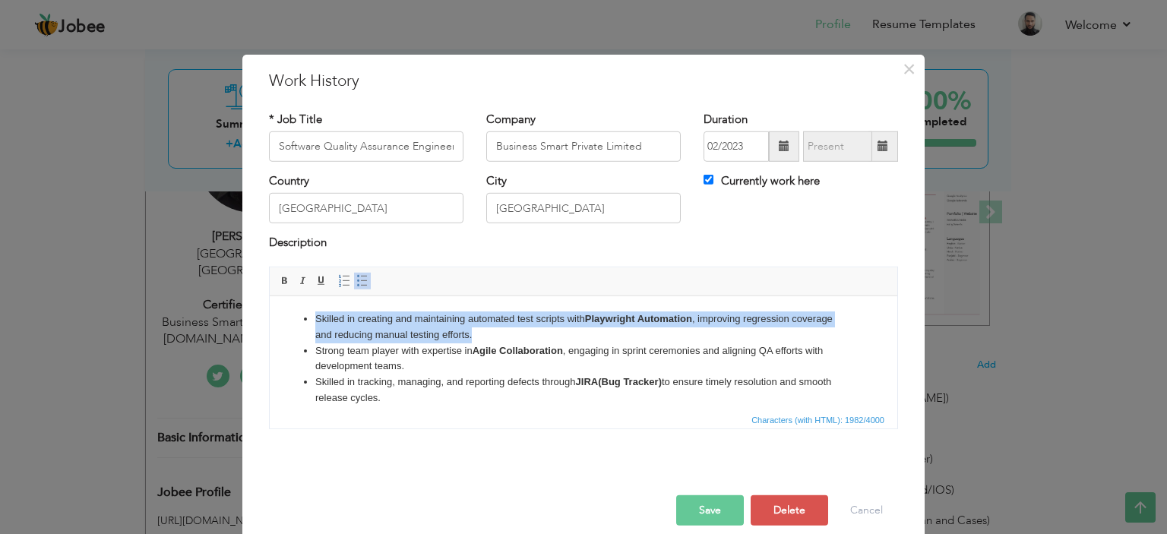
drag, startPoint x: 483, startPoint y: 334, endPoint x: 298, endPoint y: 314, distance: 186.5
click at [298, 314] on ul "Skilled in creating and maintaining automated test scripts with Playwright Auto…" at bounding box center [583, 500] width 597 height 379
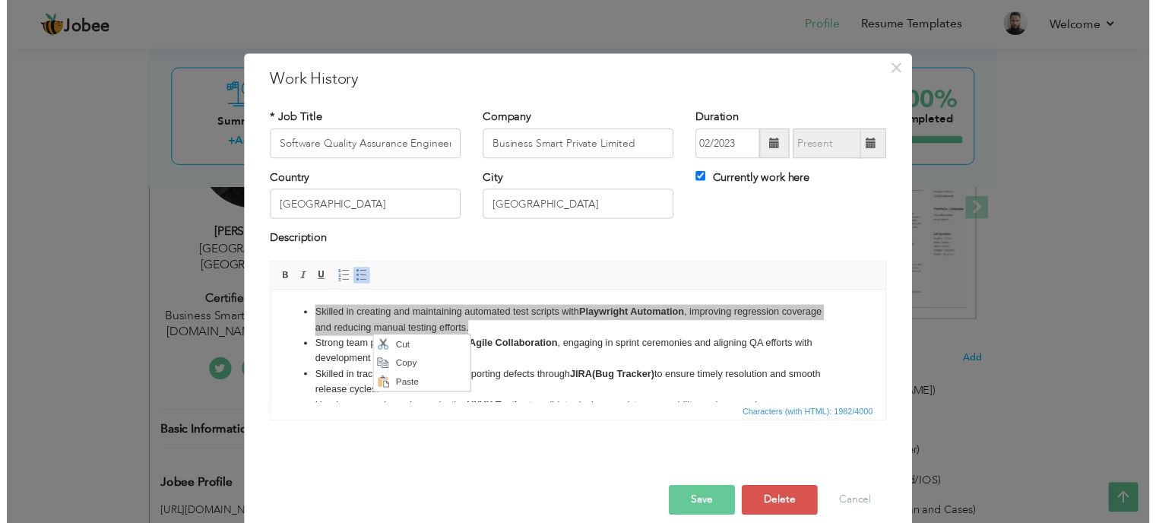
scroll to position [0, 0]
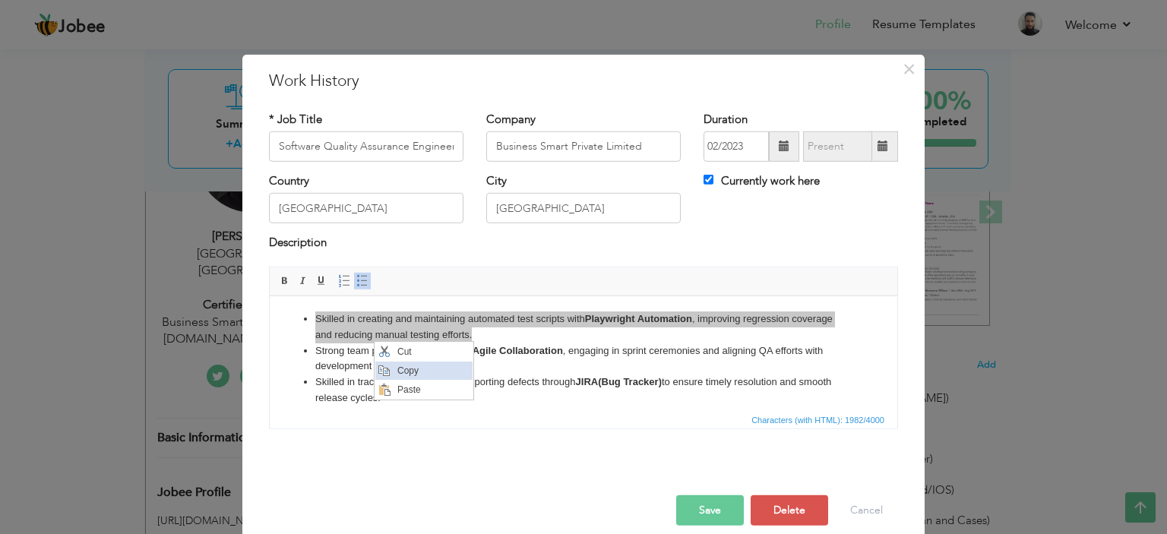
click at [410, 365] on span "Copy" at bounding box center [433, 370] width 79 height 18
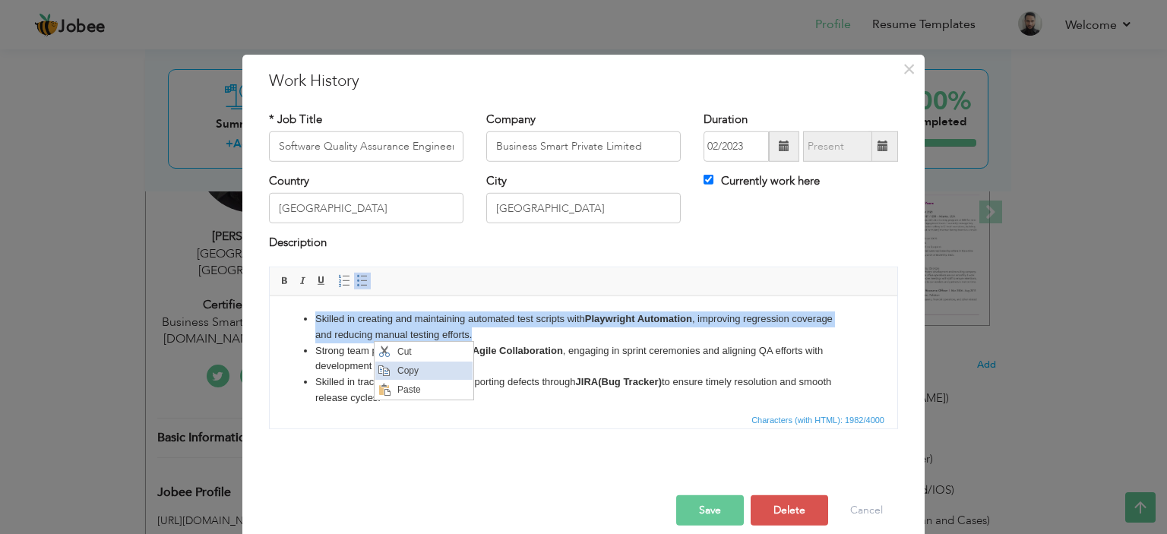
copy li "Skilled in creating and maintaining automated test scripts with Playwright Auto…"
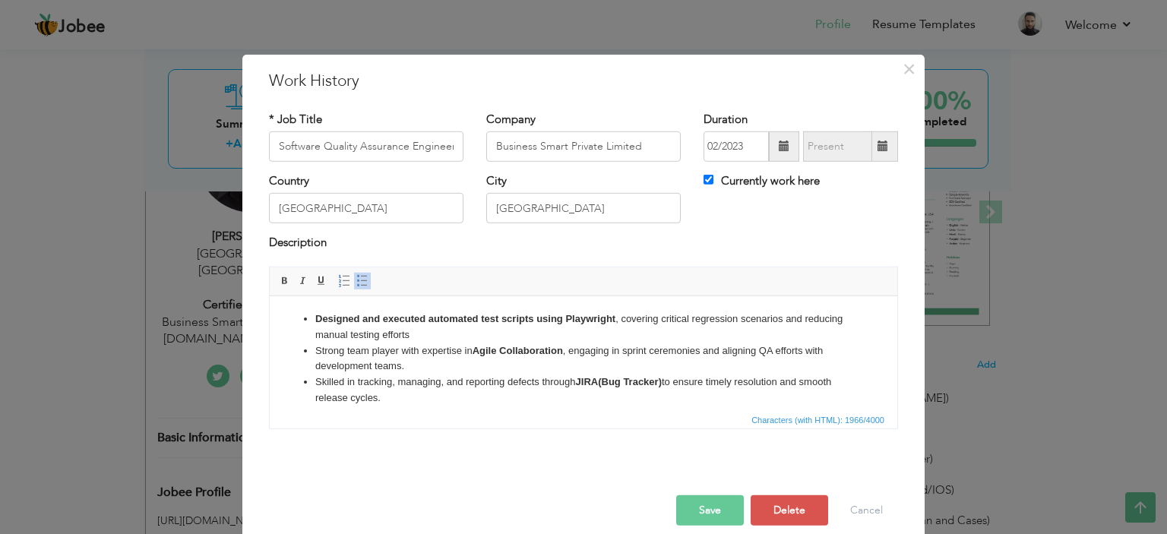
click at [459, 326] on li "Designed and executed automated test scripts using Playwright , covering critic…" at bounding box center [583, 327] width 536 height 32
drag, startPoint x: 425, startPoint y: 319, endPoint x: 305, endPoint y: 316, distance: 120.1
click at [315, 316] on li "Designed and executed automated test scripts using Playwright , covering critic…" at bounding box center [583, 327] width 536 height 32
click at [470, 348] on li "Strong team player with expertise in Agile Collaboration , engaging in sprint c…" at bounding box center [583, 359] width 536 height 32
drag, startPoint x: 696, startPoint y: 507, endPoint x: 691, endPoint y: 470, distance: 36.9
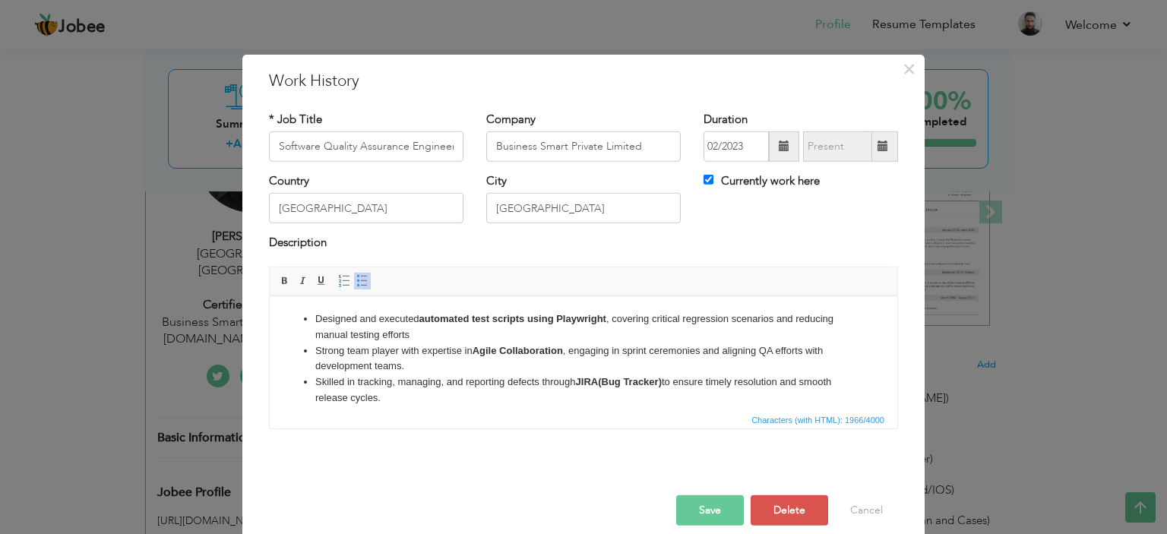
click at [696, 507] on button "Save" at bounding box center [710, 510] width 68 height 30
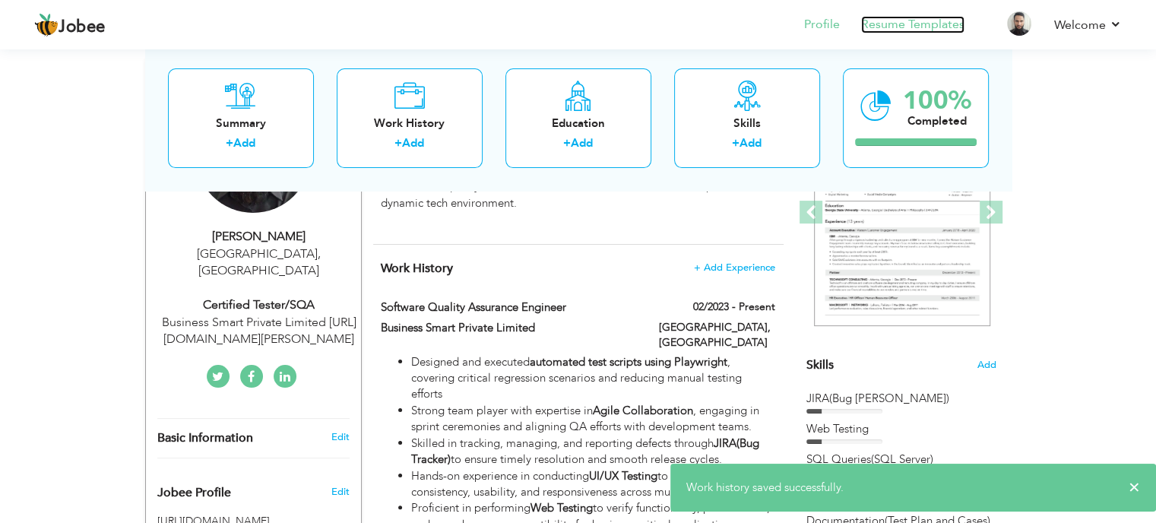
click at [913, 24] on link "Resume Templates" at bounding box center [912, 24] width 103 height 17
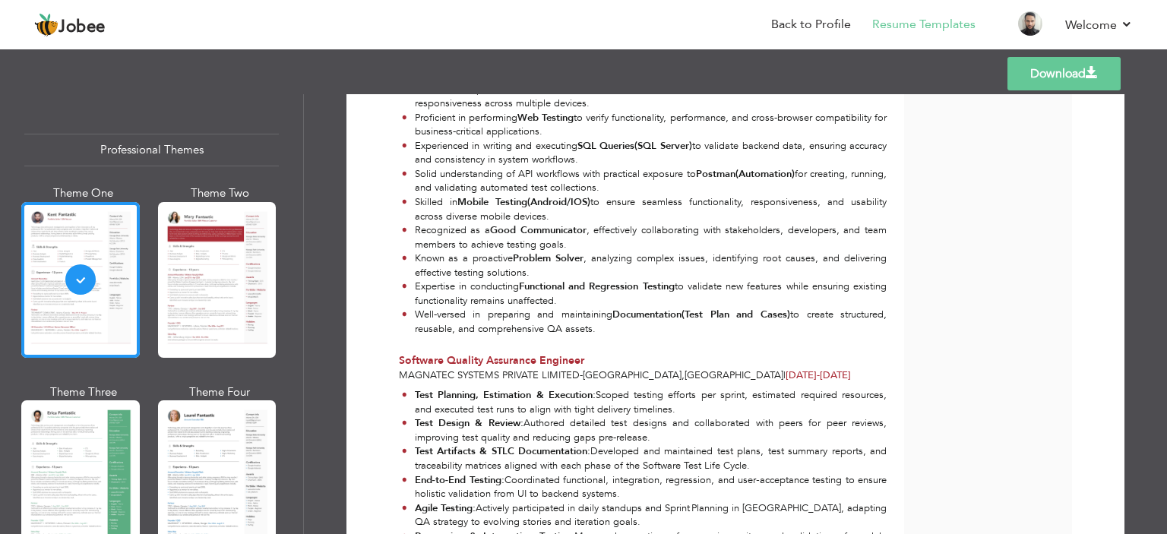
scroll to position [532, 0]
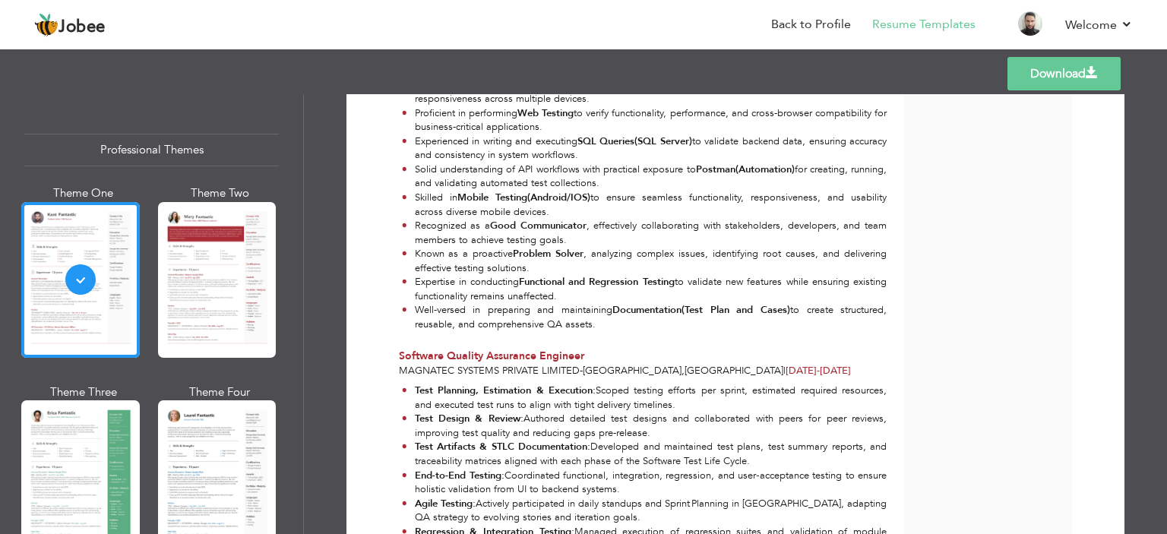
click at [1096, 80] on link "Download" at bounding box center [1063, 73] width 113 height 33
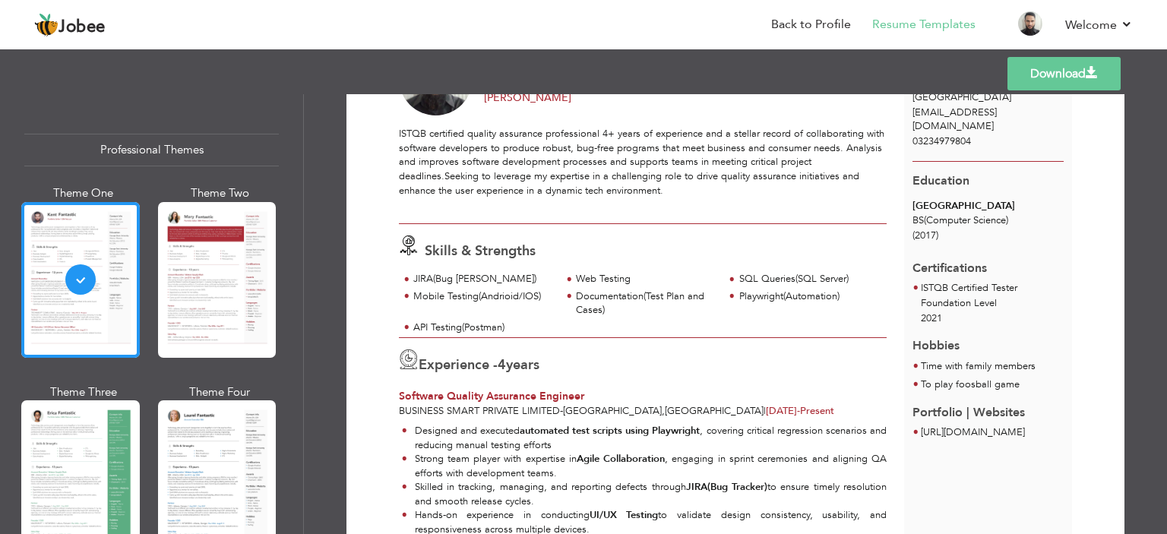
scroll to position [0, 0]
